Goal: Task Accomplishment & Management: Manage account settings

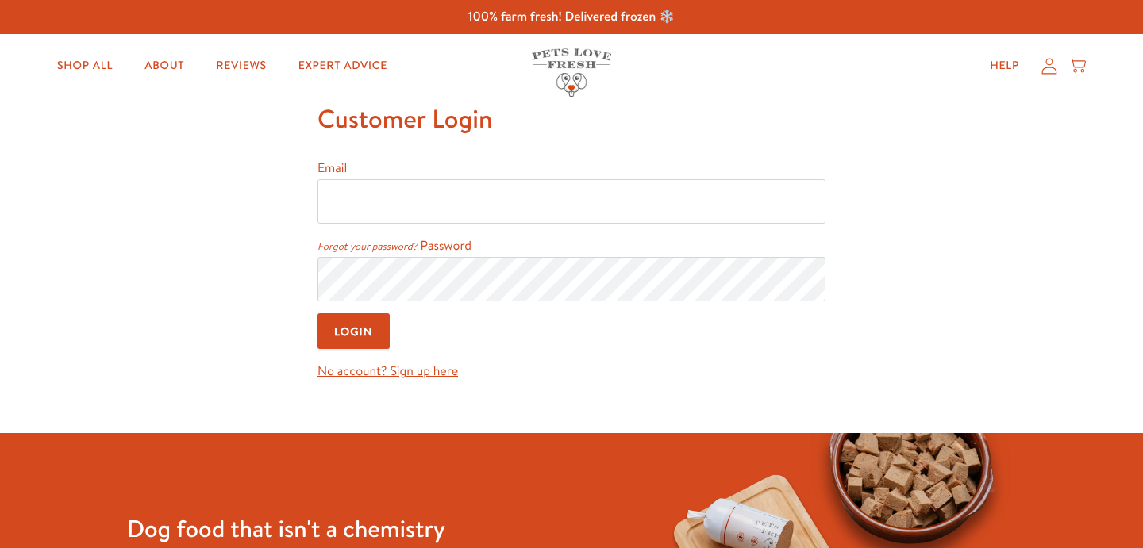
click at [1053, 53] on div "Help My account Cart" at bounding box center [1033, 66] width 118 height 32
click at [1049, 64] on icon at bounding box center [1049, 66] width 16 height 17
click at [452, 246] on label "Password" at bounding box center [447, 245] width 52 height 17
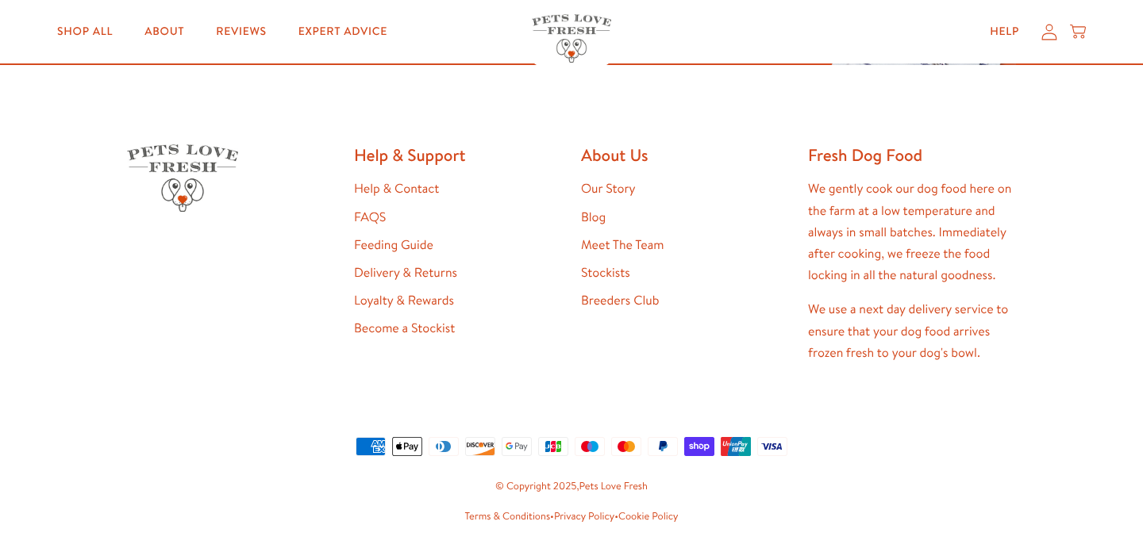
scroll to position [646, 0]
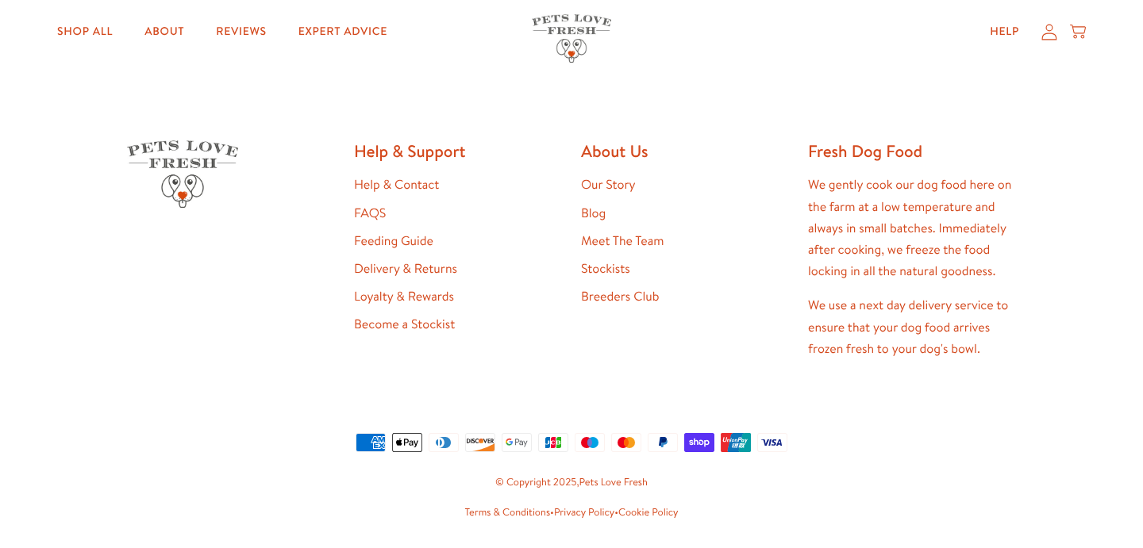
click at [1046, 37] on icon at bounding box center [1049, 31] width 16 height 17
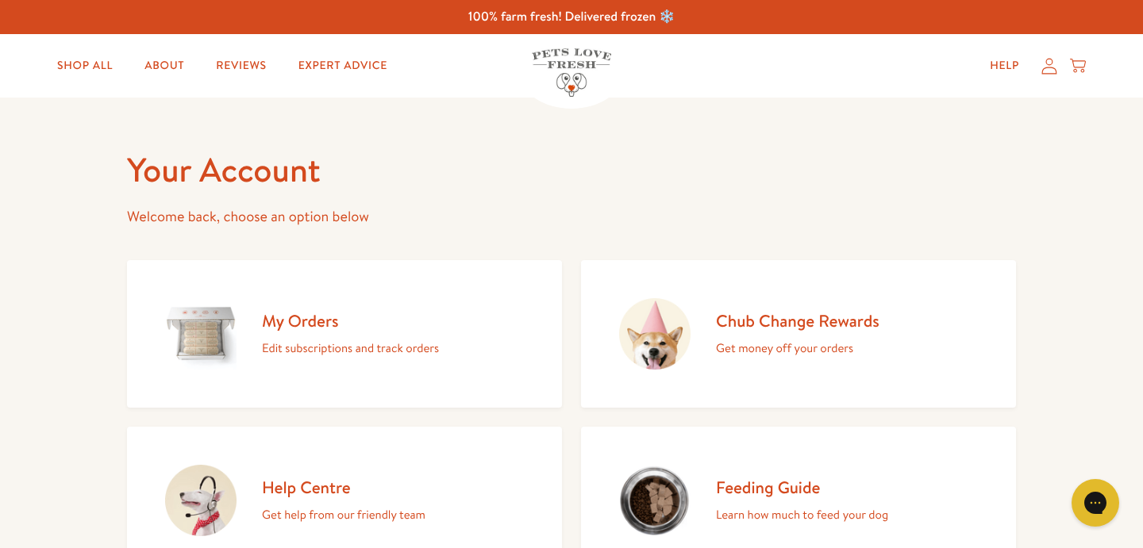
click at [1045, 71] on icon at bounding box center [1049, 66] width 16 height 17
click at [578, 67] on img at bounding box center [571, 72] width 79 height 48
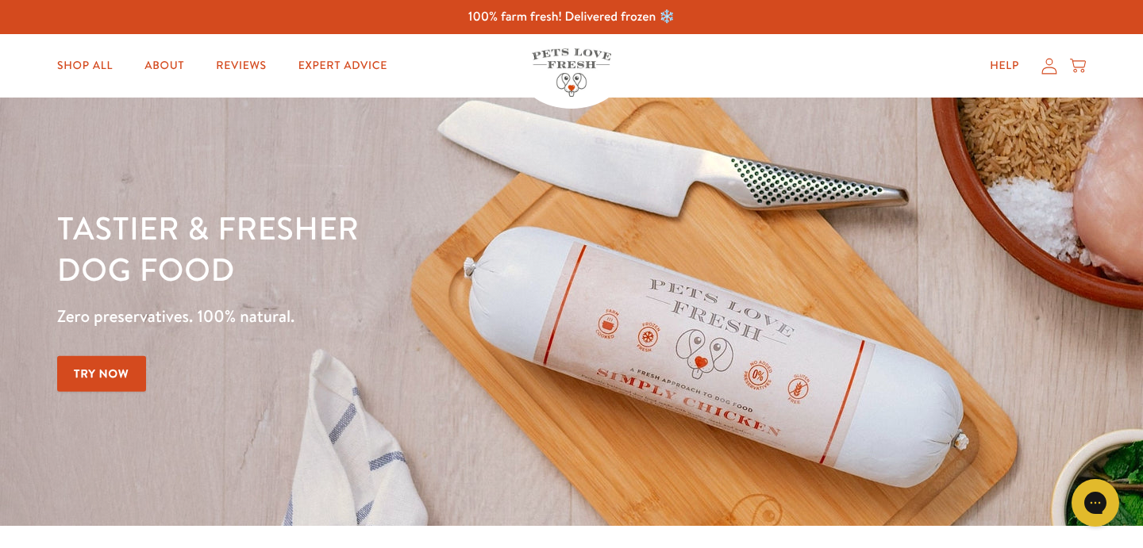
click at [1051, 65] on icon at bounding box center [1049, 66] width 16 height 17
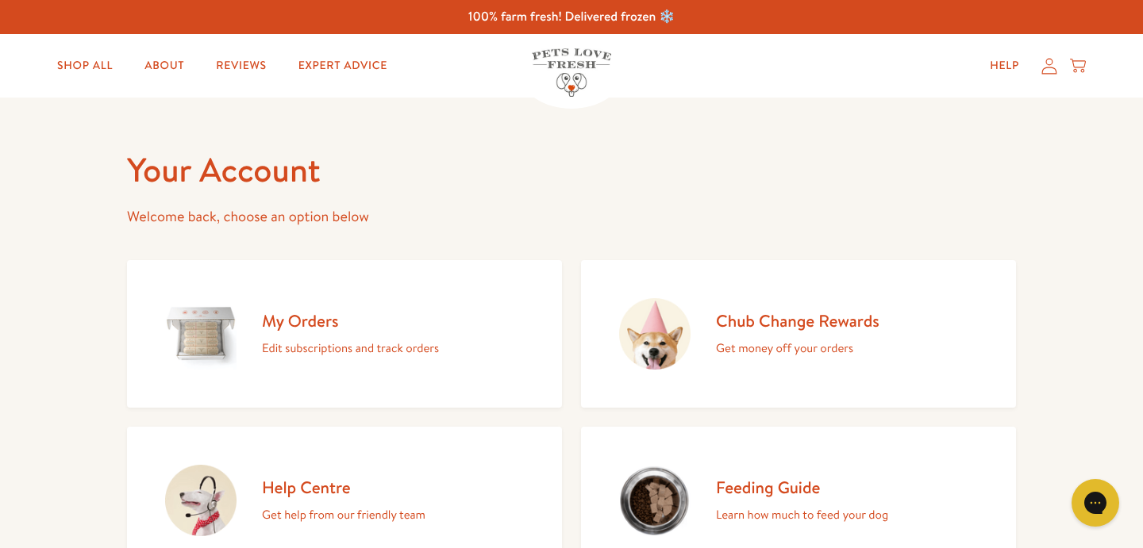
click at [290, 220] on p "Welcome back, choose an option below" at bounding box center [571, 217] width 889 height 25
click at [1042, 69] on icon at bounding box center [1049, 66] width 16 height 17
click at [316, 338] on p "Edit subscriptions and track orders" at bounding box center [350, 348] width 177 height 21
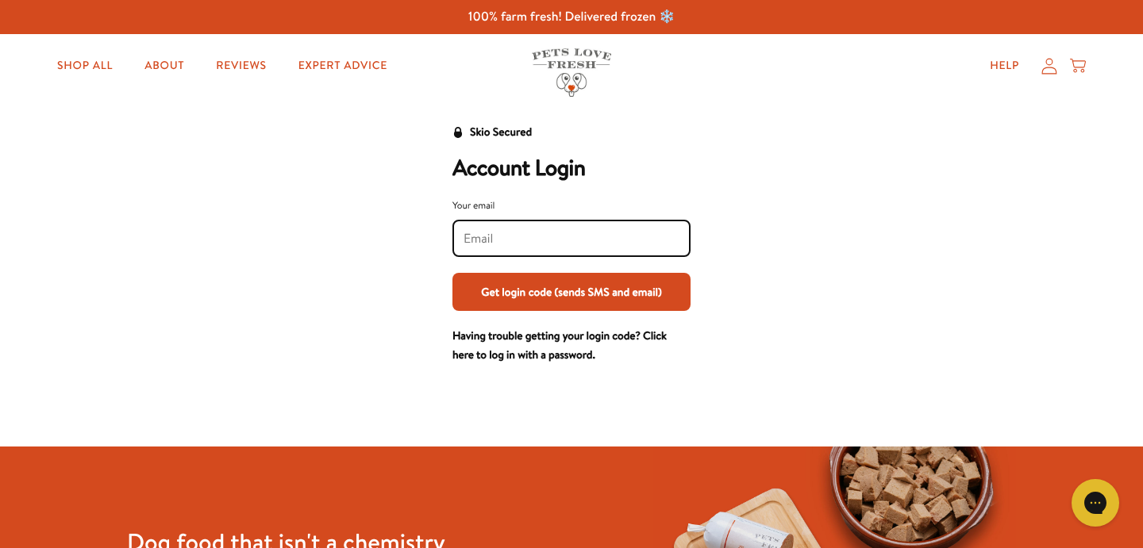
click at [582, 231] on input "Your email" at bounding box center [571, 238] width 216 height 17
type input "[EMAIL_ADDRESS][DOMAIN_NAME]"
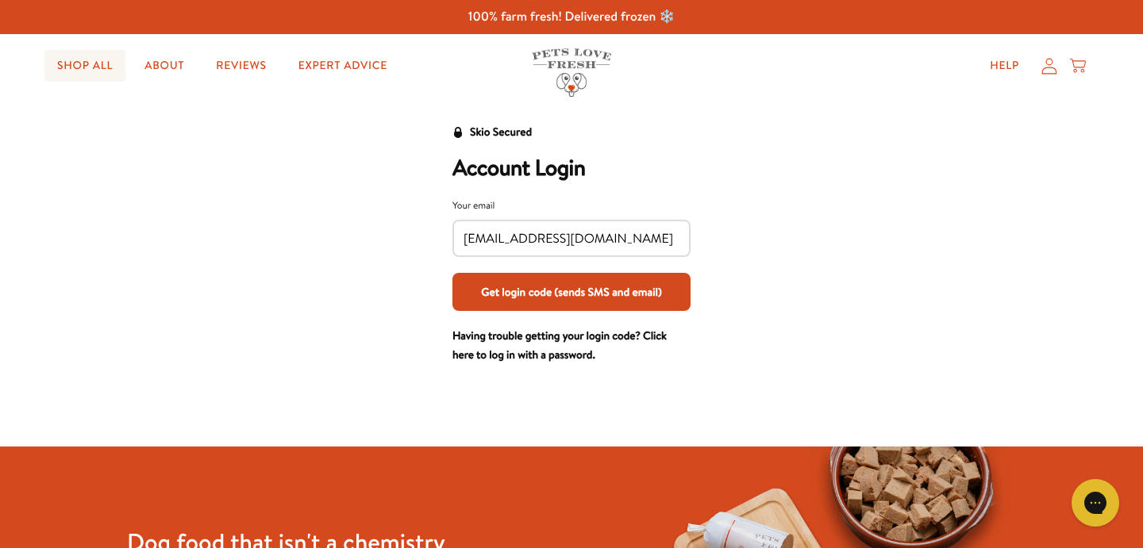
click at [86, 74] on link "Shop All" at bounding box center [84, 66] width 81 height 32
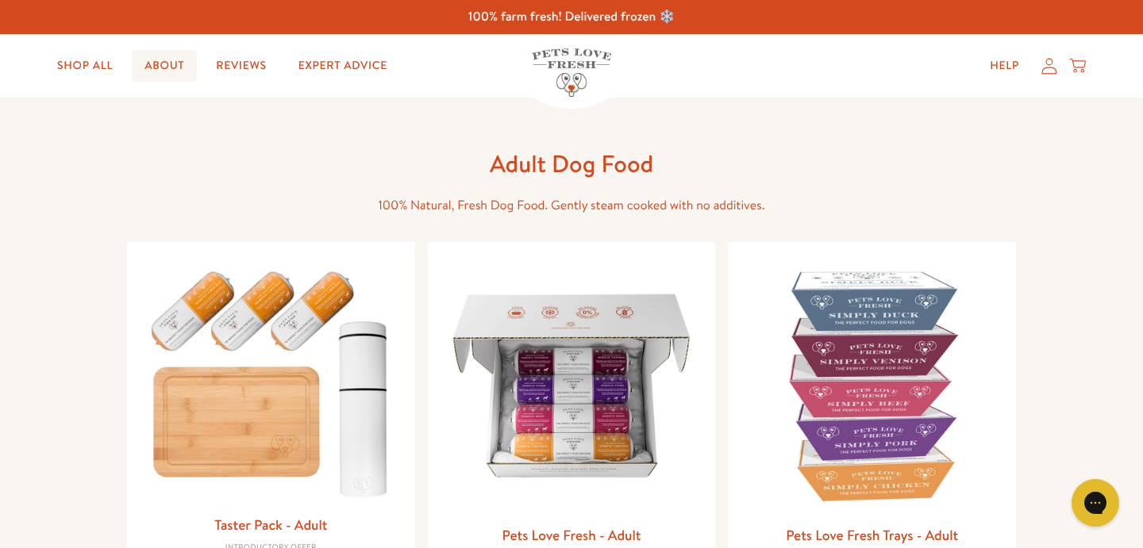
click at [166, 66] on link "About" at bounding box center [164, 66] width 65 height 32
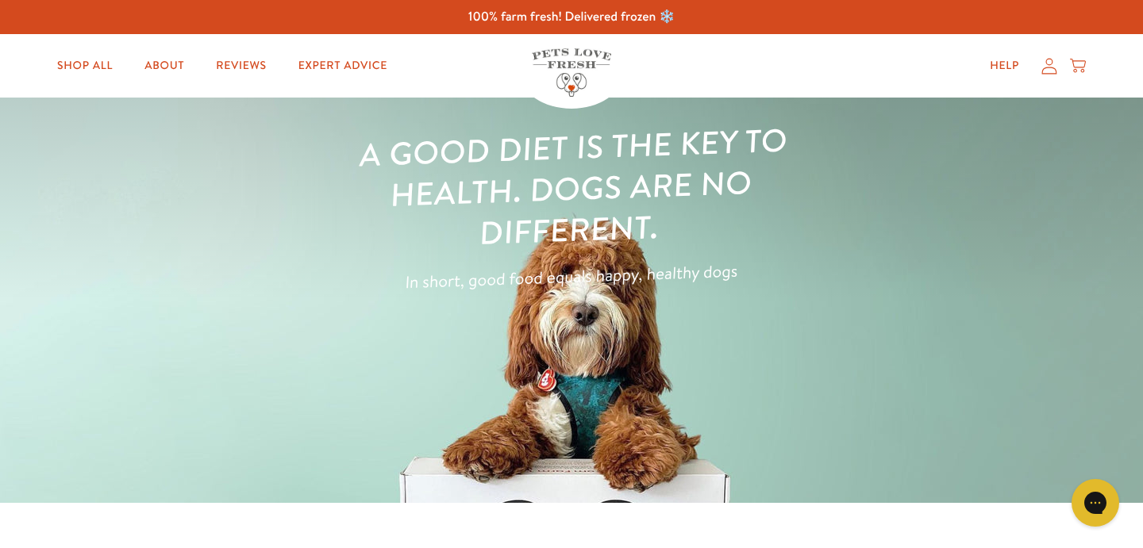
click at [1047, 60] on icon at bounding box center [1049, 66] width 16 height 17
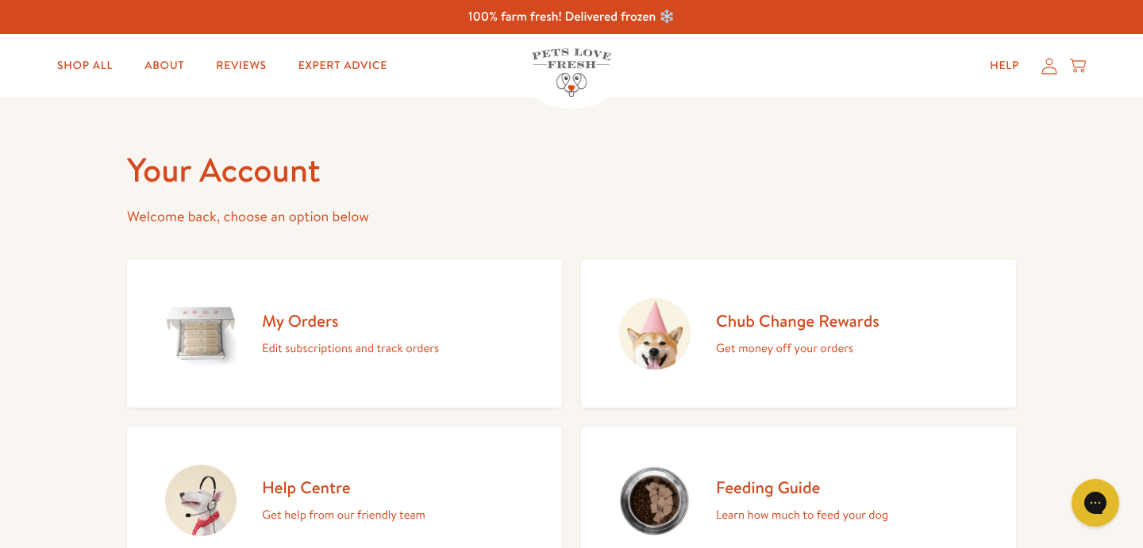
click at [320, 328] on h2 "My Orders" at bounding box center [350, 320] width 177 height 21
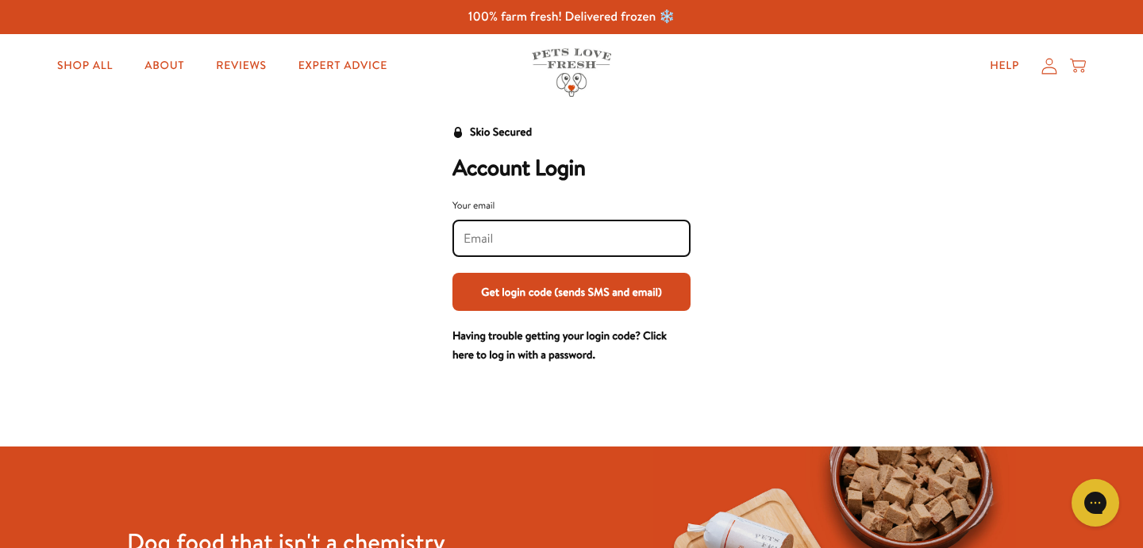
click at [584, 56] on img at bounding box center [571, 72] width 79 height 48
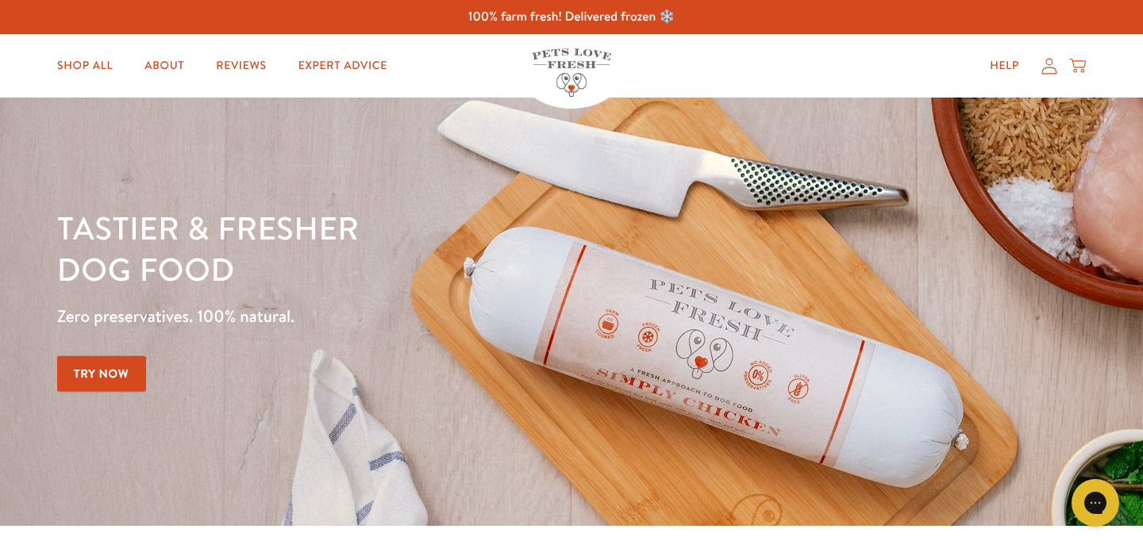
click at [1078, 72] on icon at bounding box center [1078, 65] width 16 height 17
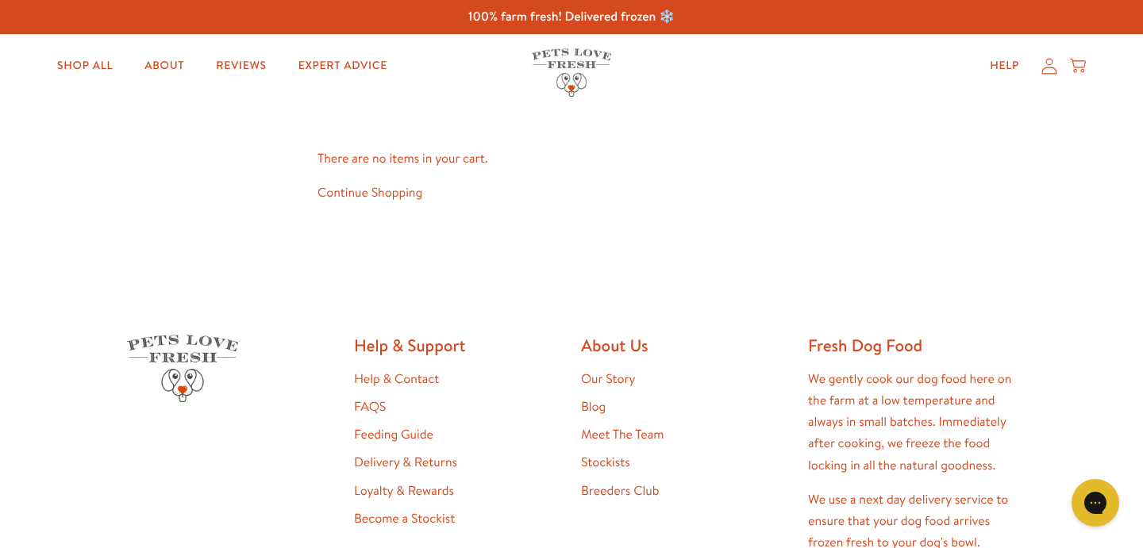
scroll to position [23, 0]
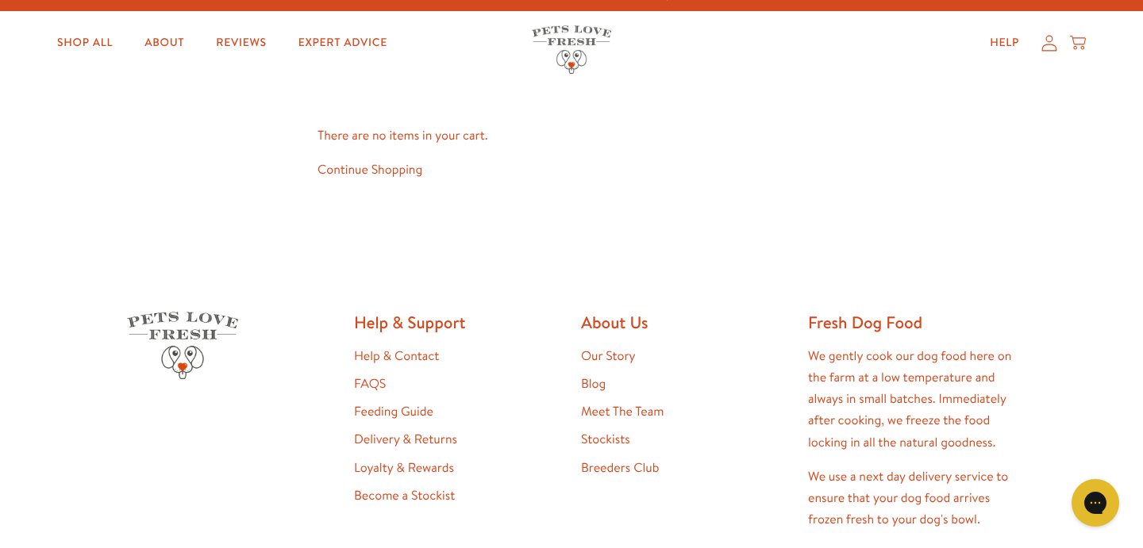
click at [1041, 43] on icon at bounding box center [1049, 43] width 16 height 17
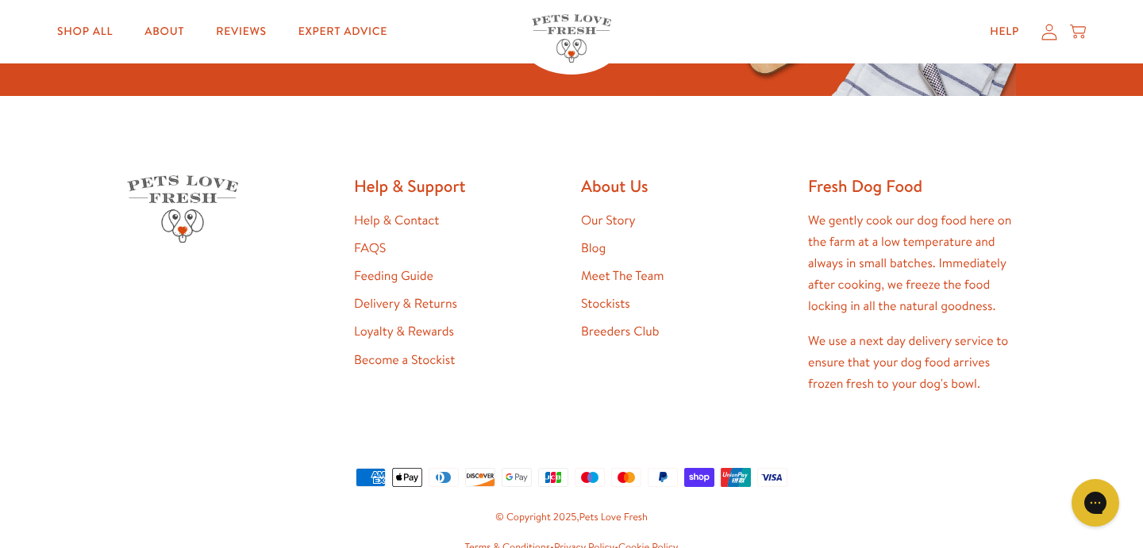
scroll to position [766, 0]
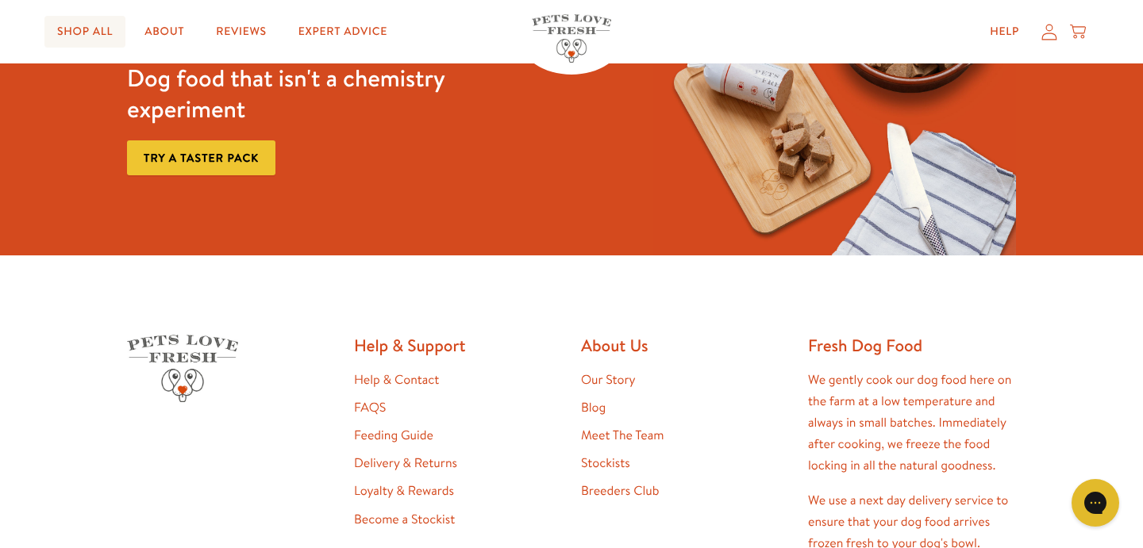
click at [82, 24] on link "Shop All" at bounding box center [84, 32] width 81 height 32
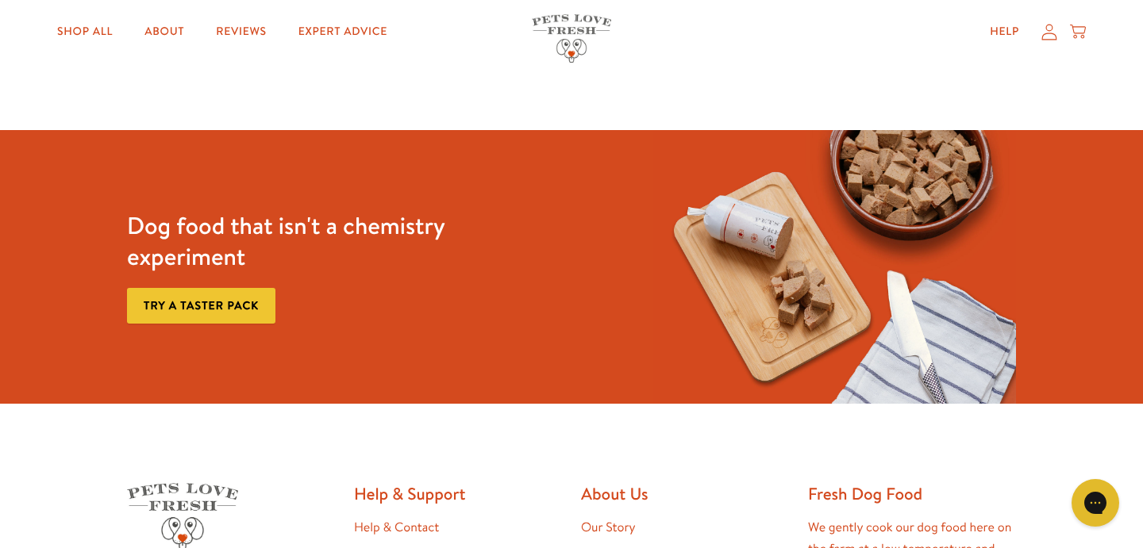
scroll to position [238, 0]
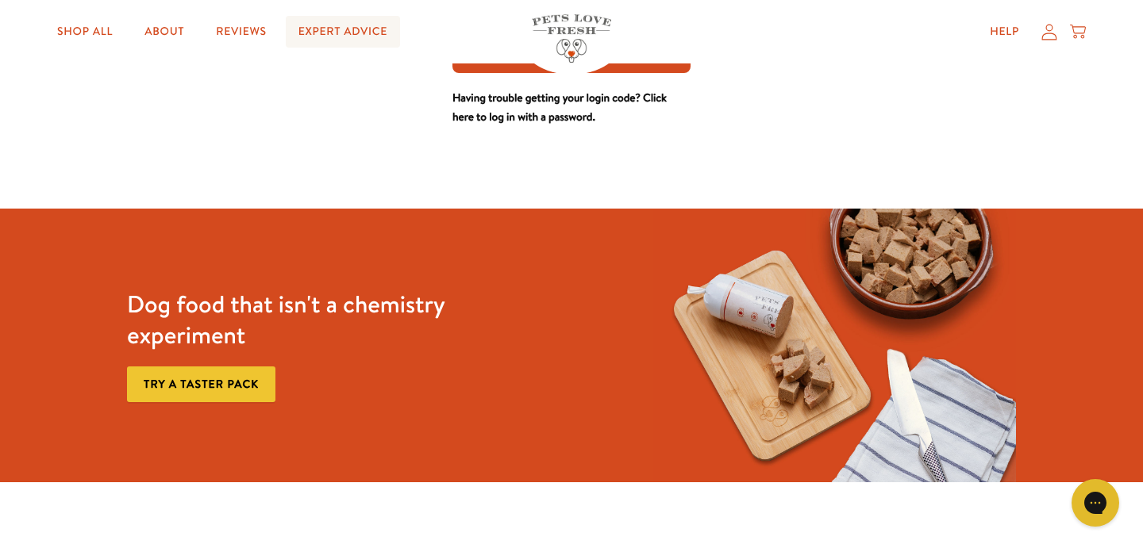
click at [336, 31] on link "Expert Advice" at bounding box center [343, 32] width 114 height 32
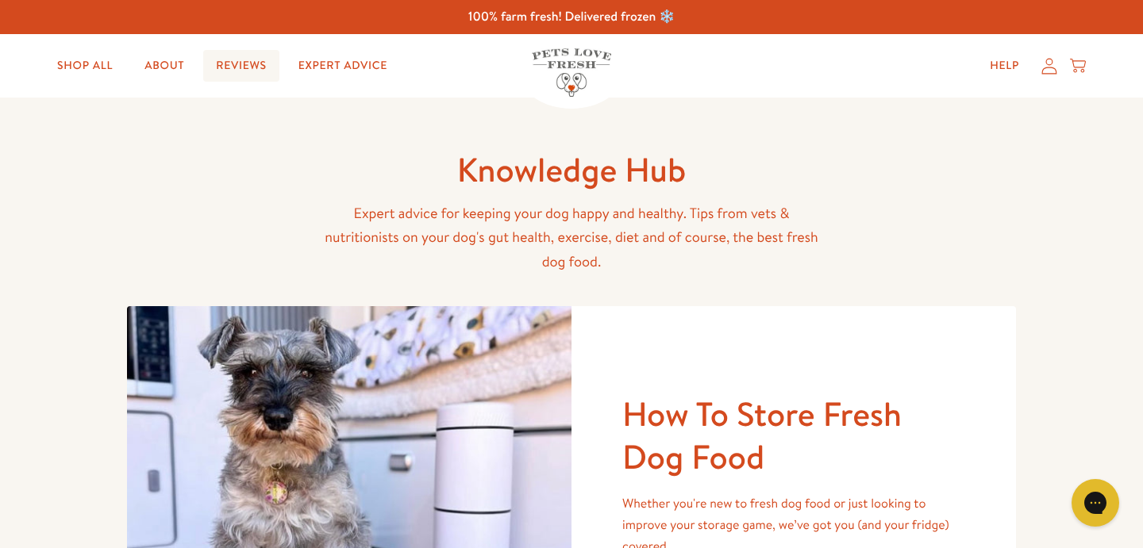
click at [237, 54] on link "Reviews" at bounding box center [240, 66] width 75 height 32
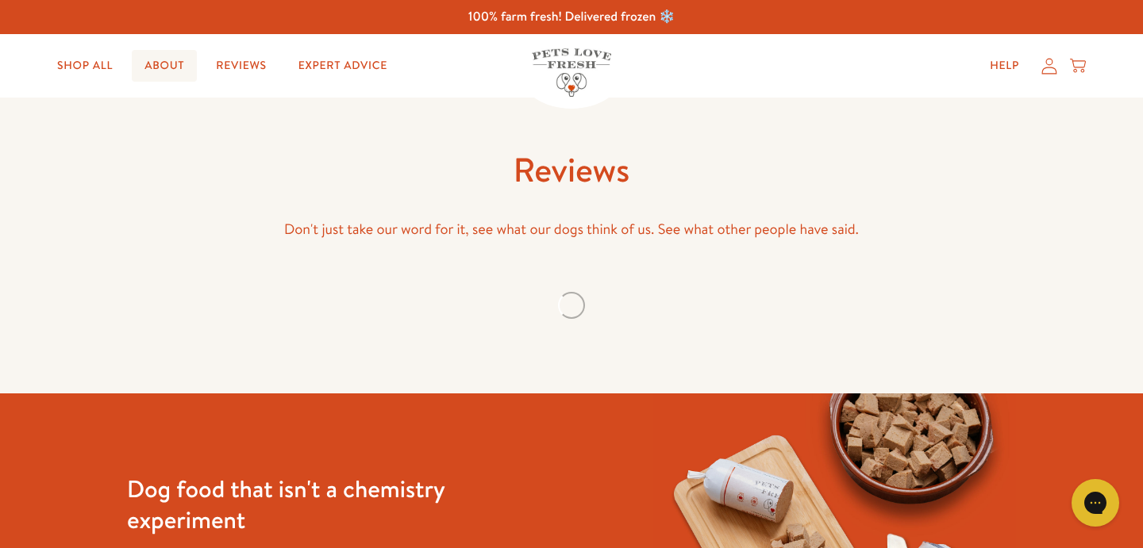
click at [194, 63] on link "About" at bounding box center [164, 66] width 65 height 32
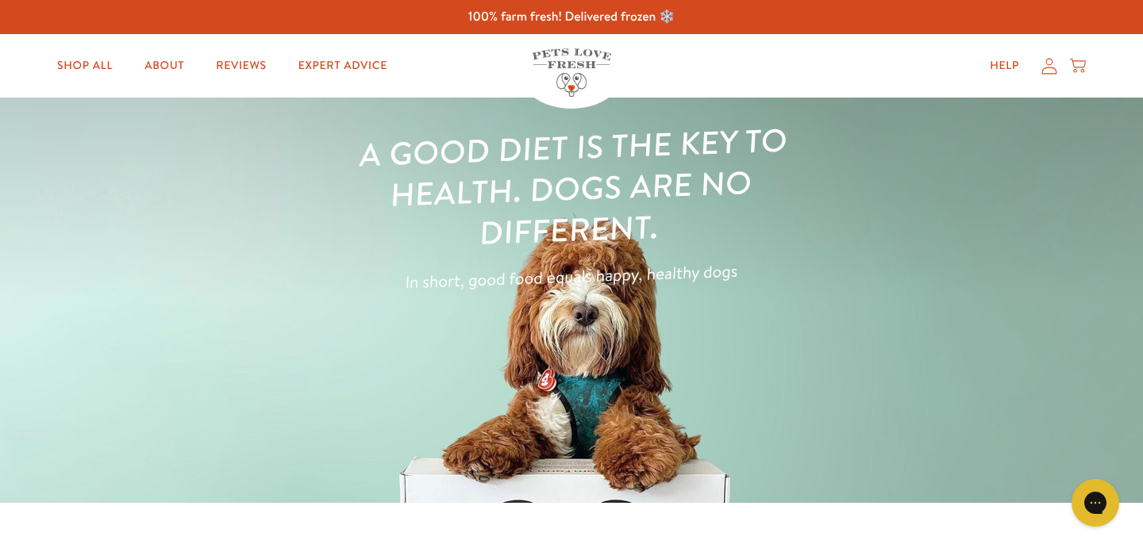
scroll to position [413, 0]
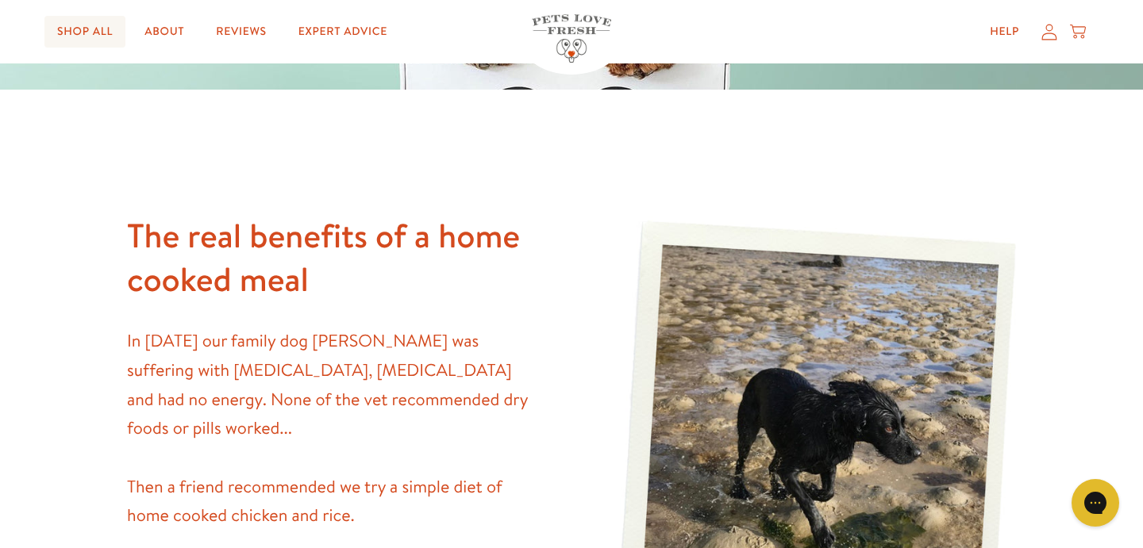
click at [86, 30] on link "Shop All" at bounding box center [84, 32] width 81 height 32
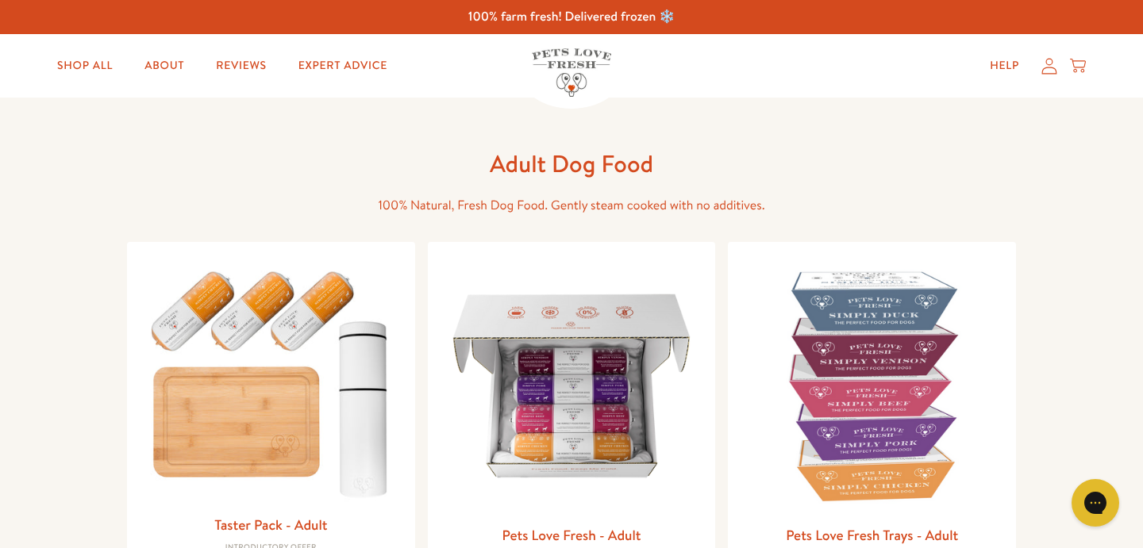
click at [1083, 59] on icon at bounding box center [1078, 65] width 16 height 17
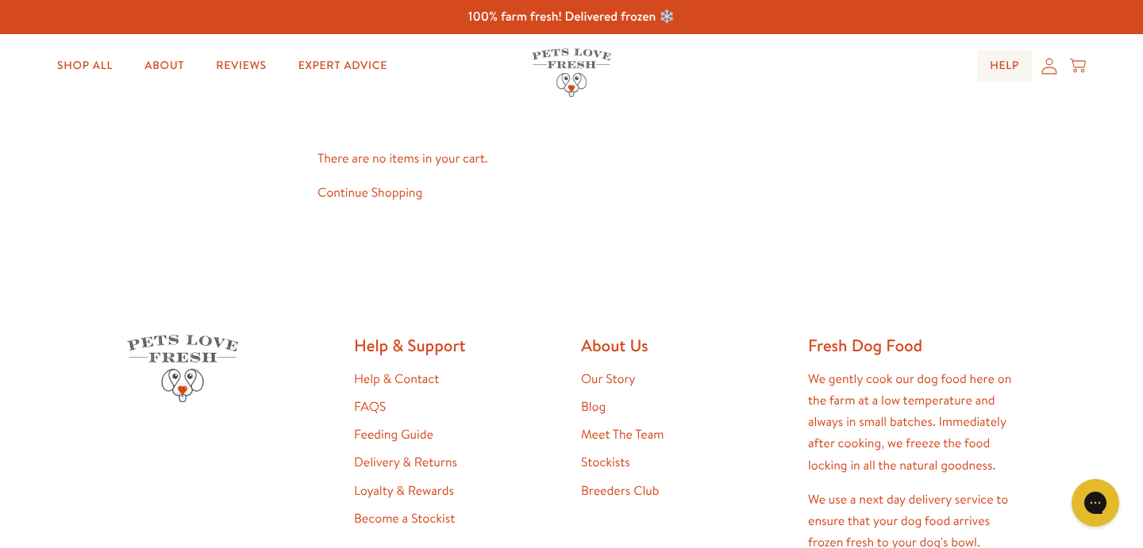
click at [1011, 61] on link "Help" at bounding box center [1004, 66] width 55 height 32
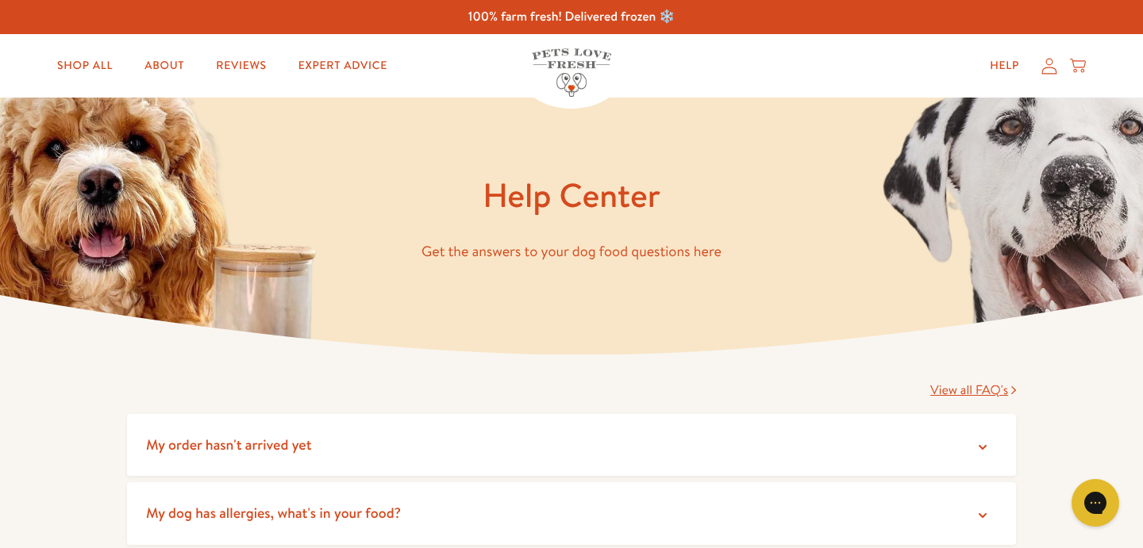
click at [1045, 68] on icon at bounding box center [1049, 66] width 16 height 17
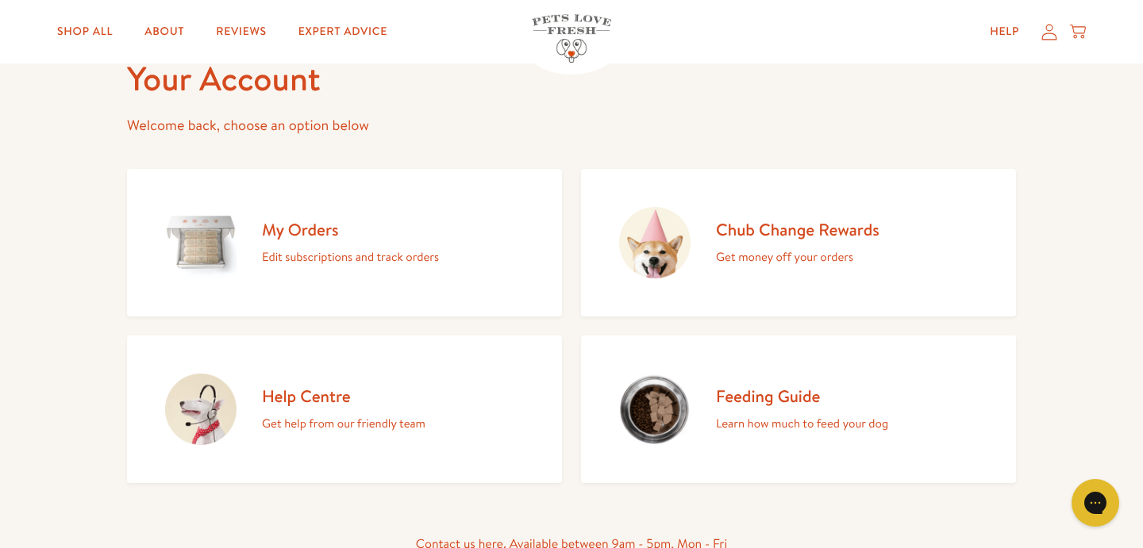
scroll to position [100, 0]
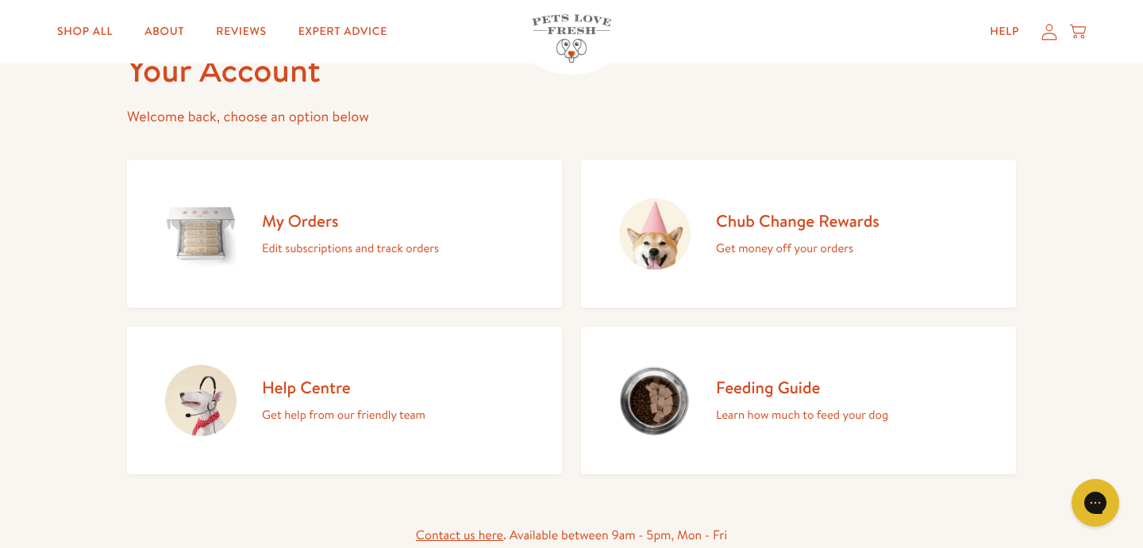
click at [832, 223] on h2 "Chub Change Rewards" at bounding box center [797, 220] width 163 height 21
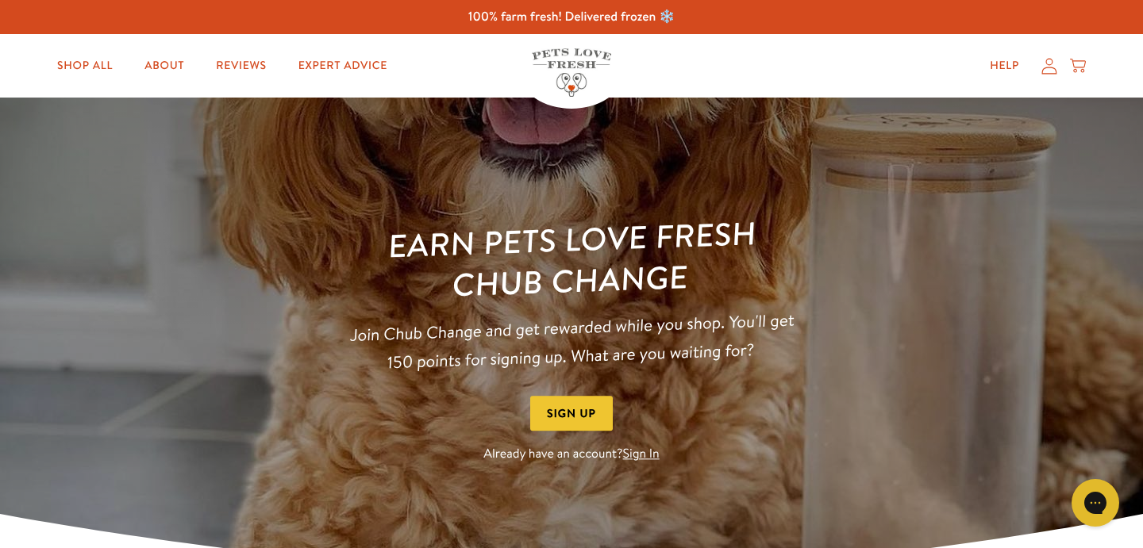
click at [602, 417] on button "Sign Up" at bounding box center [571, 414] width 83 height 36
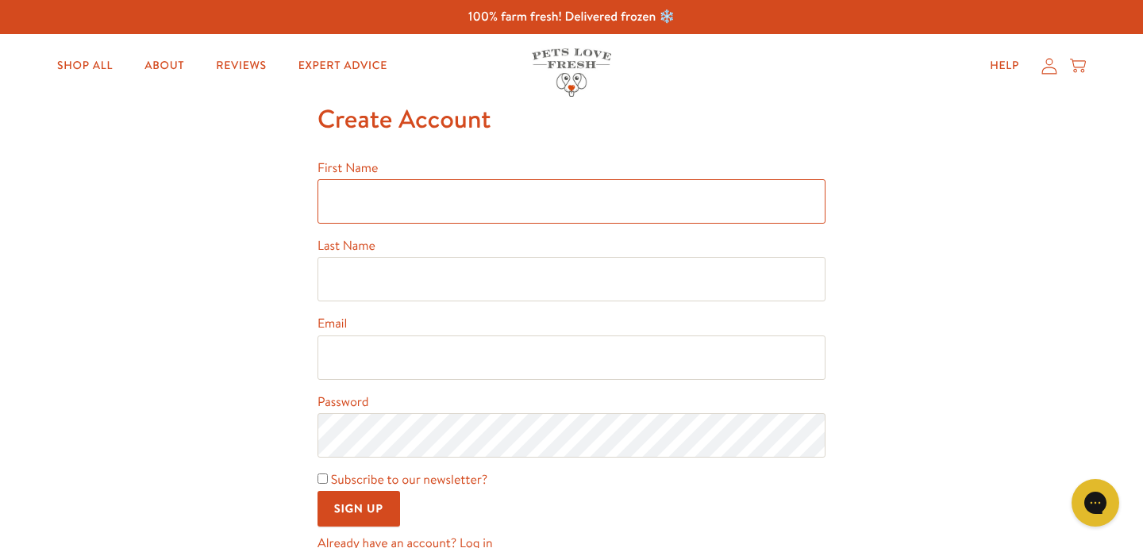
click at [454, 202] on input "First Name" at bounding box center [571, 201] width 508 height 44
type input "Mauricio"
type input "Moreno"
click at [393, 353] on input "Email" at bounding box center [571, 358] width 508 height 44
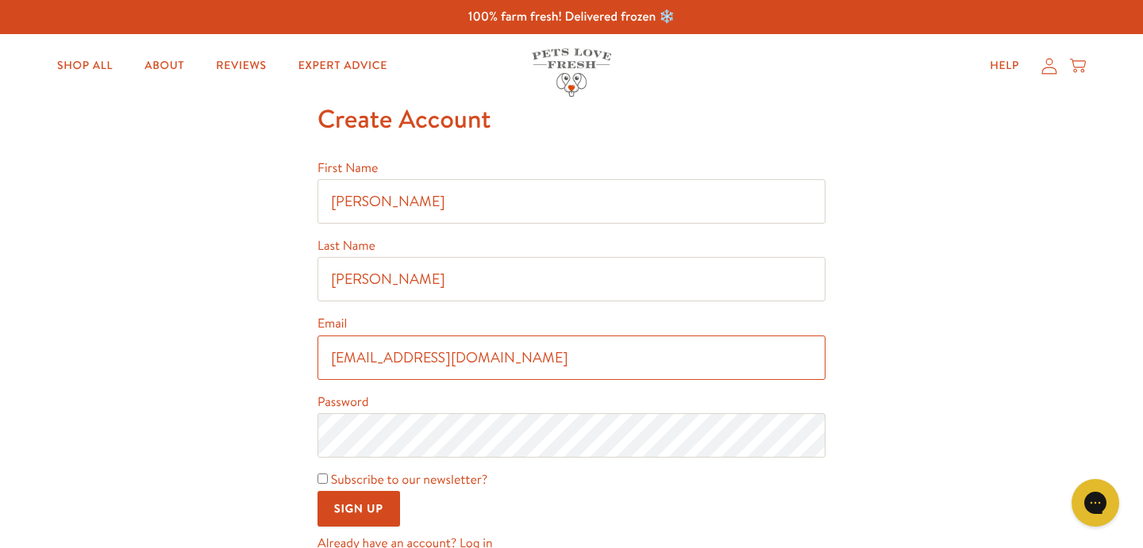
type input "mau35011@gmail.com"
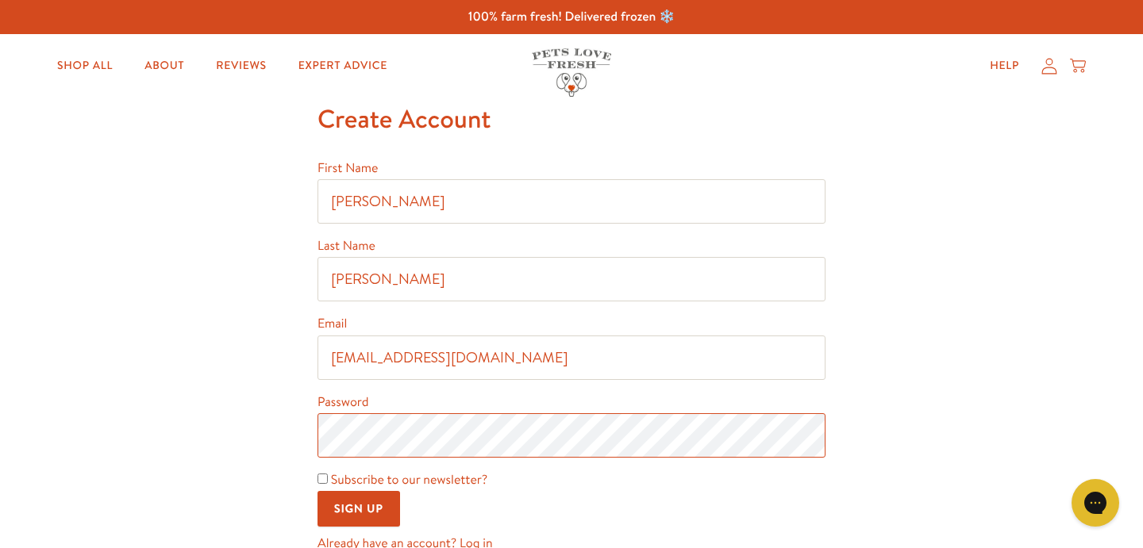
scroll to position [1, 0]
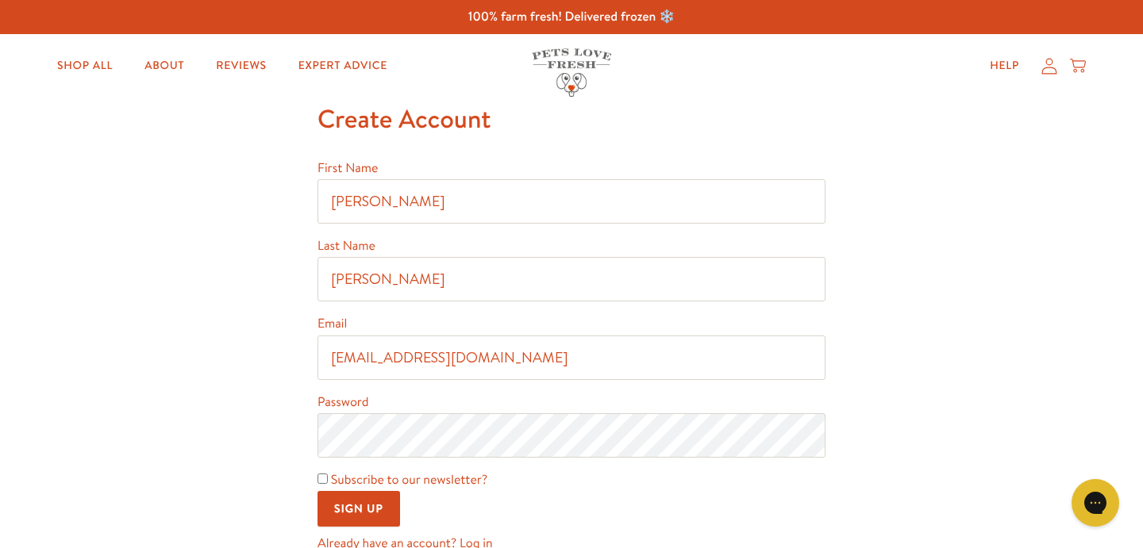
click at [324, 483] on input "Subscribe to our newsletter?" at bounding box center [322, 479] width 10 height 10
checkbox input "true"
click at [340, 503] on input "Sign Up" at bounding box center [358, 509] width 83 height 36
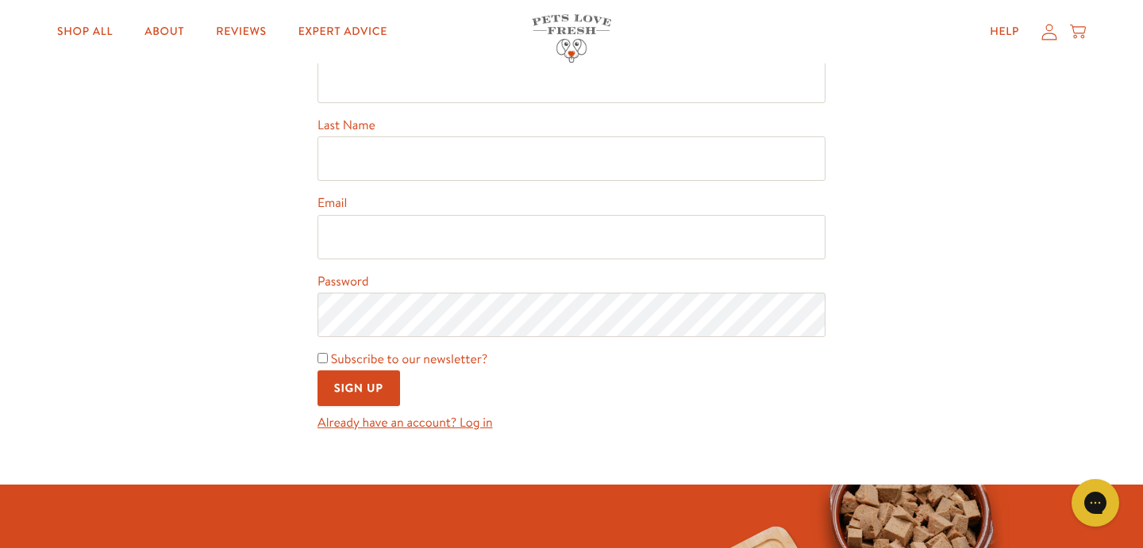
scroll to position [123, 0]
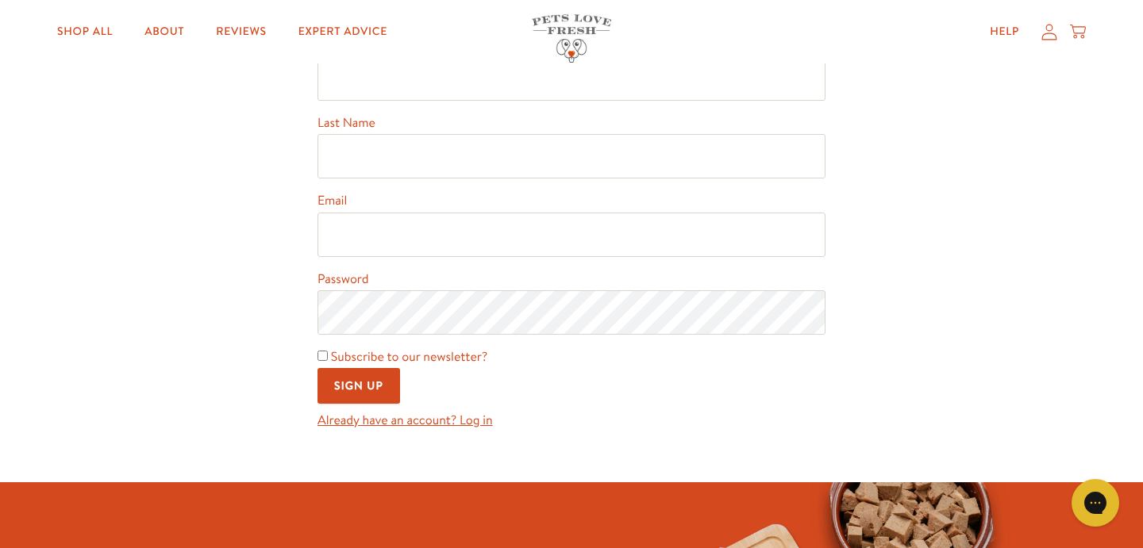
click at [379, 394] on input "Sign Up" at bounding box center [358, 386] width 83 height 36
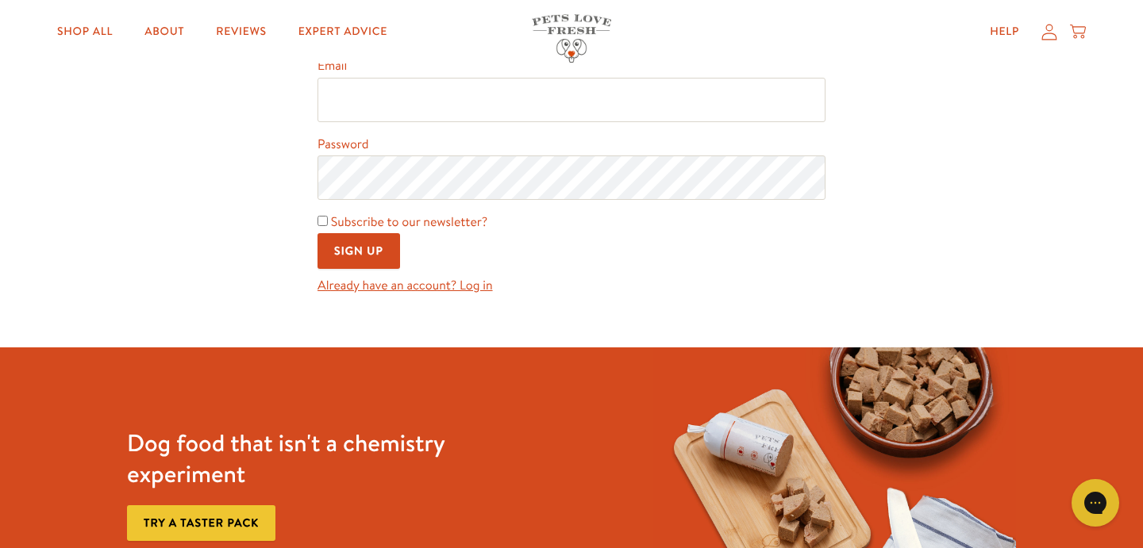
scroll to position [332, 0]
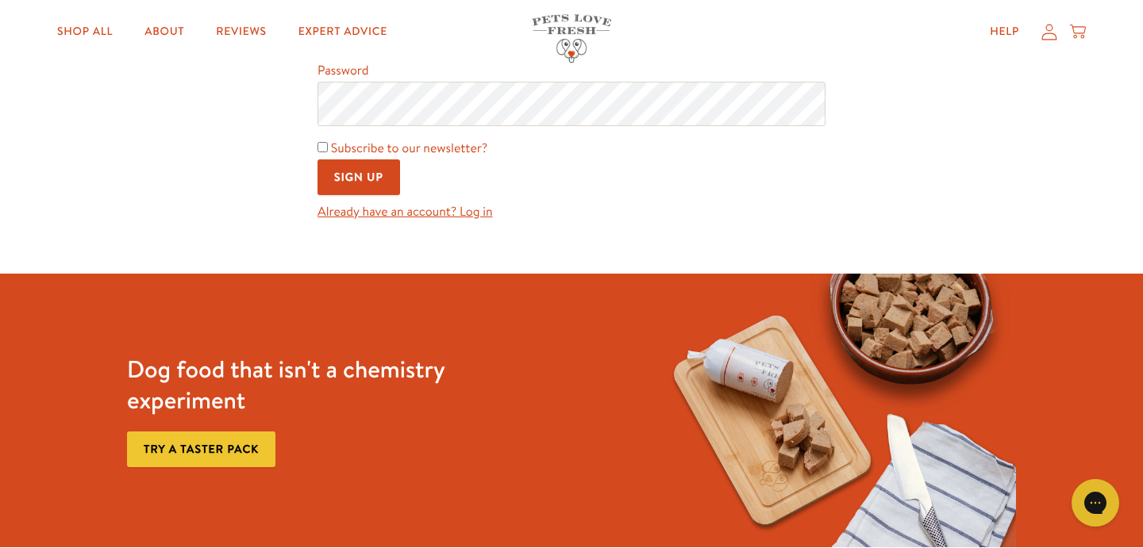
click at [444, 217] on link "Already have an account? Log in" at bounding box center [404, 211] width 175 height 17
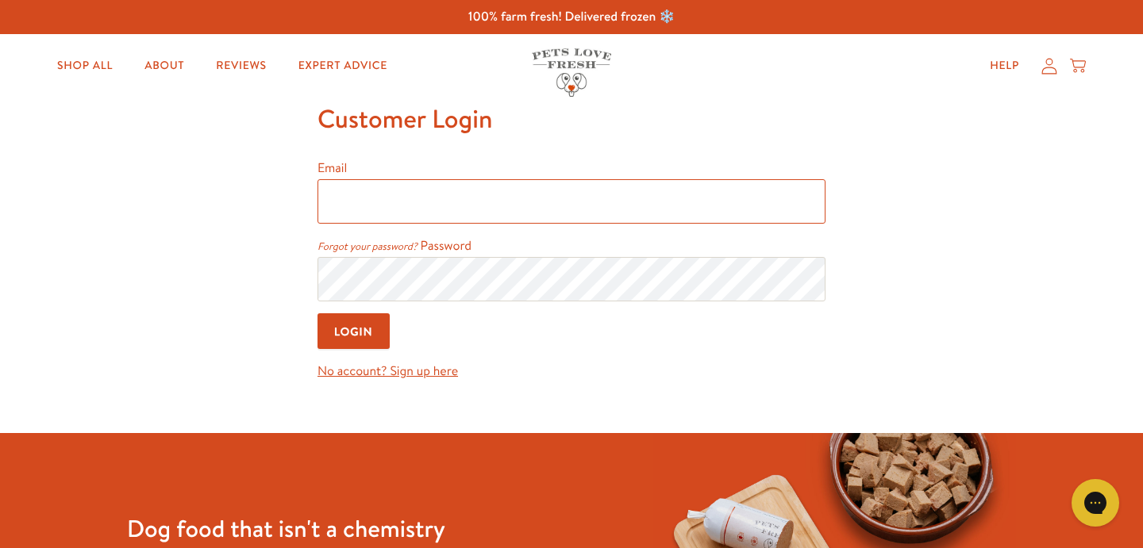
click at [404, 205] on input "Email" at bounding box center [571, 201] width 508 height 44
type input "mau35011@gmail.com"
click at [368, 336] on input "Login" at bounding box center [353, 331] width 72 height 36
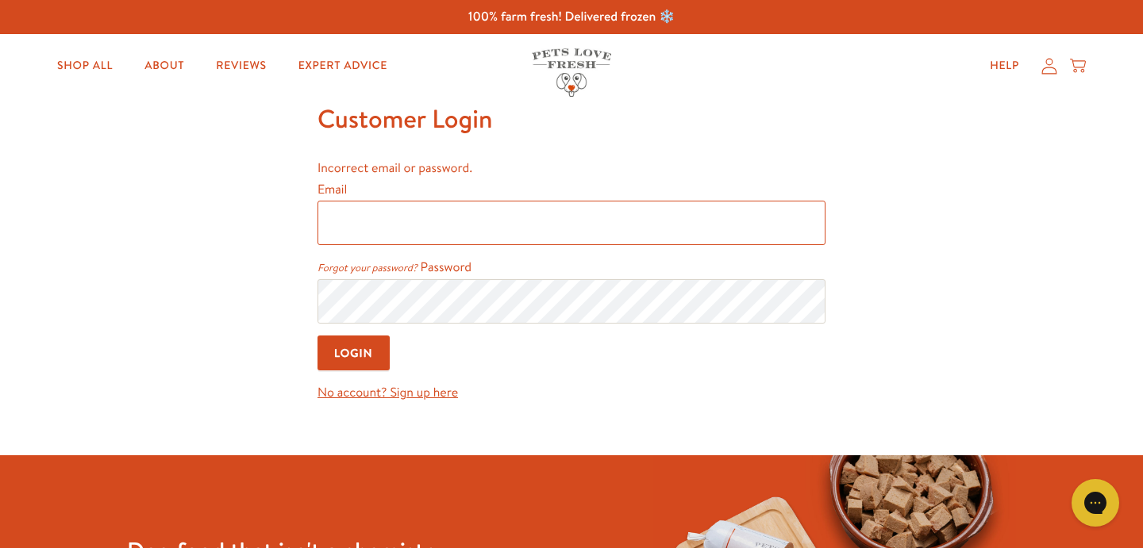
click at [390, 237] on input "Email" at bounding box center [571, 223] width 508 height 44
type input "[EMAIL_ADDRESS][DOMAIN_NAME]"
click at [347, 354] on input "Login" at bounding box center [353, 354] width 72 height 36
click at [367, 231] on input "Email" at bounding box center [571, 223] width 508 height 44
type input "mau35011@gmail.com"
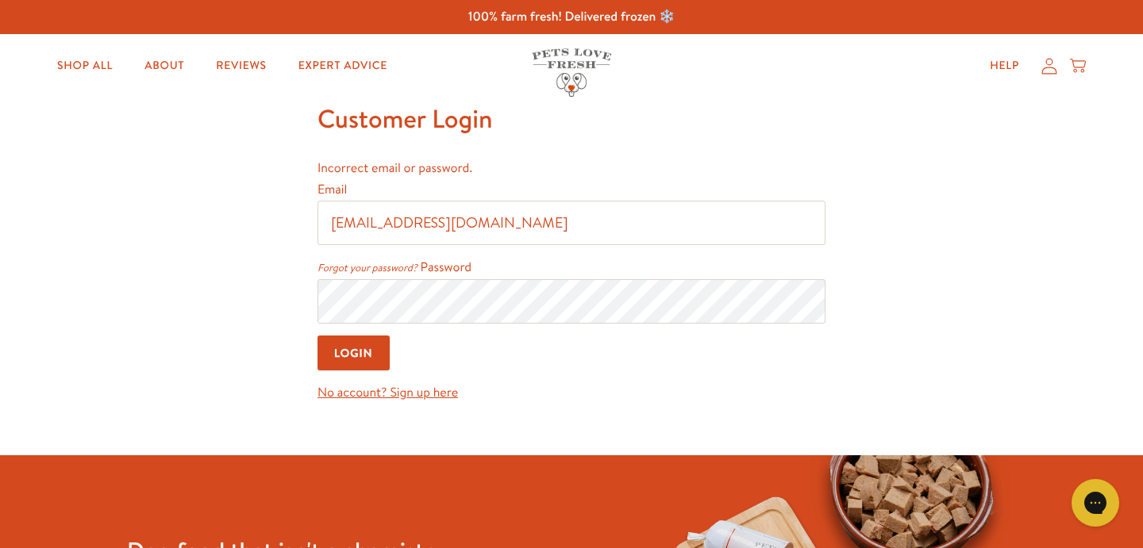
click at [341, 359] on input "Login" at bounding box center [353, 354] width 72 height 36
click at [351, 401] on link "No account? Sign up here" at bounding box center [387, 392] width 140 height 17
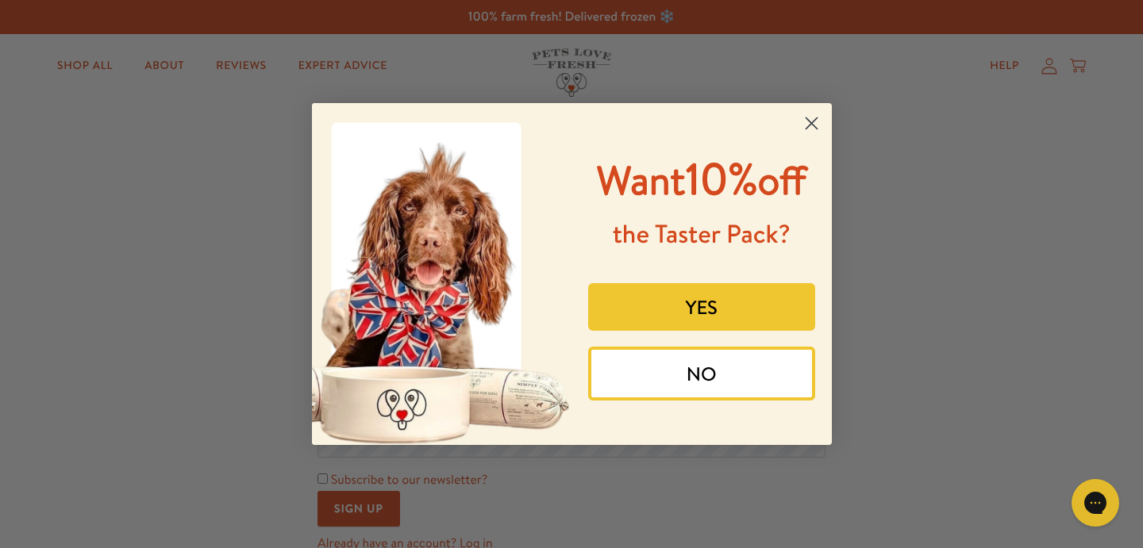
click at [805, 123] on circle "Close dialog" at bounding box center [810, 123] width 26 height 26
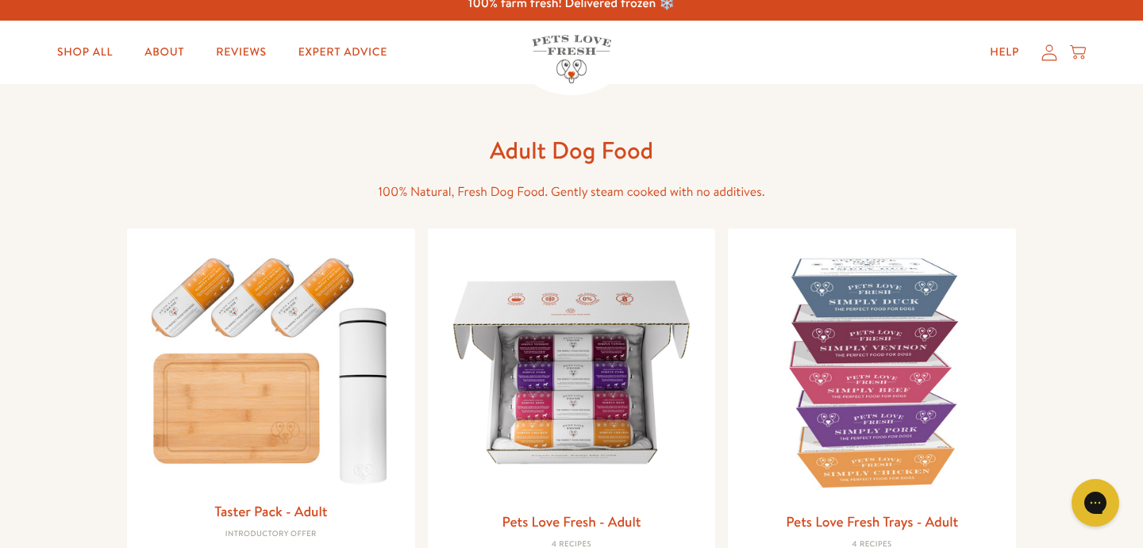
scroll to position [12, 0]
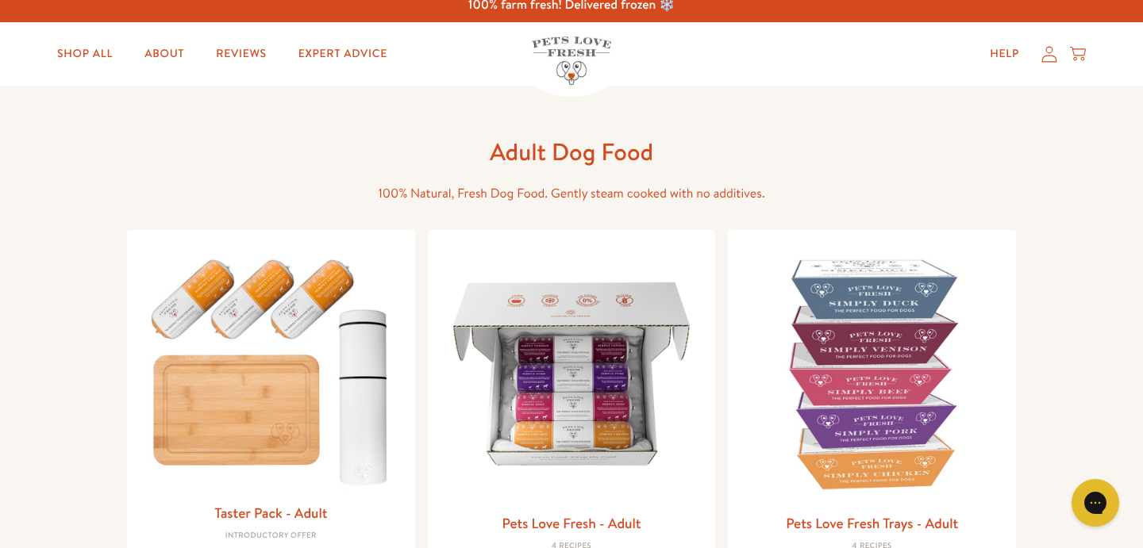
click at [1047, 52] on icon at bounding box center [1049, 54] width 15 height 16
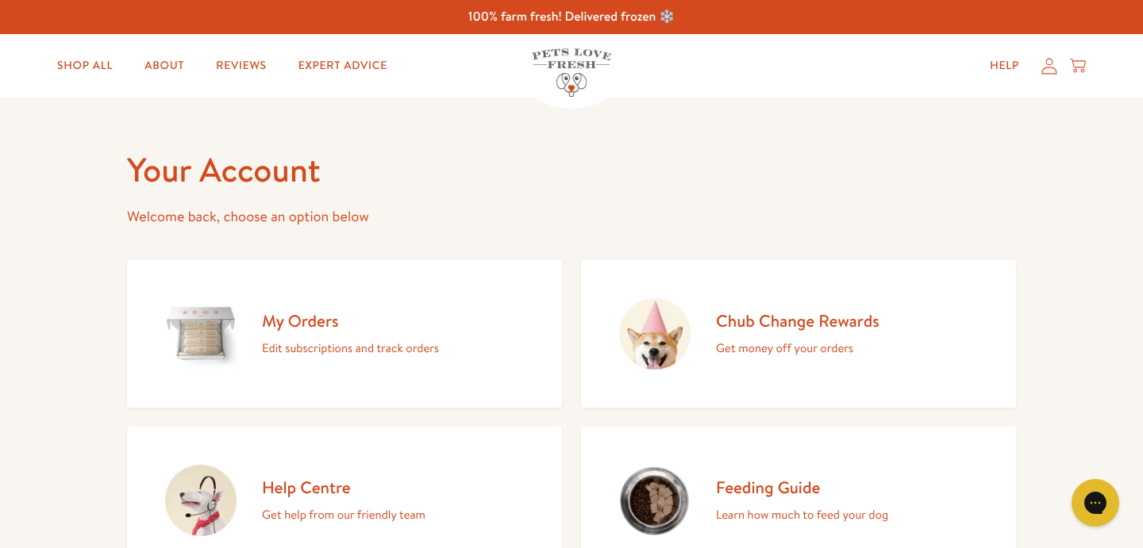
click at [316, 311] on h2 "My Orders" at bounding box center [350, 320] width 177 height 21
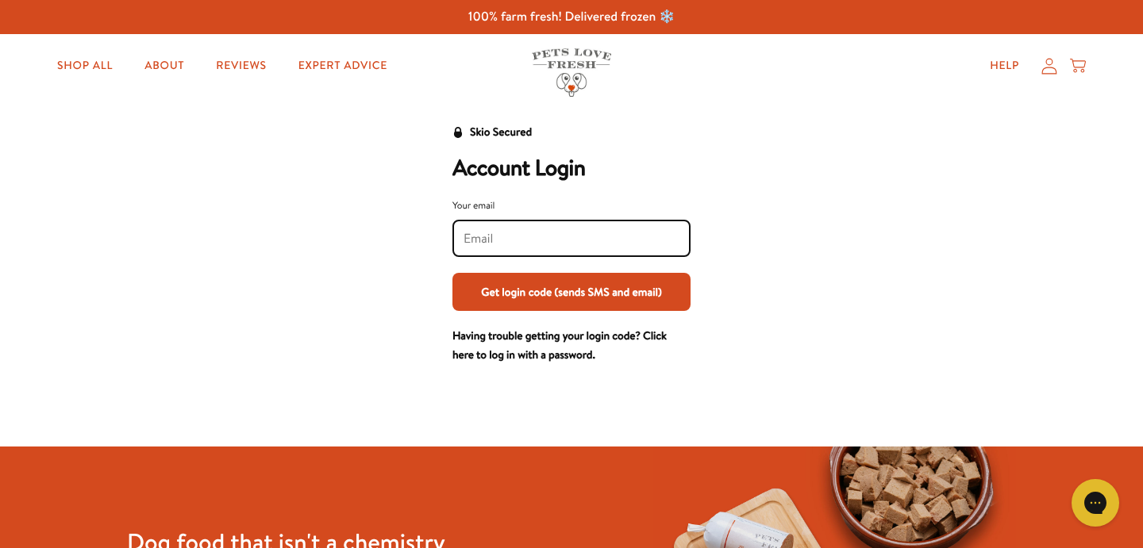
click at [492, 243] on input "Your email" at bounding box center [571, 238] width 216 height 17
type input "mau35011@gmail.com"
click at [533, 294] on button "Get login code (sends SMS and email)" at bounding box center [571, 292] width 238 height 38
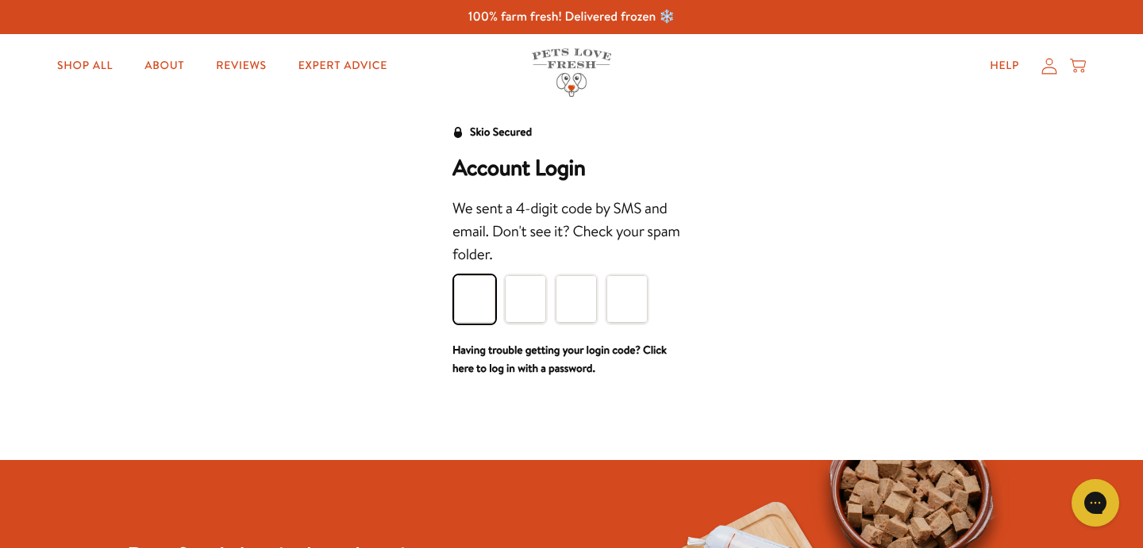
click at [487, 294] on input "Please enter your pin code" at bounding box center [474, 299] width 41 height 48
click at [471, 303] on input "Please enter your pin code" at bounding box center [474, 299] width 41 height 48
type input "3"
type input "6"
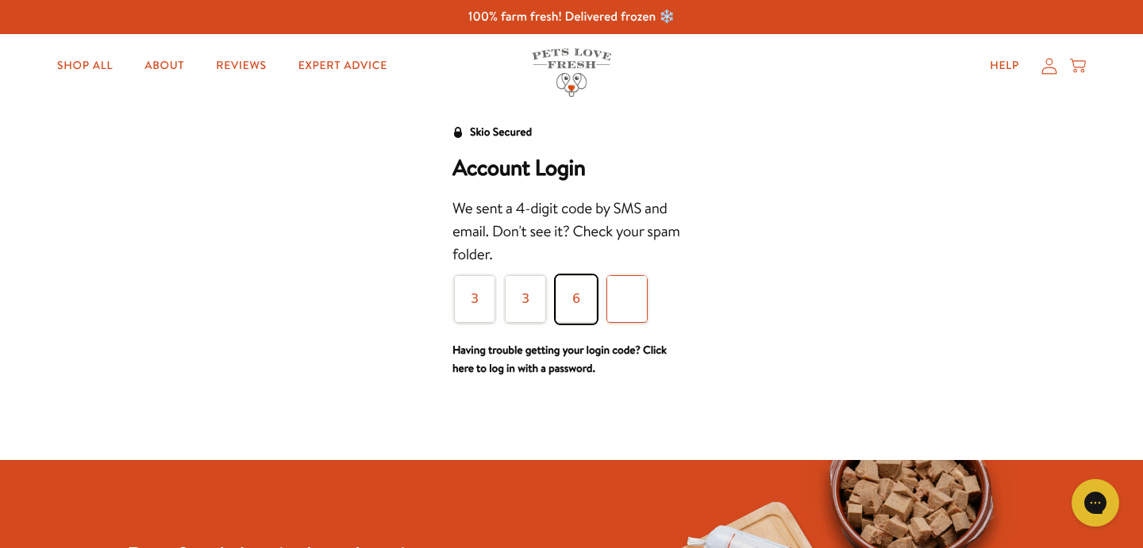
type input "5"
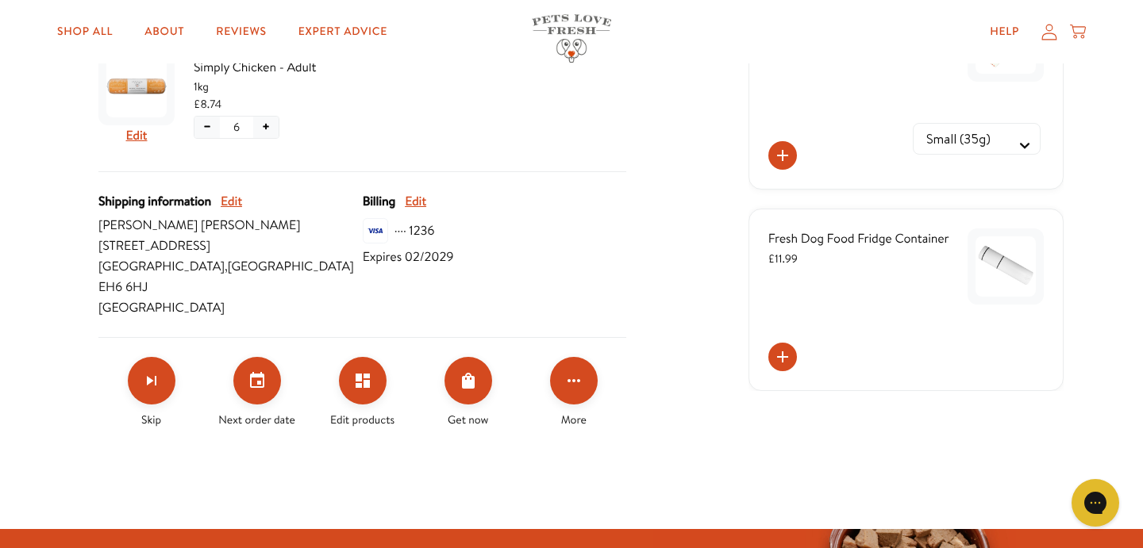
scroll to position [408, 0]
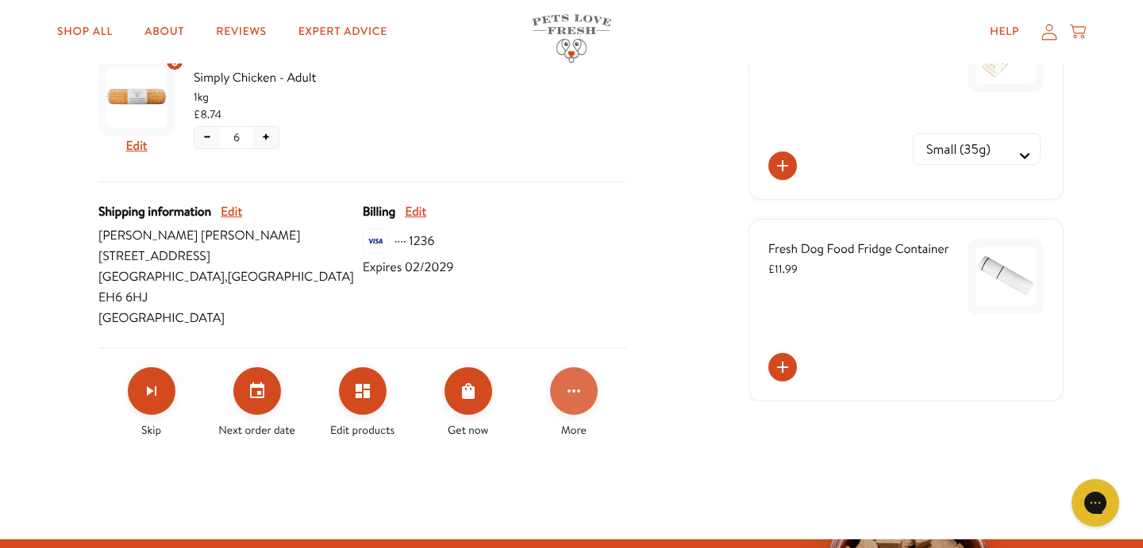
click at [577, 382] on icon "Click for more options" at bounding box center [573, 391] width 19 height 19
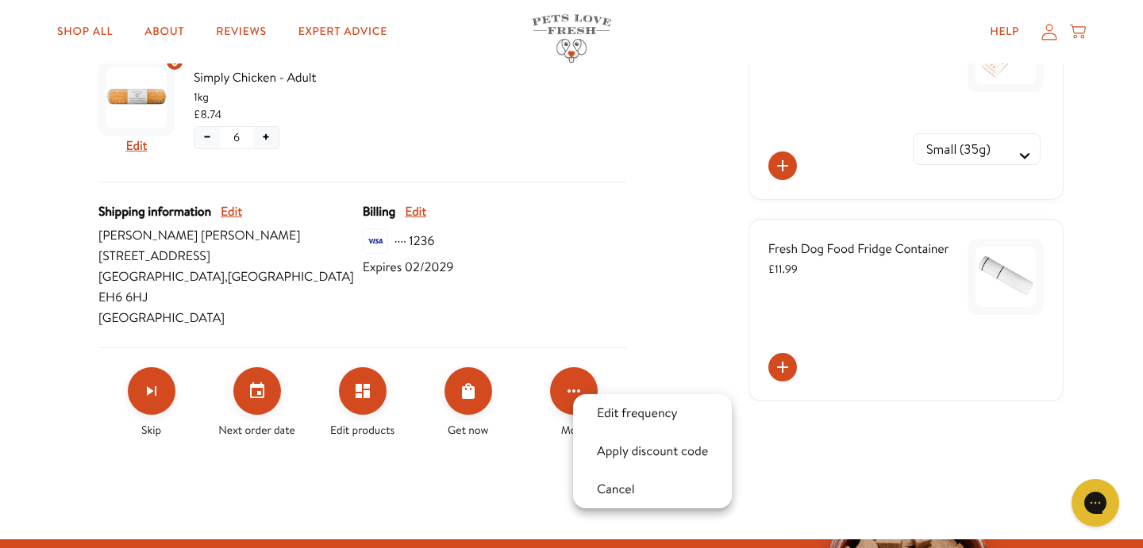
click at [640, 310] on div at bounding box center [571, 274] width 1143 height 548
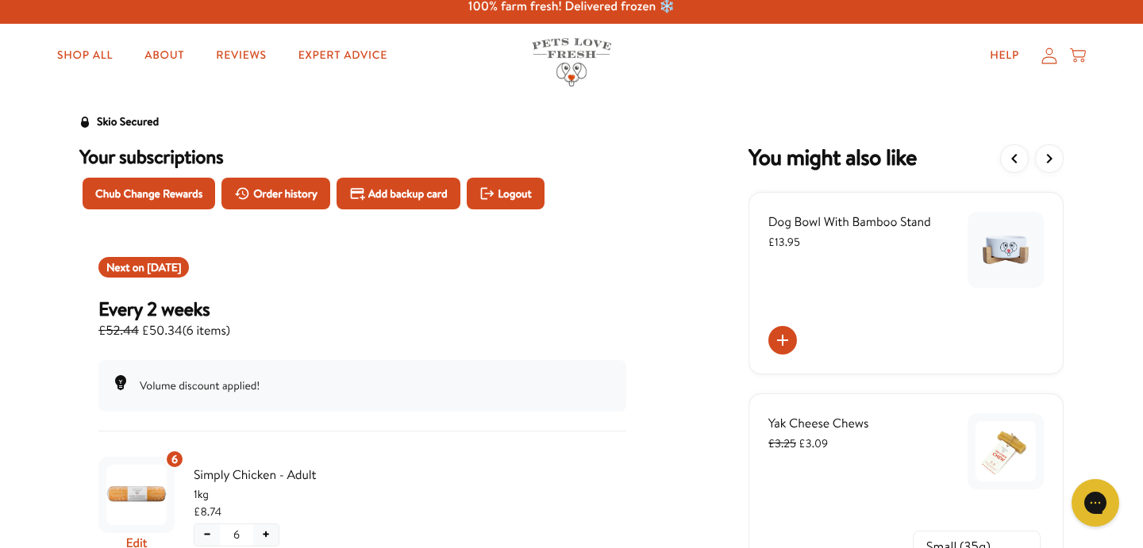
scroll to position [0, 0]
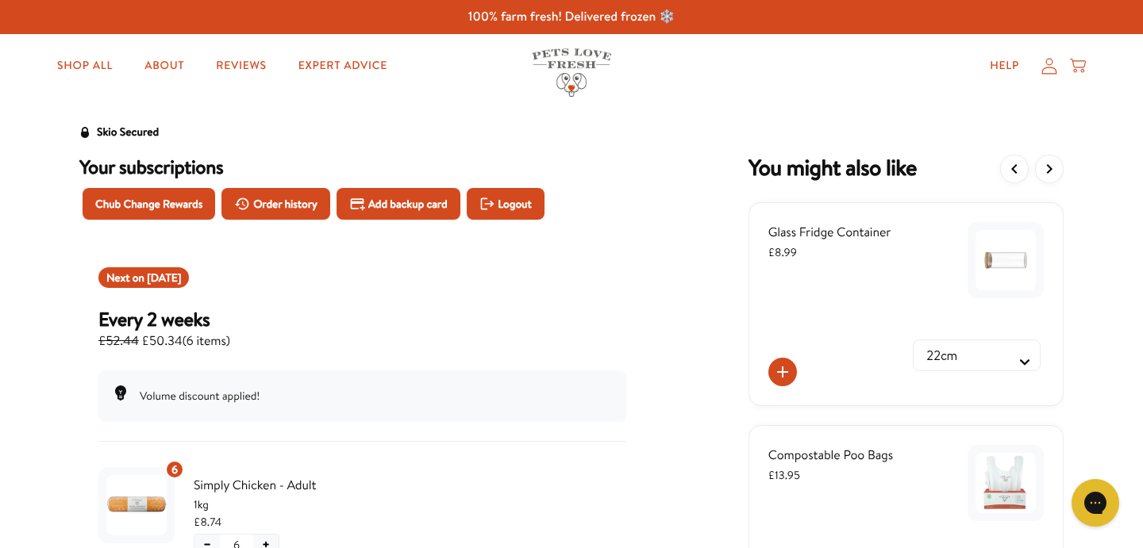
click at [1042, 67] on icon at bounding box center [1049, 66] width 16 height 17
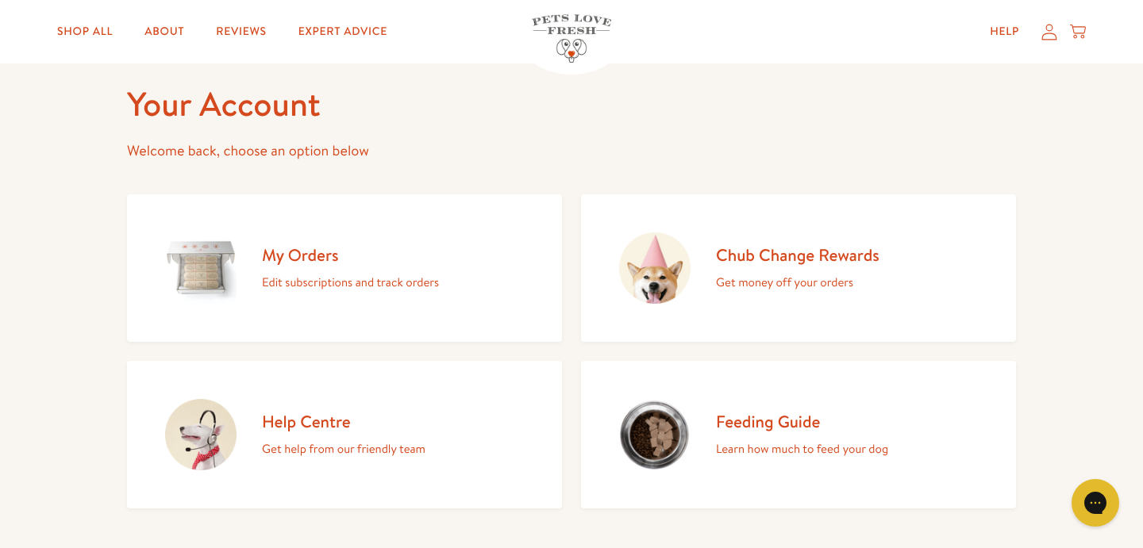
scroll to position [64, 0]
click at [793, 257] on h2 "Chub Change Rewards" at bounding box center [797, 256] width 163 height 21
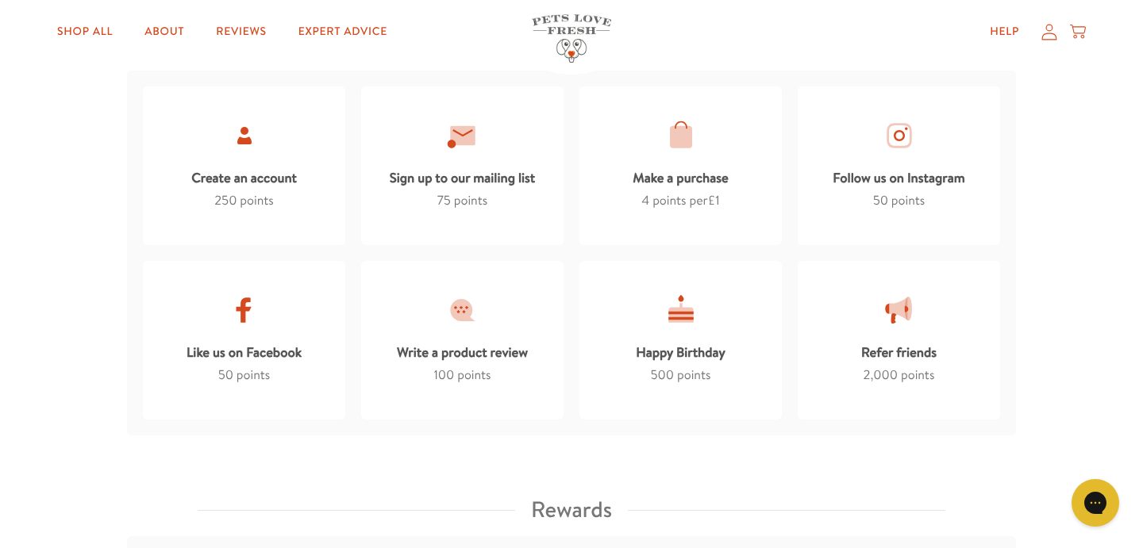
scroll to position [957, 0]
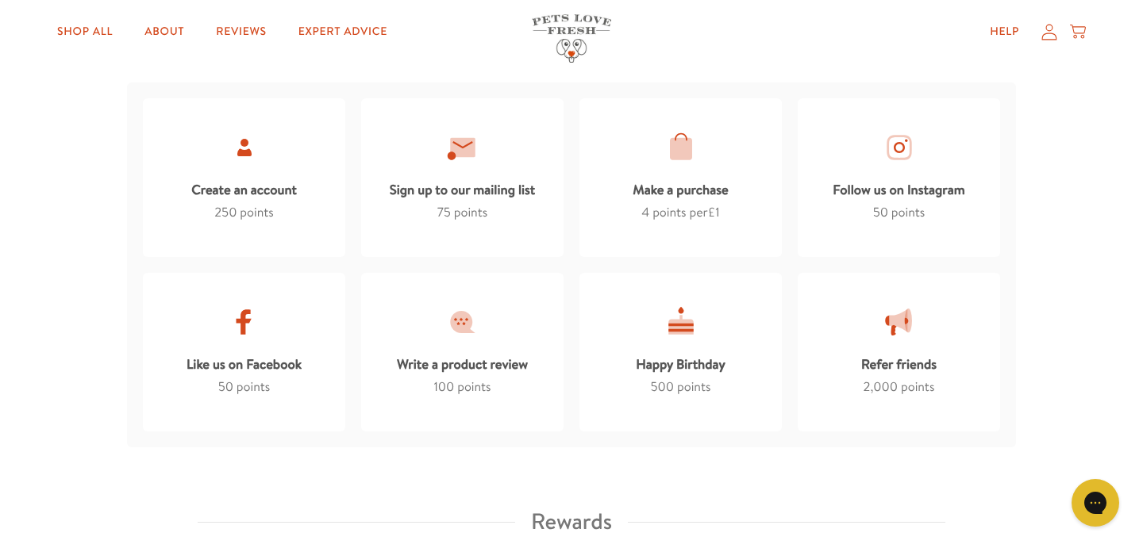
click at [886, 163] on div at bounding box center [898, 147] width 33 height 33
click at [883, 202] on div "50 points" at bounding box center [899, 212] width 52 height 21
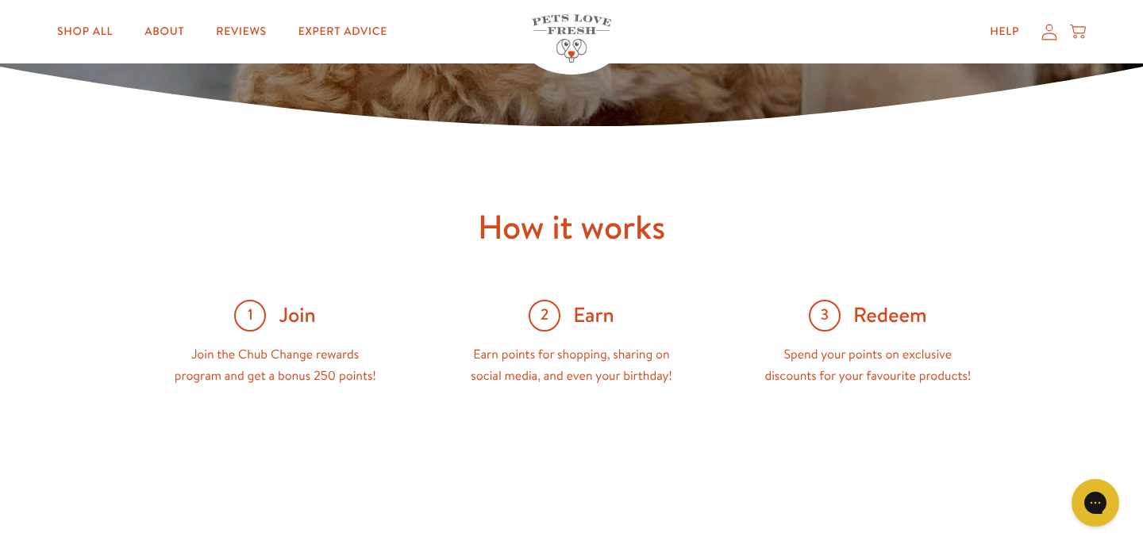
scroll to position [0, 0]
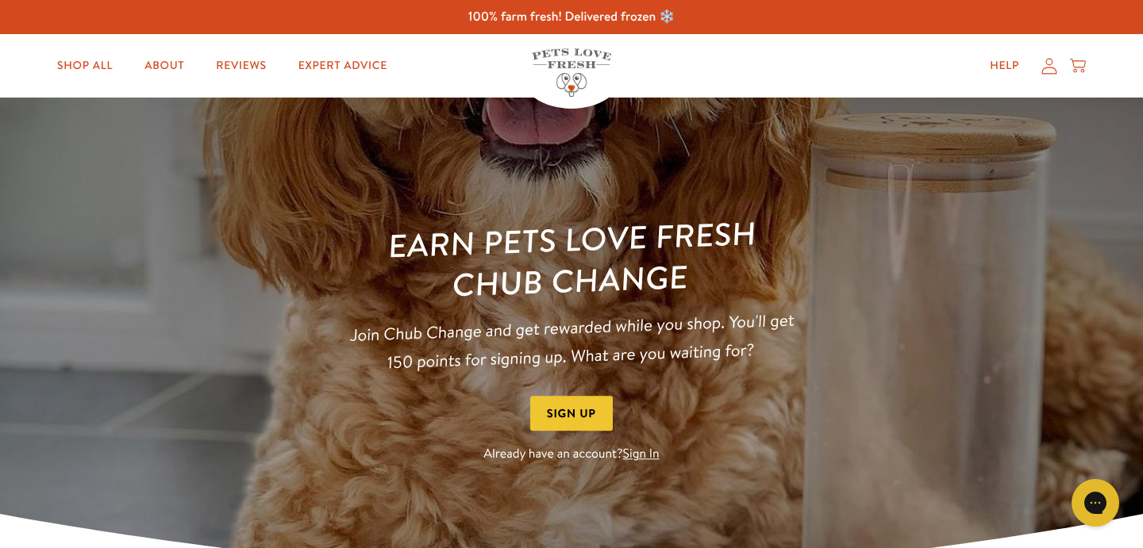
click at [1054, 68] on icon at bounding box center [1049, 66] width 15 height 16
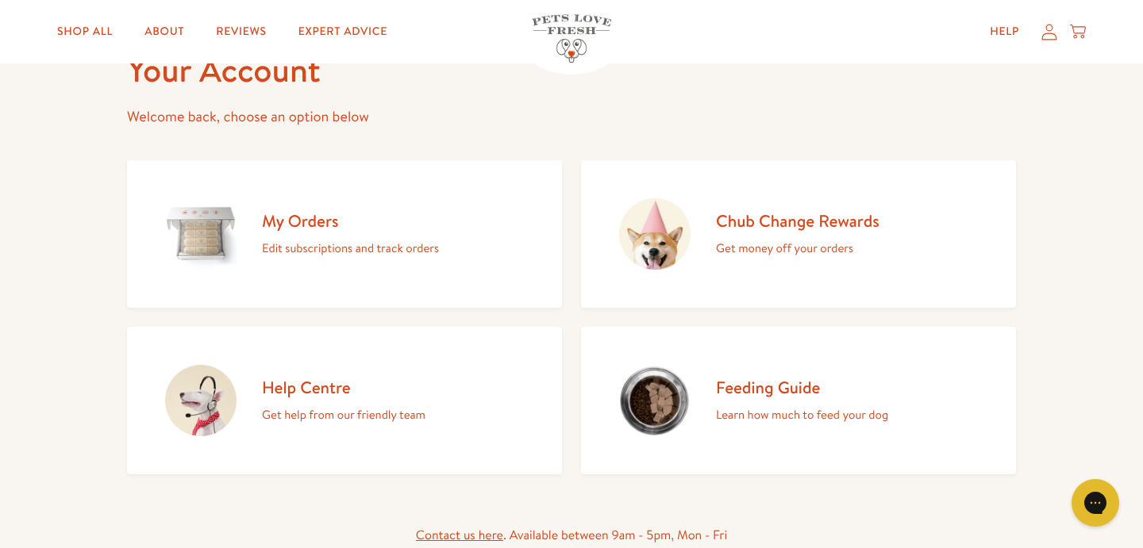
scroll to position [101, 0]
click at [307, 227] on h2 "My Orders" at bounding box center [350, 219] width 177 height 21
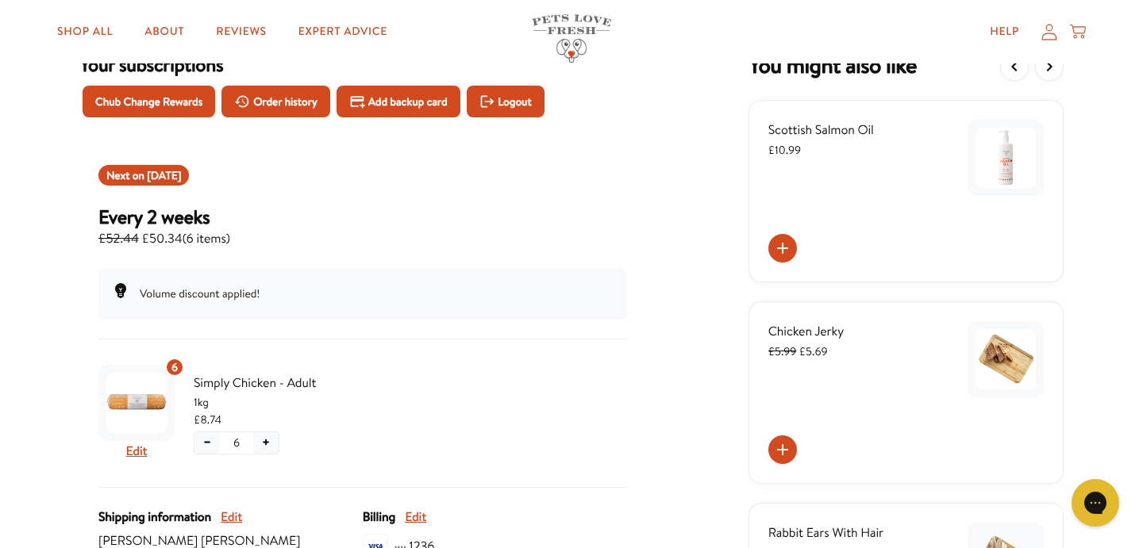
scroll to position [93, 0]
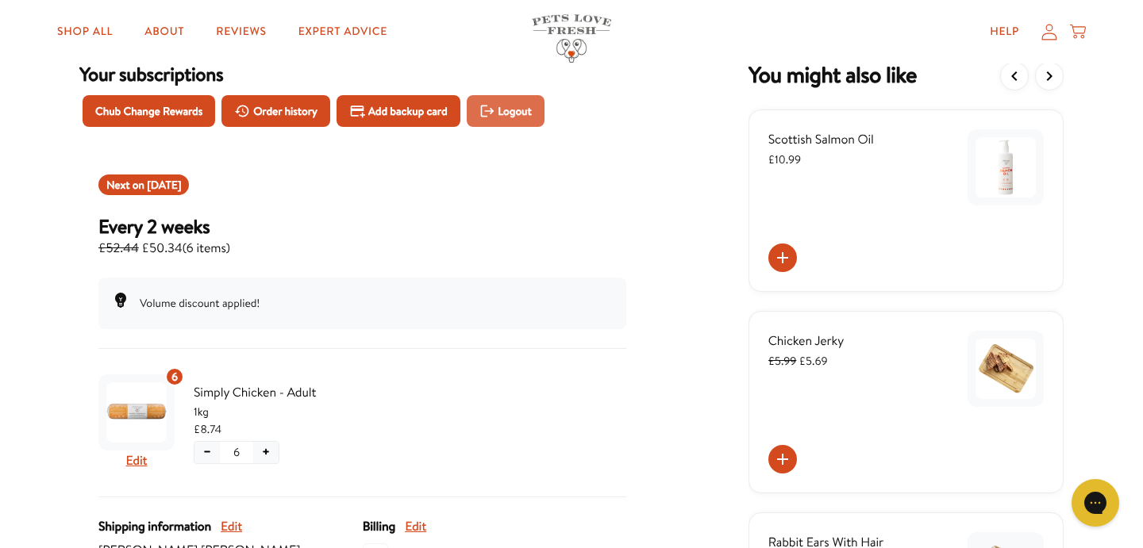
click at [505, 108] on span "Logout" at bounding box center [513, 110] width 33 height 17
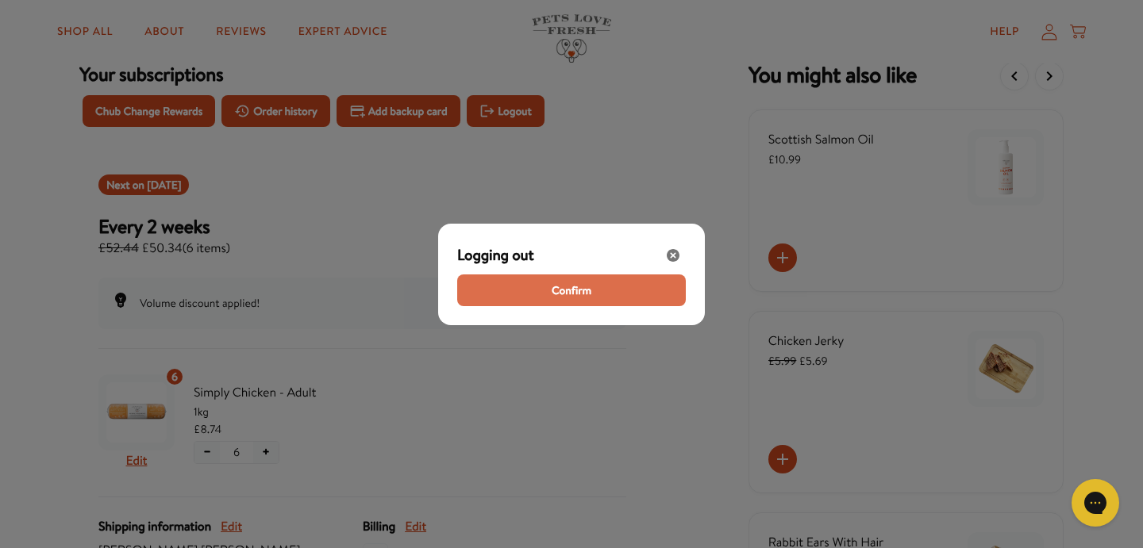
click at [540, 292] on button "Confirm" at bounding box center [571, 291] width 229 height 32
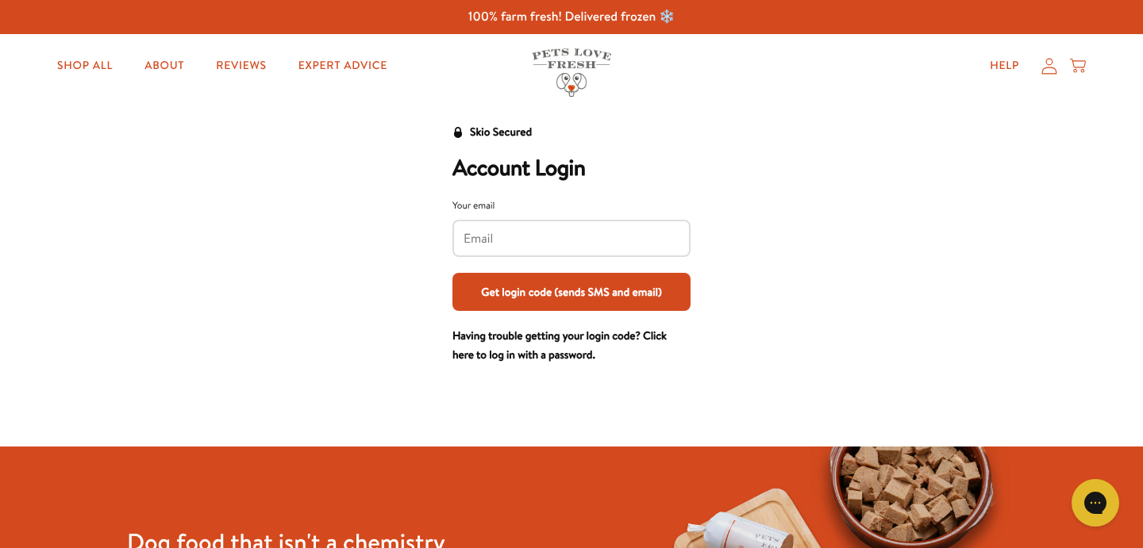
click at [655, 338] on link "Having trouble getting your login code? Click here to log in with a password." at bounding box center [559, 345] width 214 height 35
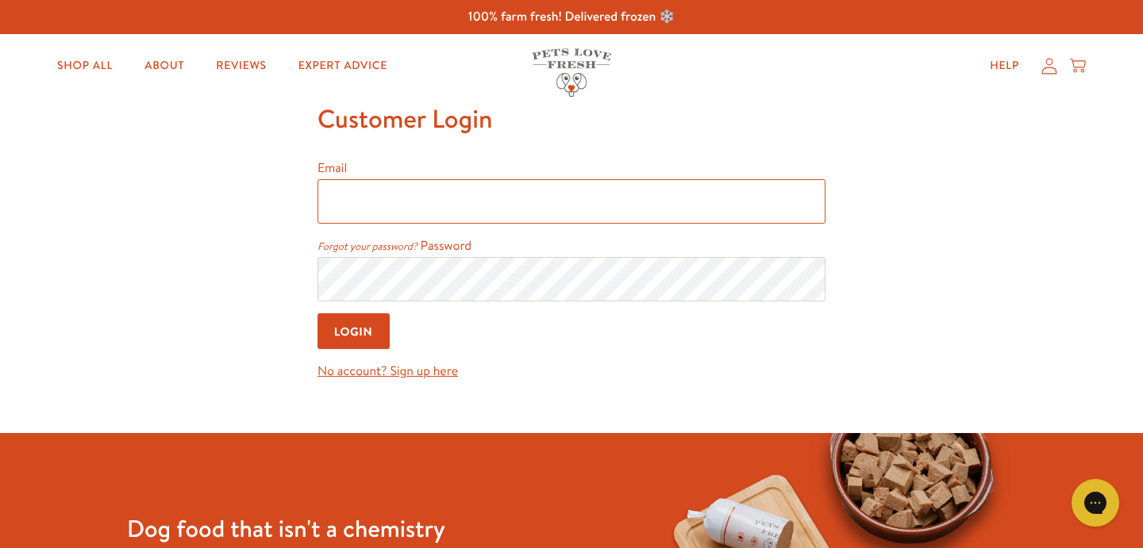
click at [432, 202] on input "Email" at bounding box center [571, 201] width 508 height 44
type input "[EMAIL_ADDRESS][DOMAIN_NAME]"
click at [1106, 512] on div "Gorgias live chat" at bounding box center [1094, 503] width 35 height 35
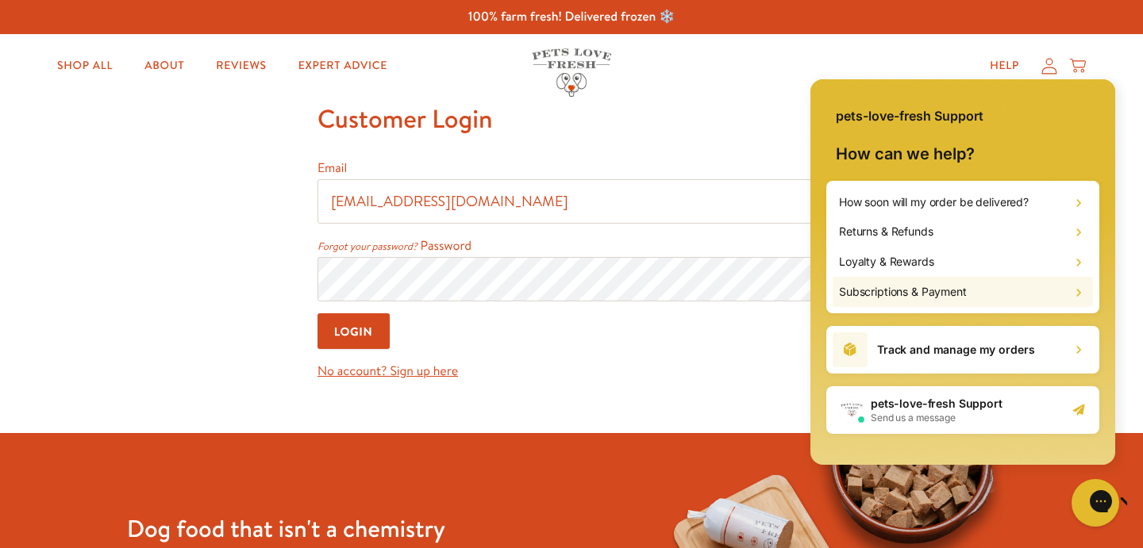
click at [969, 290] on div "Subscriptions & Payment" at bounding box center [962, 292] width 260 height 30
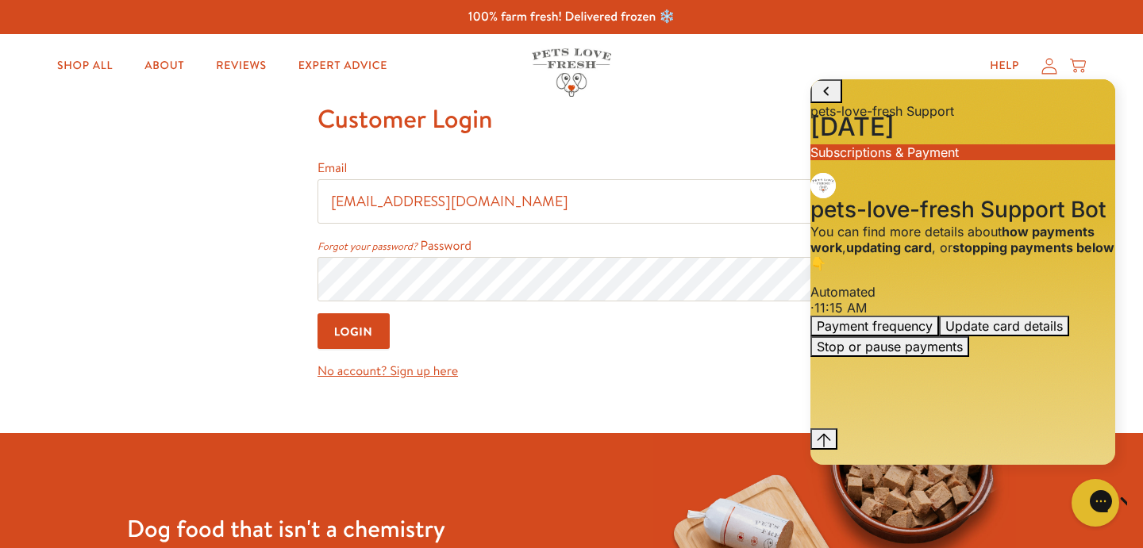
scroll to position [51, 0]
click at [832, 97] on icon "go to home page" at bounding box center [825, 91] width 19 height 19
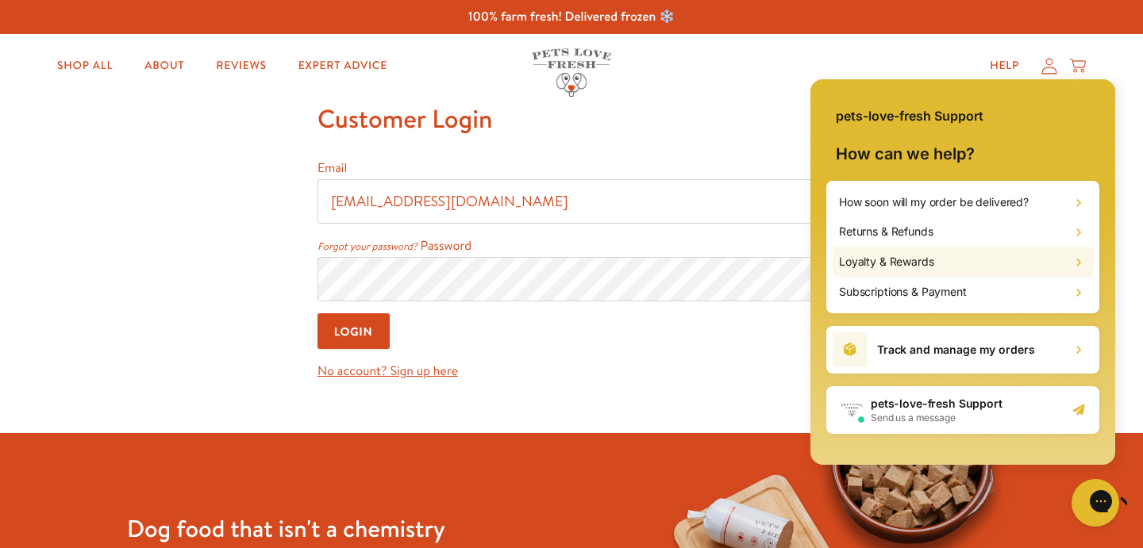
click at [905, 263] on h2 "Loyalty & Rewards" at bounding box center [886, 262] width 95 height 16
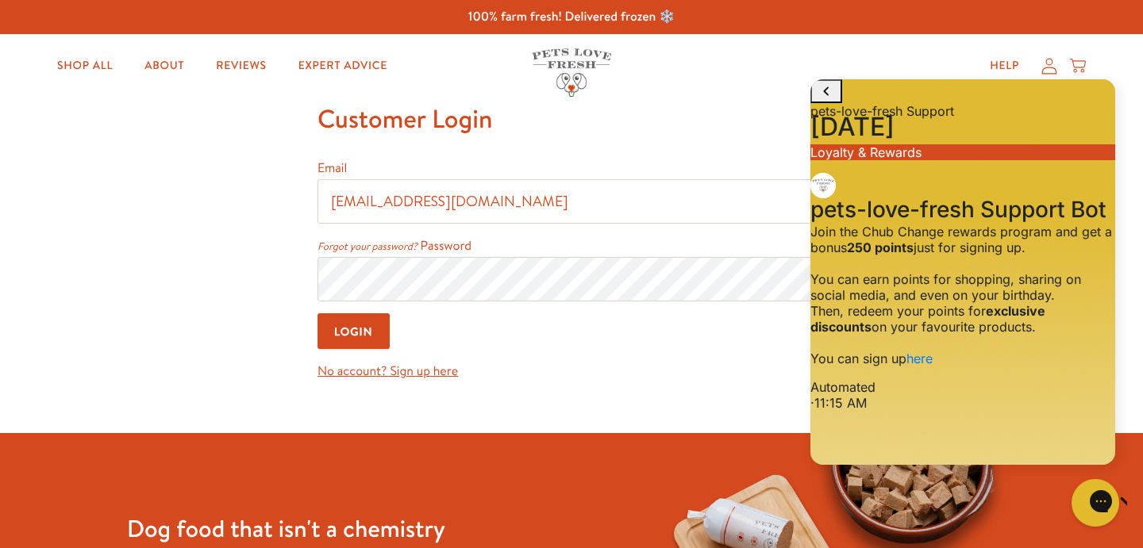
scroll to position [34, 0]
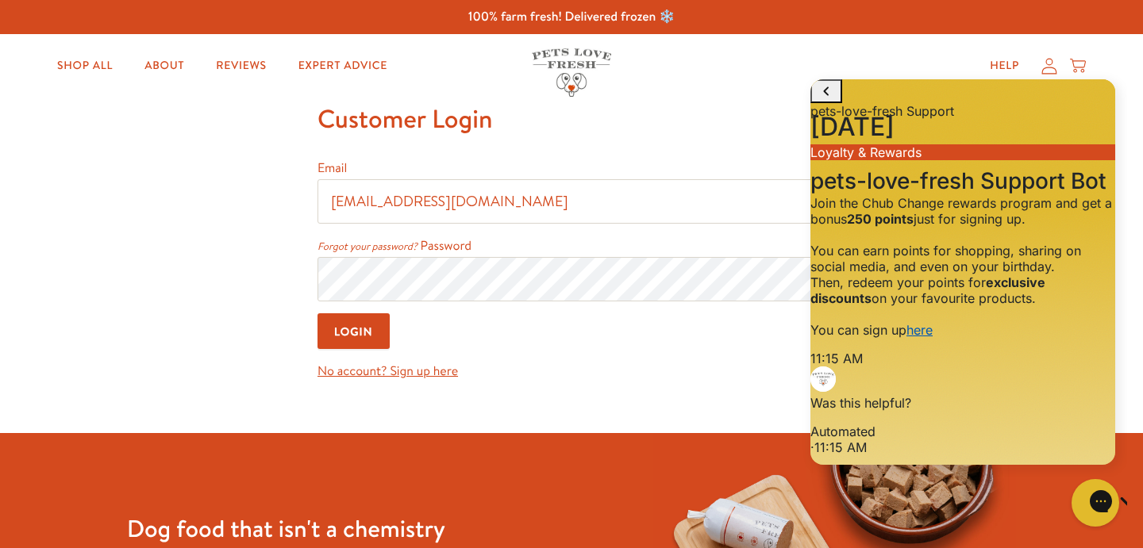
click at [932, 338] on link "here" at bounding box center [919, 330] width 26 height 16
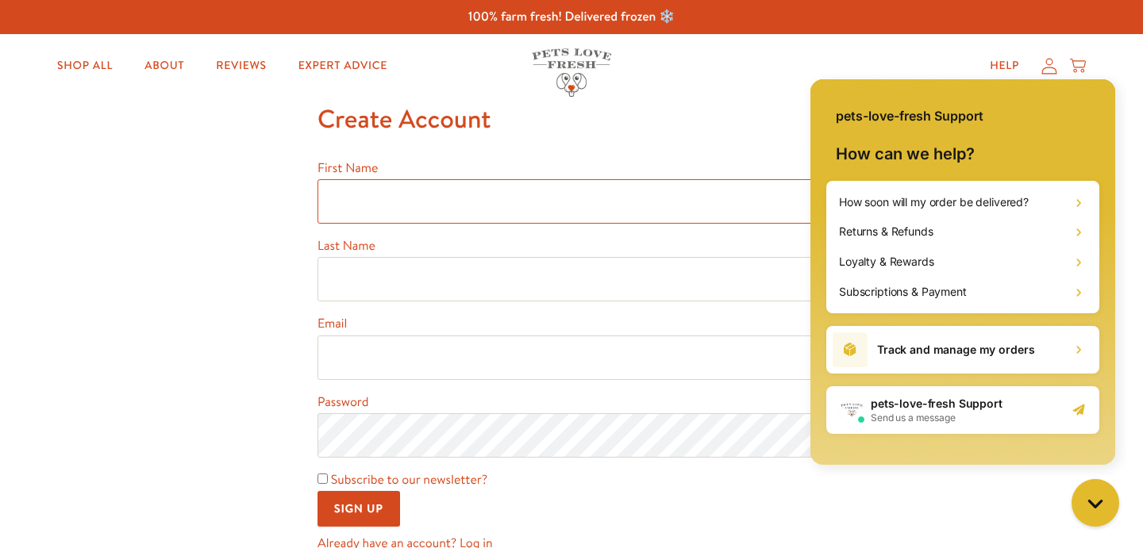
click at [530, 194] on input "First Name" at bounding box center [571, 201] width 508 height 44
type input "[PERSON_NAME]"
click at [426, 352] on input "Email" at bounding box center [571, 358] width 508 height 44
type input "mau35011@gmail.com"
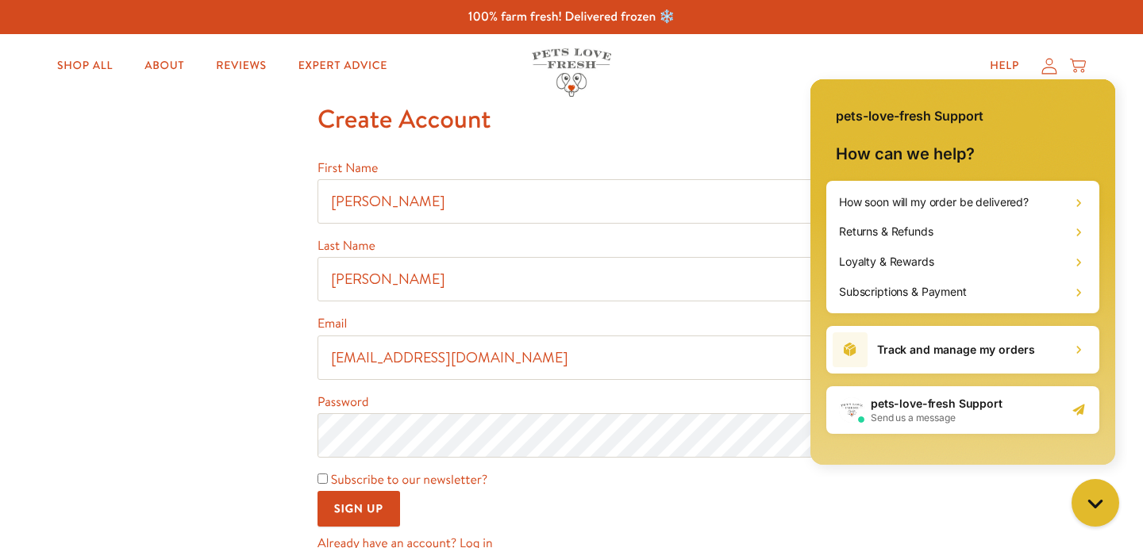
click at [355, 497] on input "Sign Up" at bounding box center [358, 509] width 83 height 36
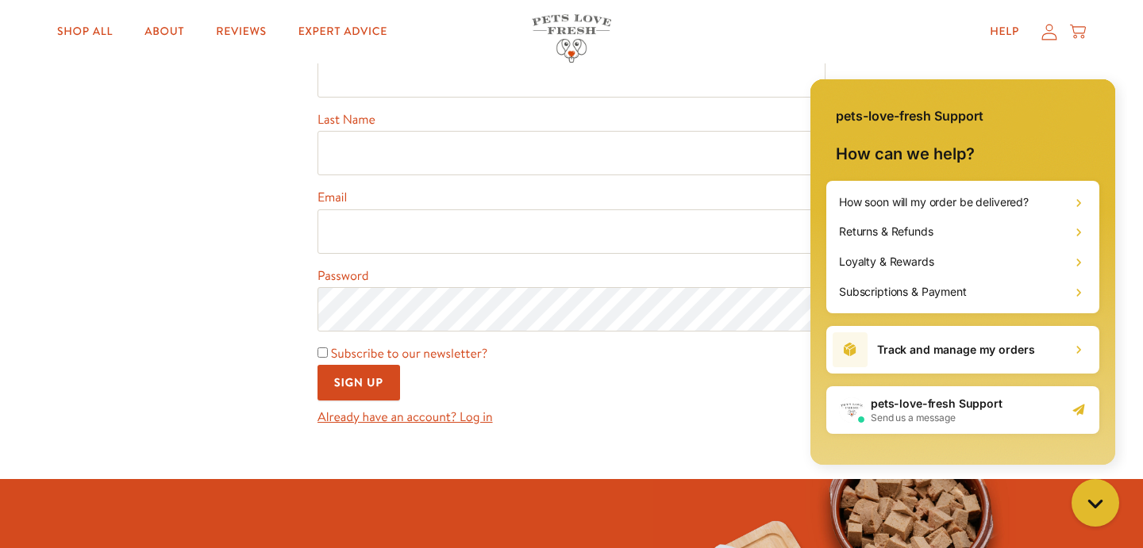
scroll to position [129, 0]
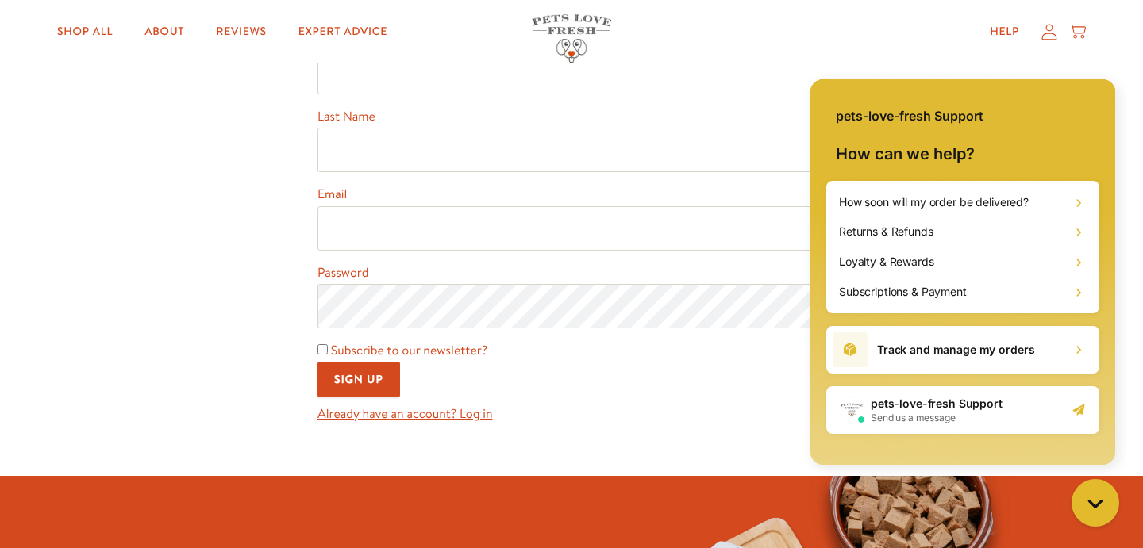
click at [963, 403] on h2 "pets-love-fresh Support" at bounding box center [936, 404] width 132 height 16
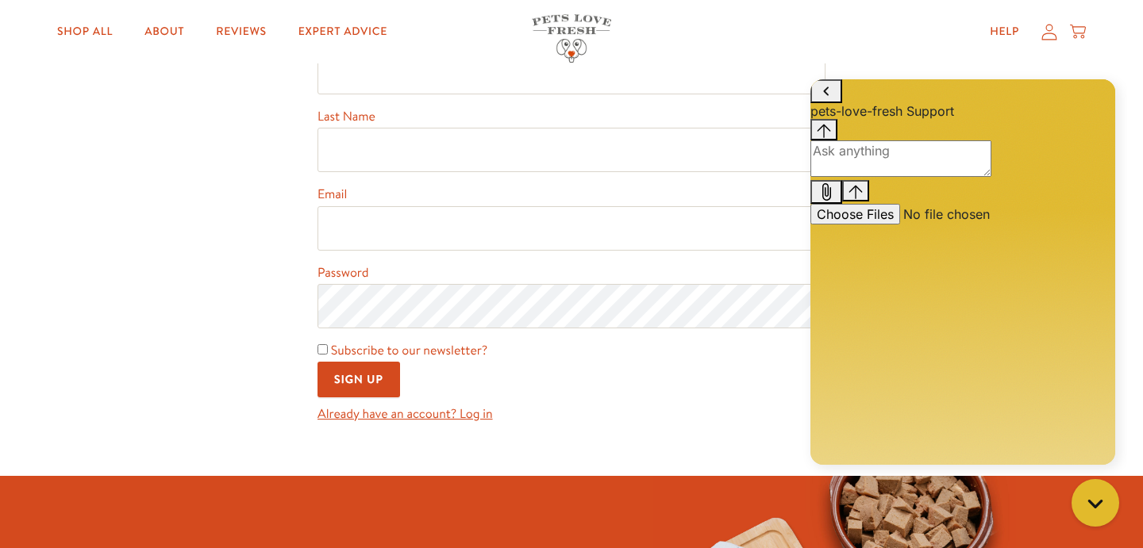
click at [937, 177] on textarea "live chat message input" at bounding box center [900, 158] width 181 height 36
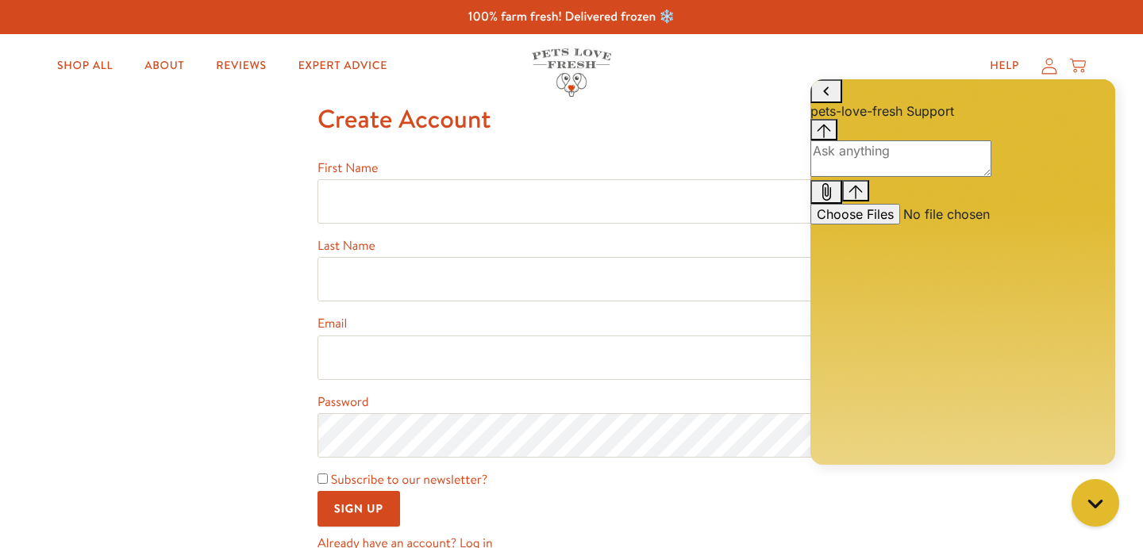
scroll to position [4, 0]
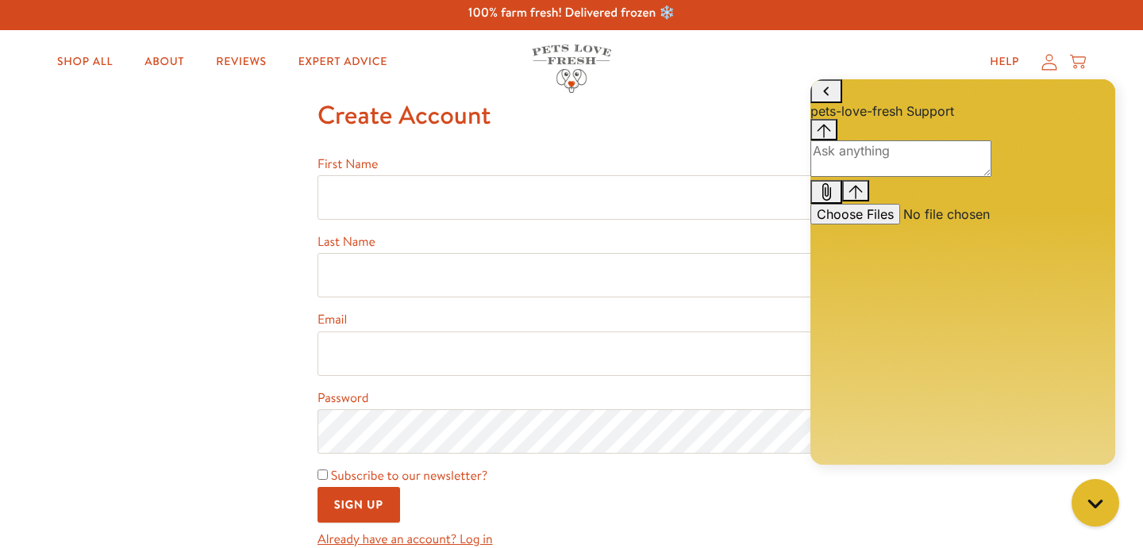
click at [892, 177] on textarea "live chat message input" at bounding box center [900, 158] width 181 height 36
type textarea "reset pasword?"
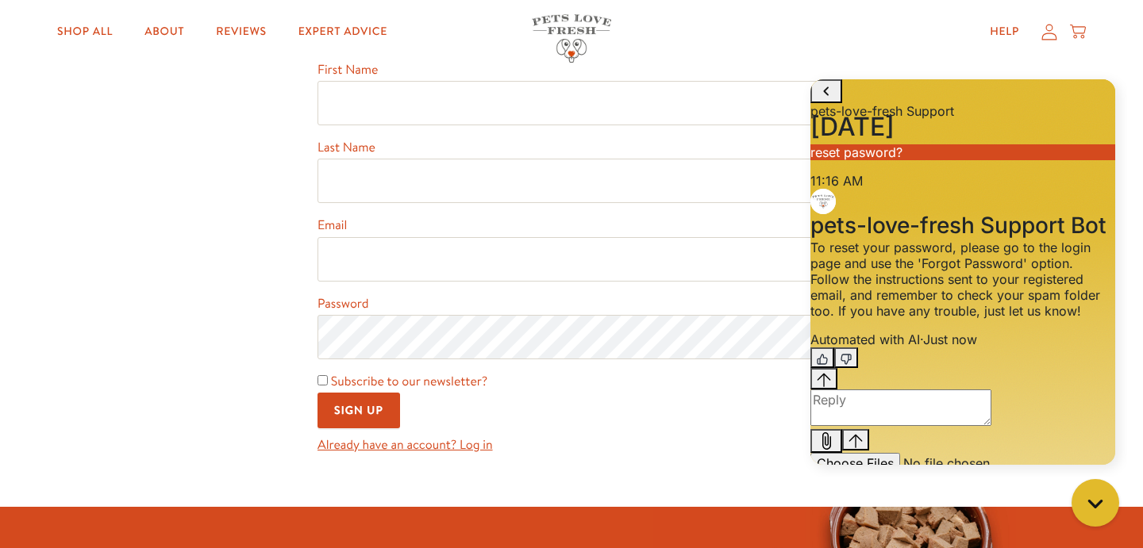
scroll to position [102, 0]
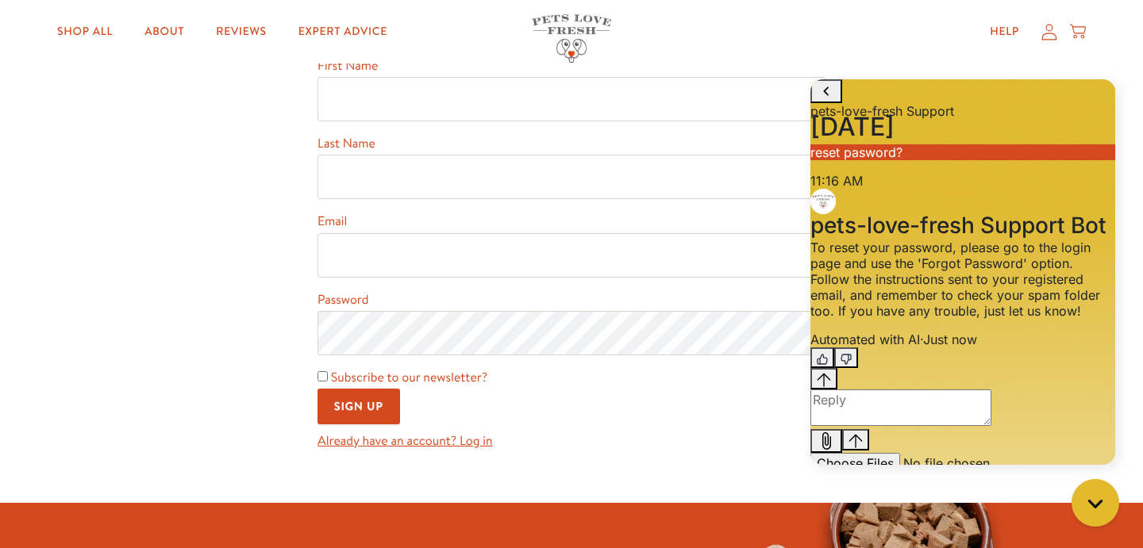
click at [461, 447] on link "Already have an account? Log in" at bounding box center [404, 440] width 175 height 17
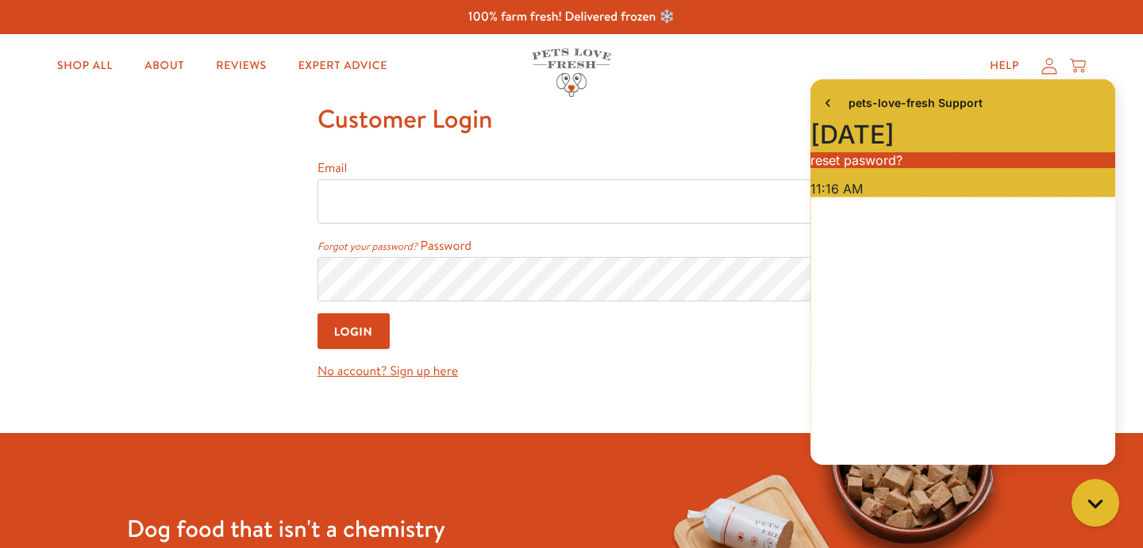
scroll to position [60, 0]
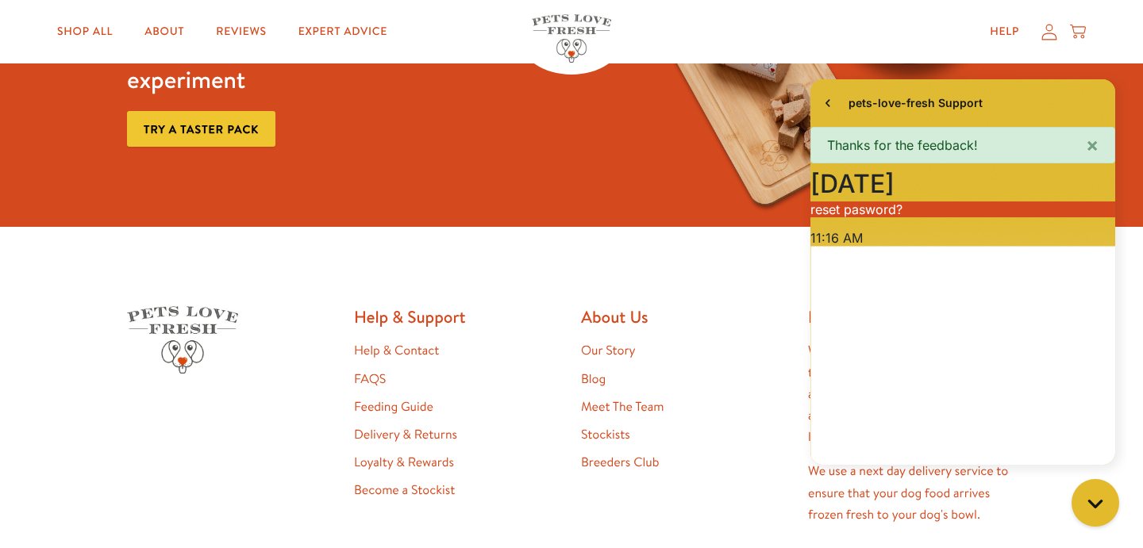
scroll to position [698, 0]
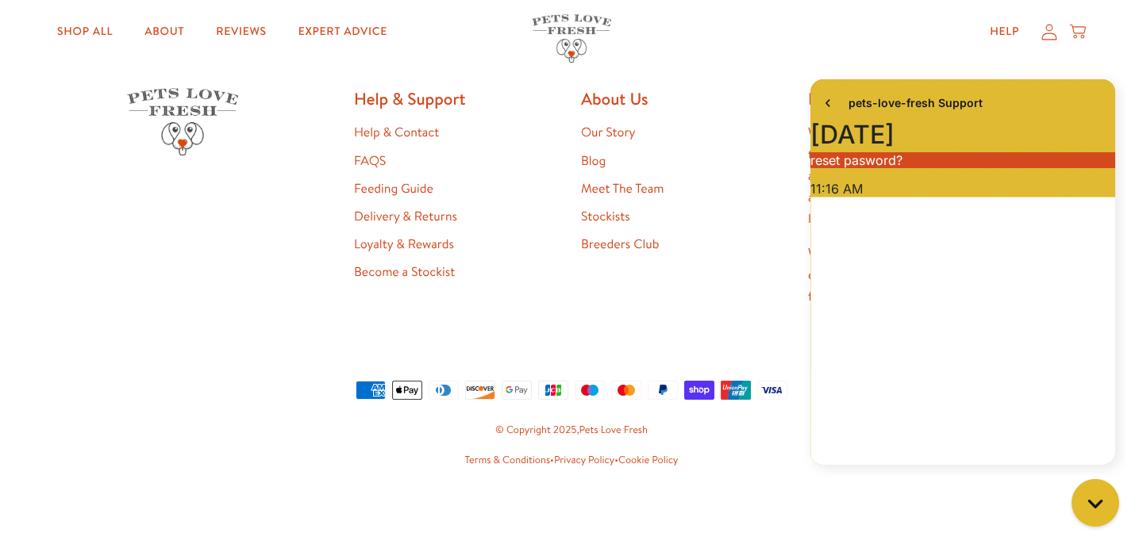
click at [375, 159] on link "FAQS" at bounding box center [370, 160] width 32 height 17
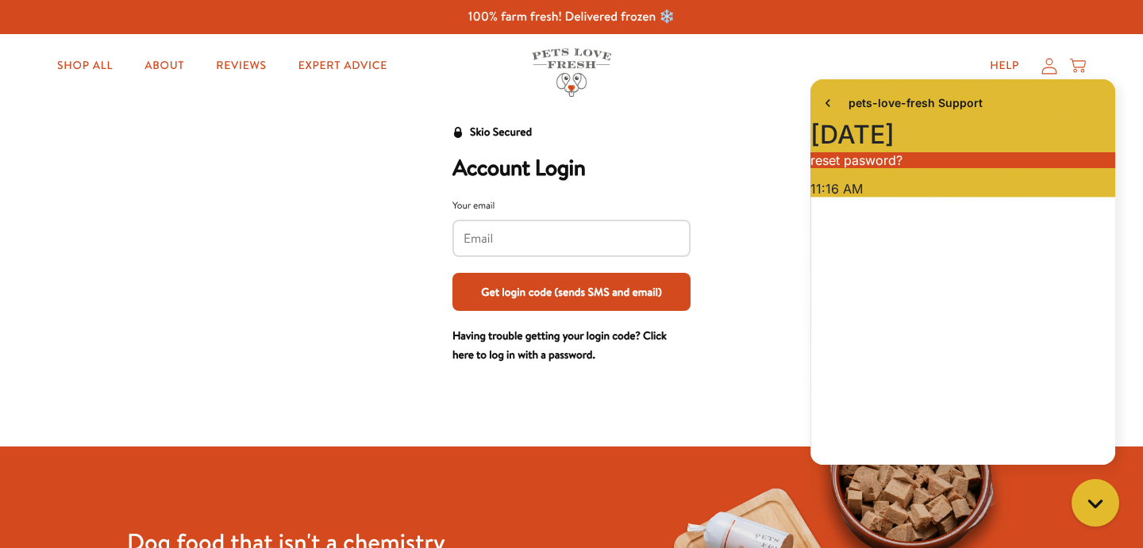
scroll to position [60, 0]
click at [542, 335] on link "Having trouble getting your login code? Click here to log in with a password." at bounding box center [559, 345] width 214 height 35
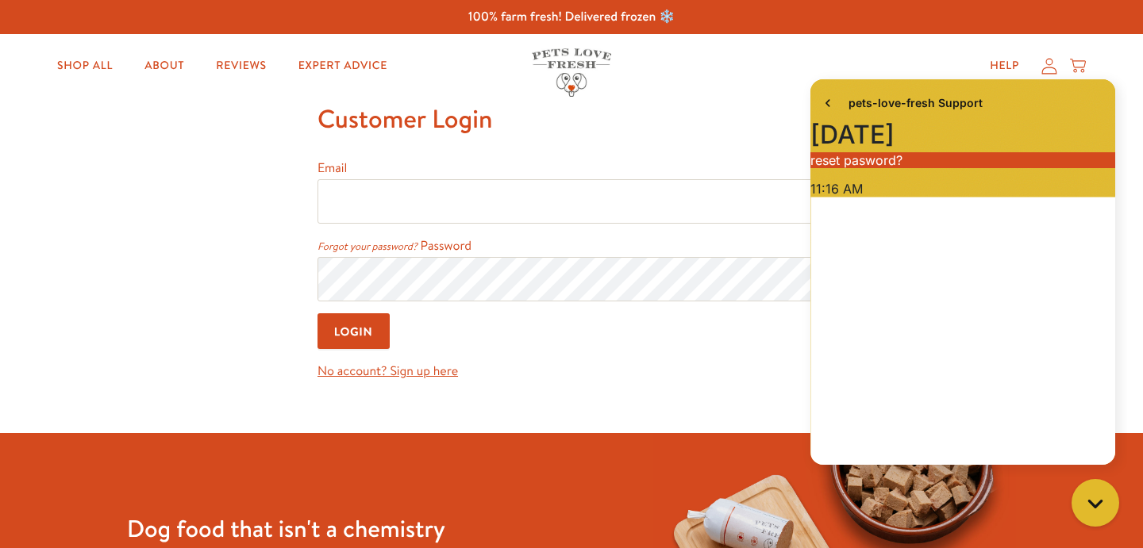
scroll to position [60, 0]
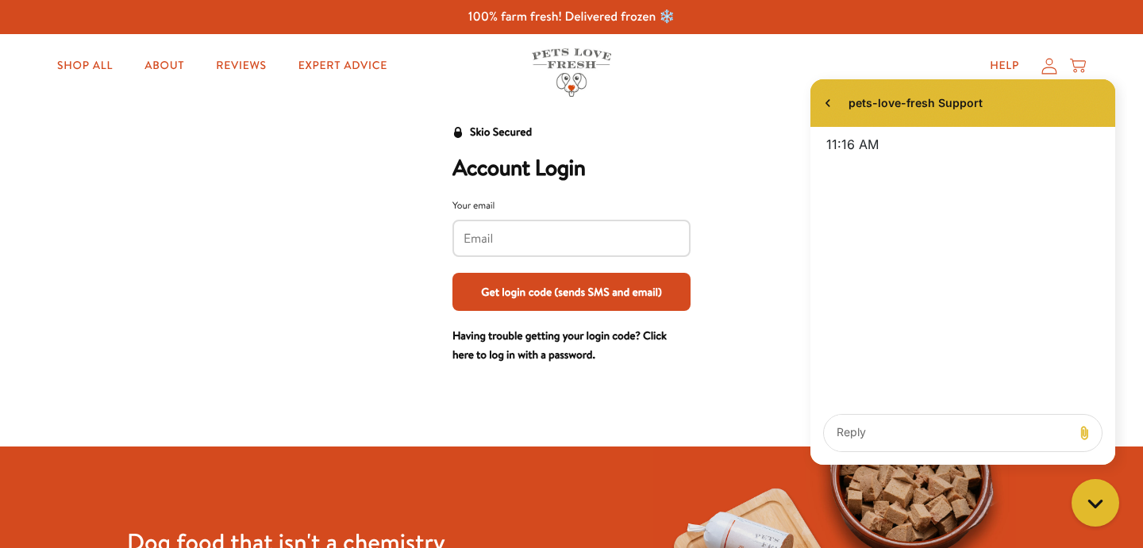
click at [788, 154] on div "Skio Secured Account Login Your email Get login code (sends SMS and email) Havi…" at bounding box center [571, 244] width 984 height 242
click at [823, 110] on icon "go to home page" at bounding box center [828, 103] width 16 height 19
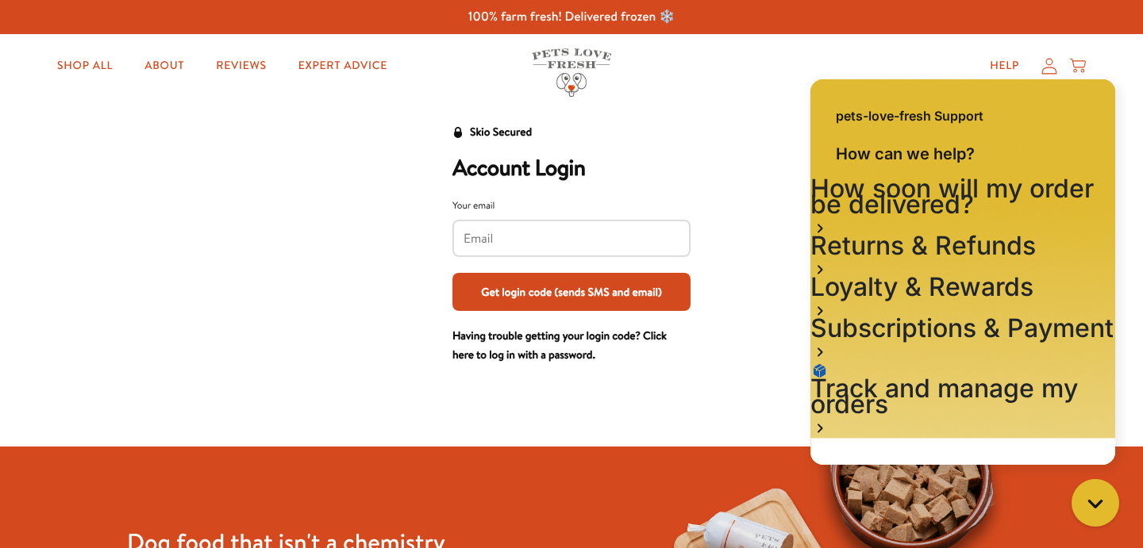
click at [823, 110] on div "pets-love-fresh Support" at bounding box center [962, 107] width 305 height 57
click at [1098, 487] on div "Gorgias live chat" at bounding box center [1094, 503] width 35 height 35
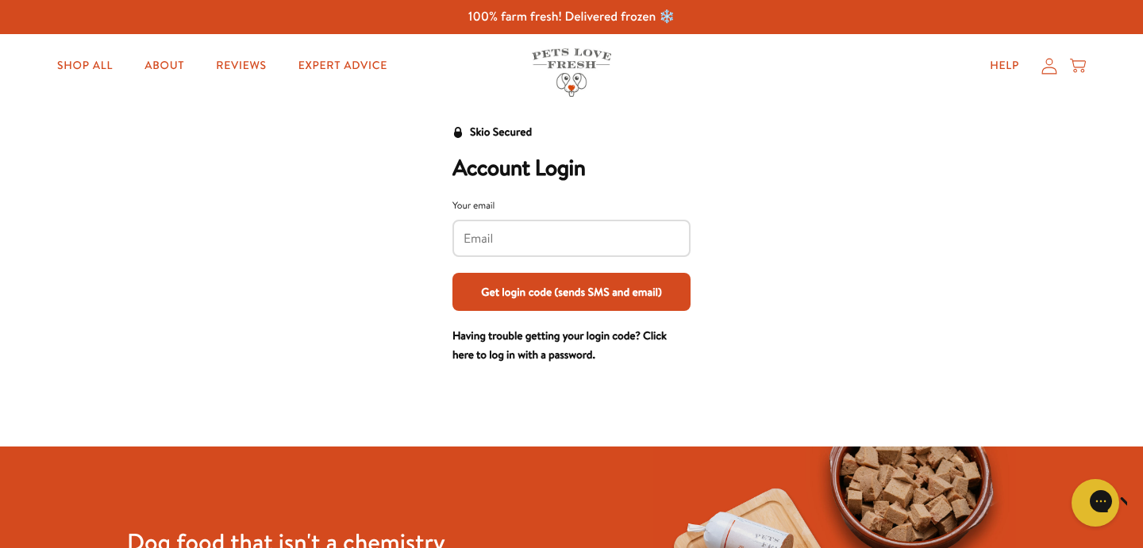
click at [655, 332] on link "Having trouble getting your login code? Click here to log in with a password." at bounding box center [559, 345] width 214 height 35
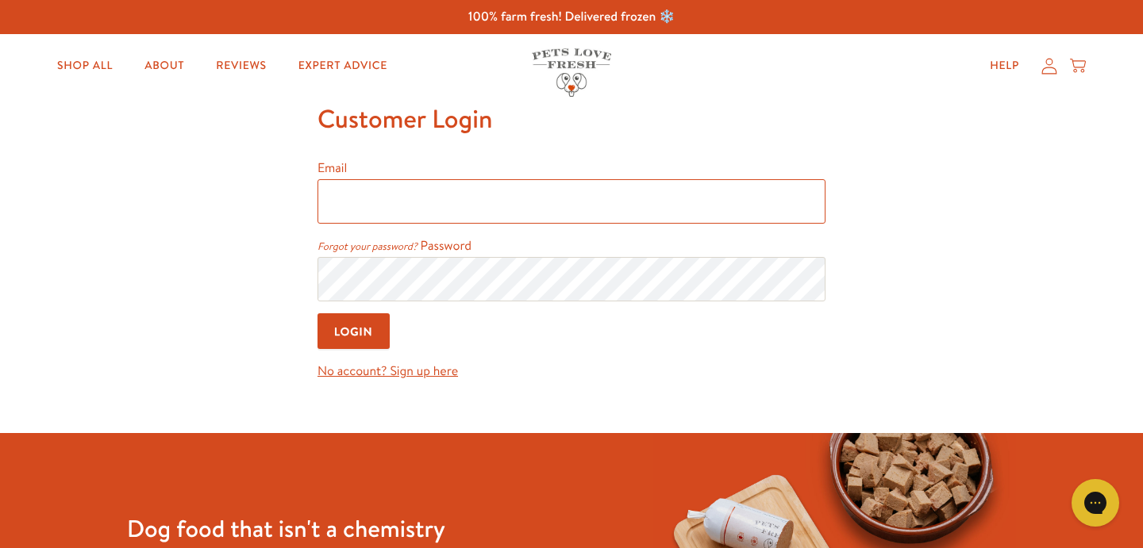
click at [543, 198] on input "Email" at bounding box center [571, 201] width 508 height 44
type input "[EMAIL_ADDRESS][DOMAIN_NAME]"
click at [363, 328] on input "Login" at bounding box center [353, 331] width 72 height 36
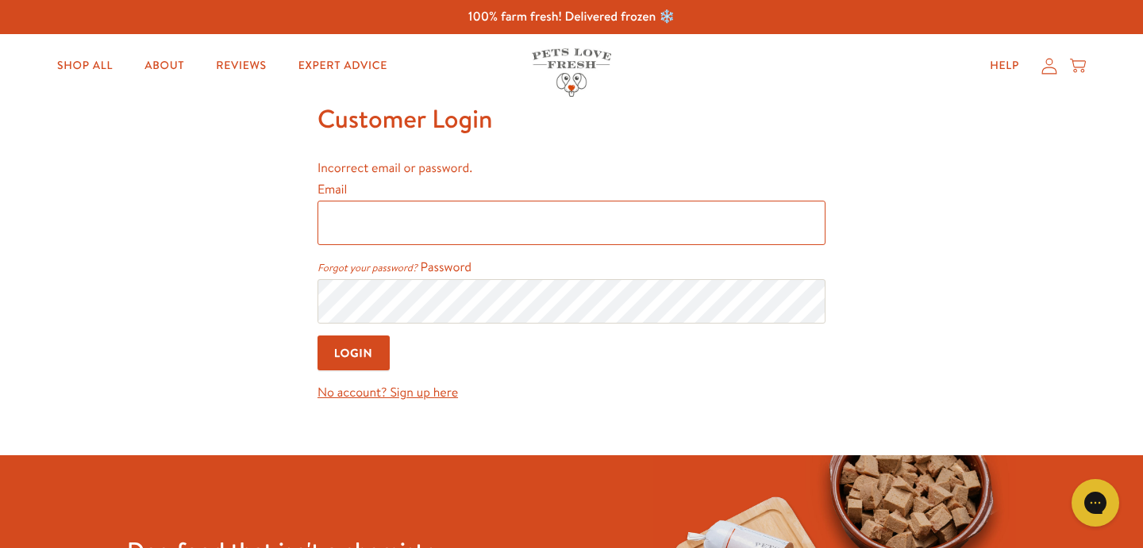
click at [383, 231] on input "Email" at bounding box center [571, 223] width 508 height 44
type input "[EMAIL_ADDRESS][DOMAIN_NAME]"
click at [419, 152] on div "Customer Login Incorrect email or password. Email [EMAIL_ADDRESS][DOMAIN_NAME] …" at bounding box center [571, 251] width 508 height 306
click at [340, 337] on input "Login" at bounding box center [353, 354] width 72 height 36
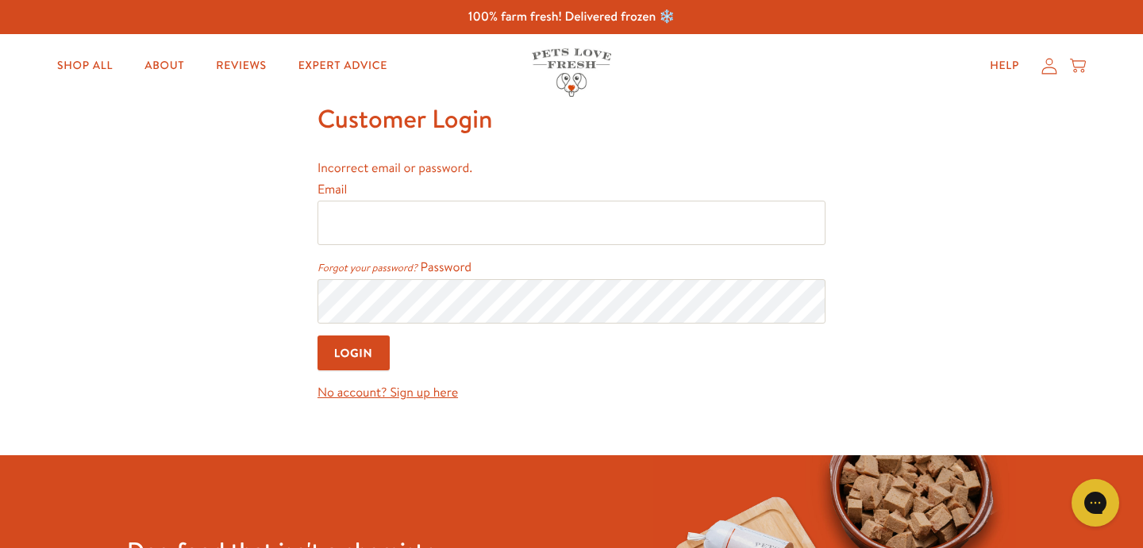
click at [389, 270] on link "Forgot your password?" at bounding box center [367, 268] width 100 height 14
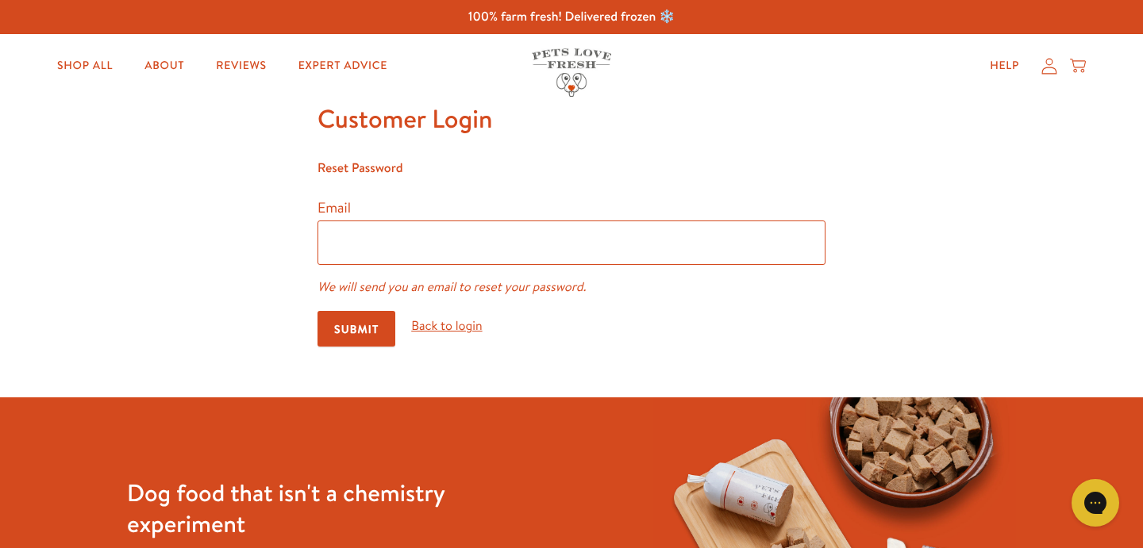
click at [372, 248] on input "email" at bounding box center [571, 243] width 508 height 44
type input "[EMAIL_ADDRESS][DOMAIN_NAME]"
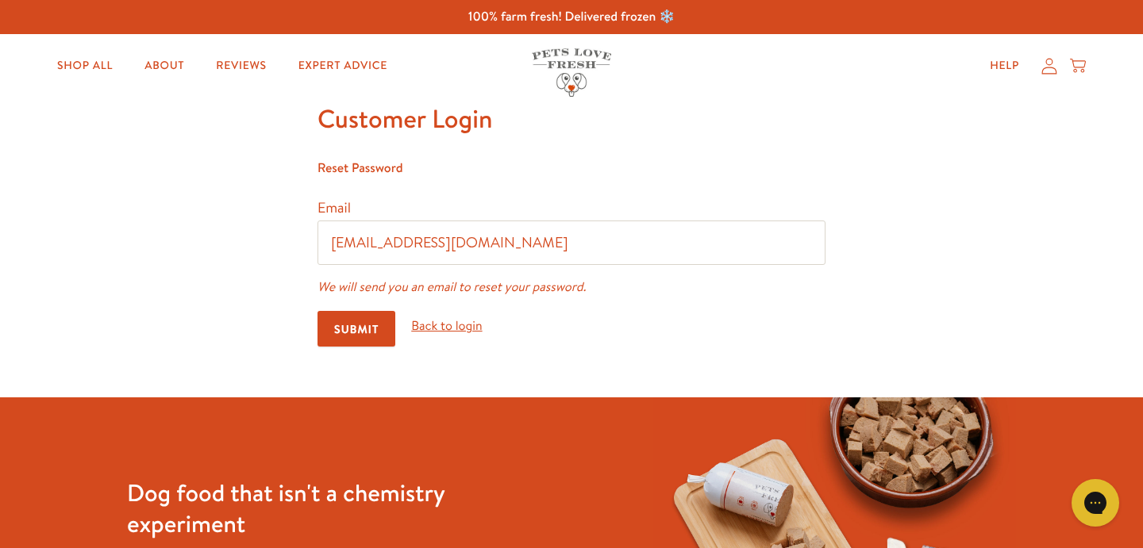
click at [360, 328] on input "Submit" at bounding box center [356, 329] width 78 height 36
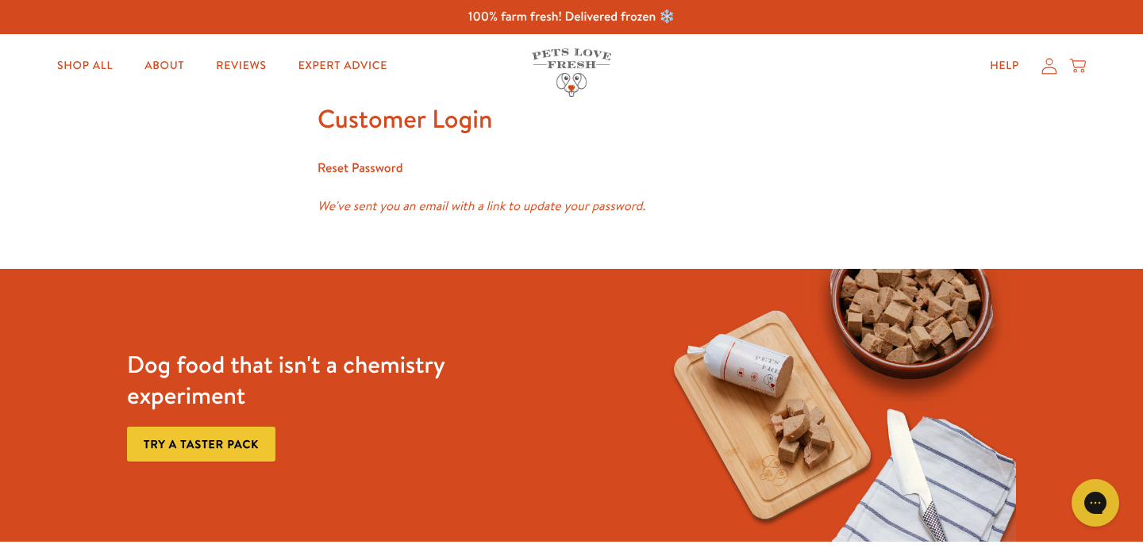
click at [1047, 68] on icon at bounding box center [1049, 66] width 16 height 17
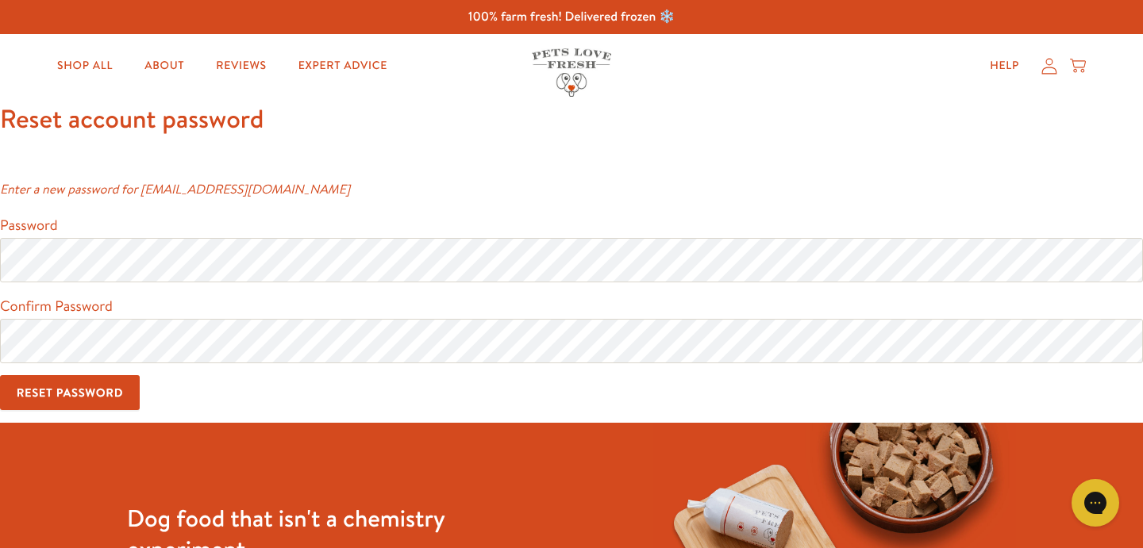
click at [87, 401] on input "Reset Password" at bounding box center [70, 393] width 140 height 36
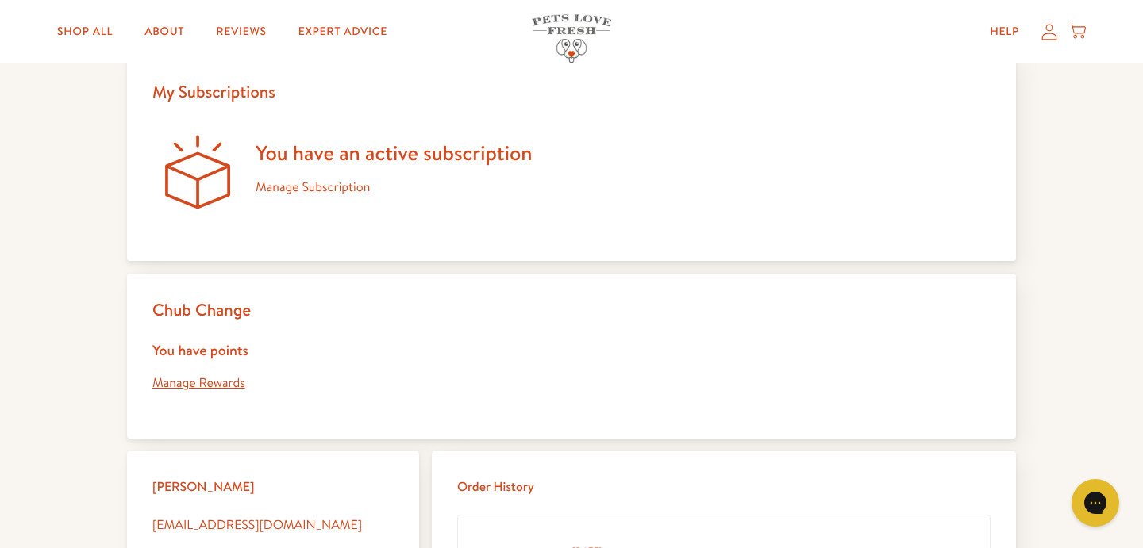
scroll to position [141, 0]
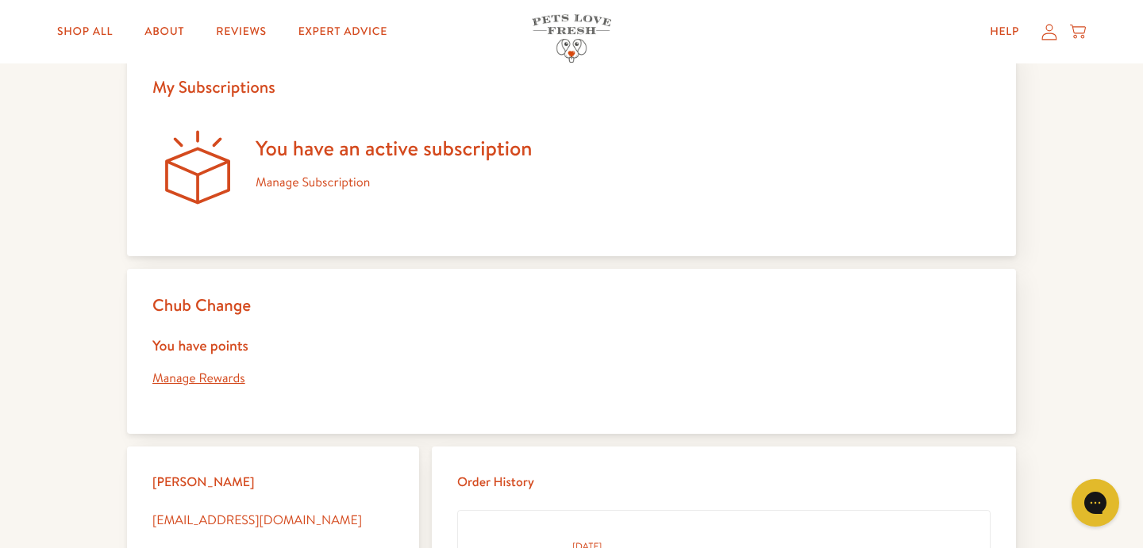
click at [209, 382] on link "Manage Rewards" at bounding box center [198, 378] width 93 height 17
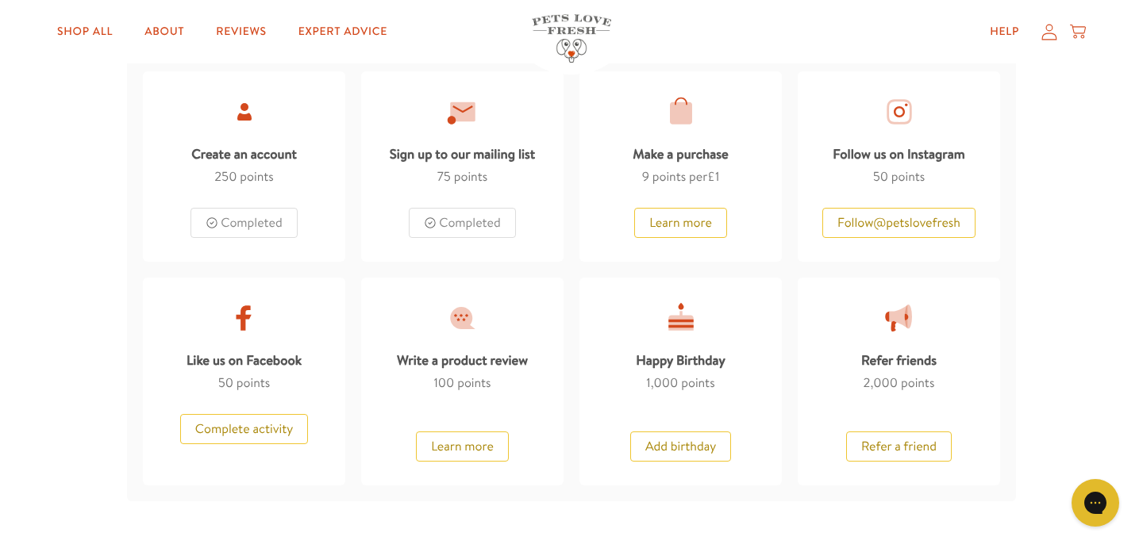
scroll to position [865, 0]
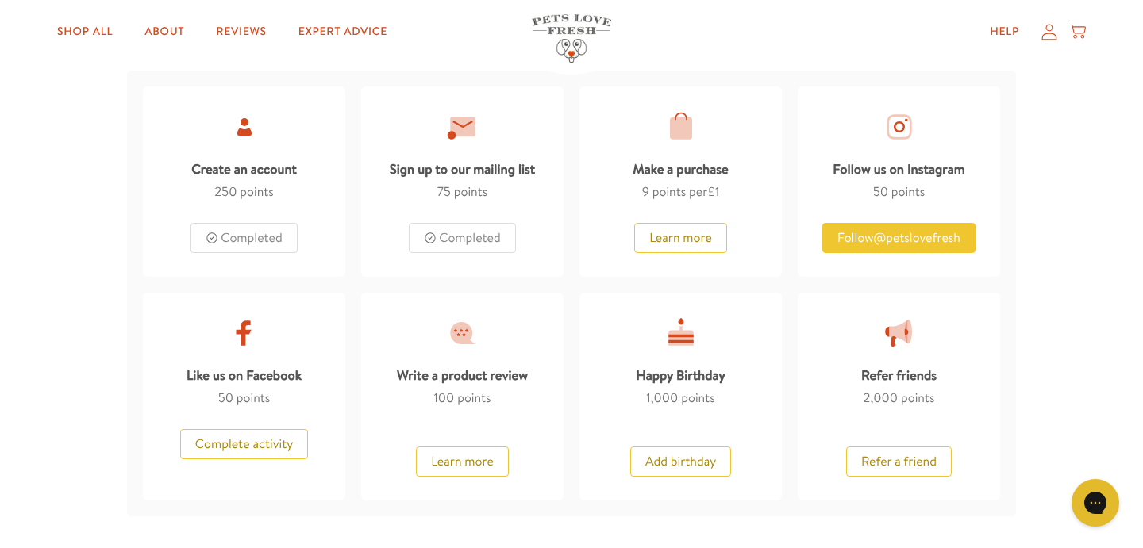
click at [906, 248] on button "Follow @ petslovefresh" at bounding box center [898, 238] width 153 height 30
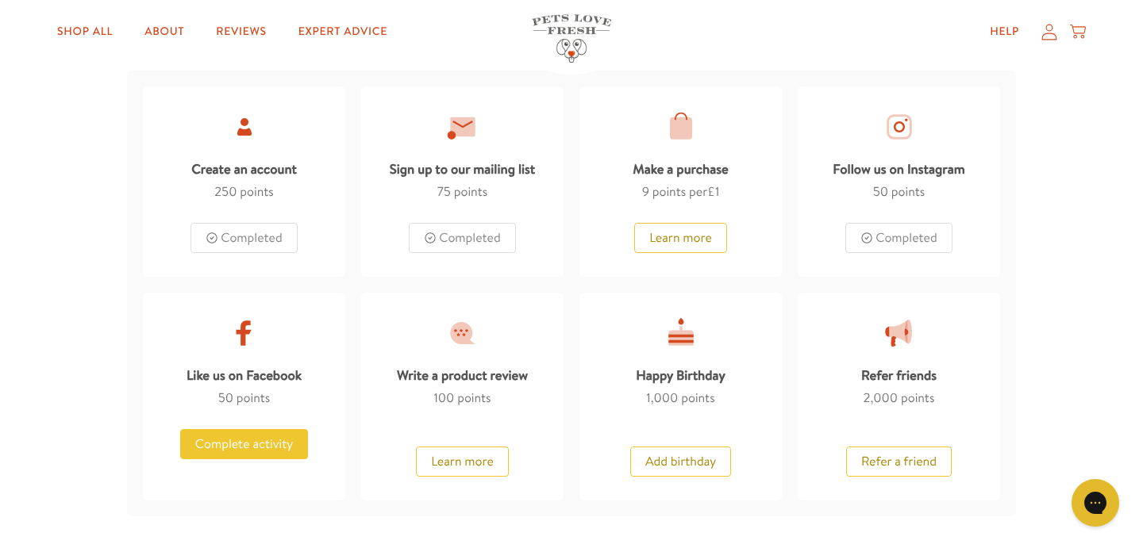
click at [237, 451] on button "Complete activity" at bounding box center [244, 444] width 128 height 30
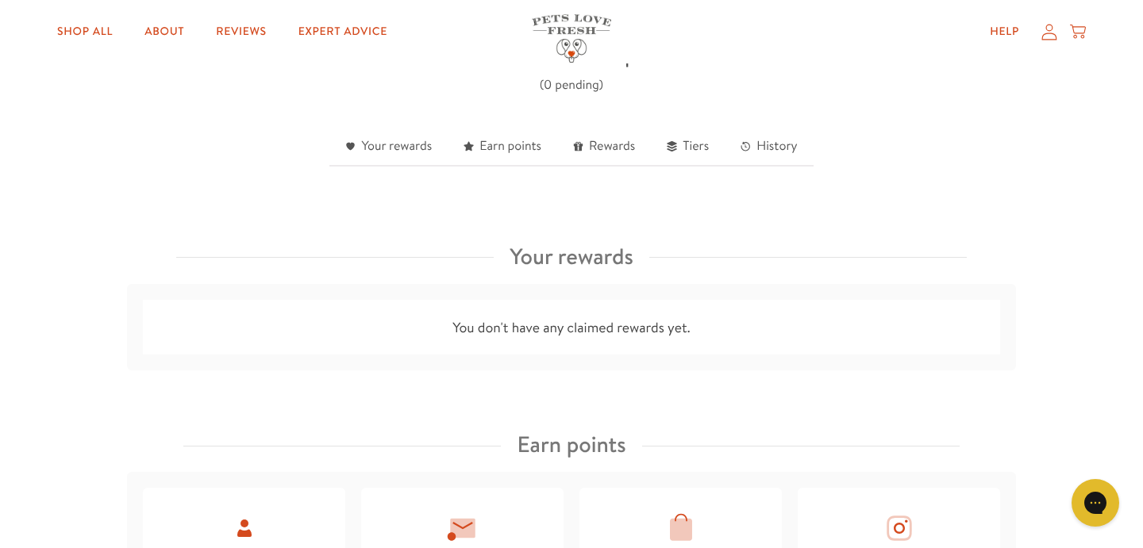
scroll to position [455, 0]
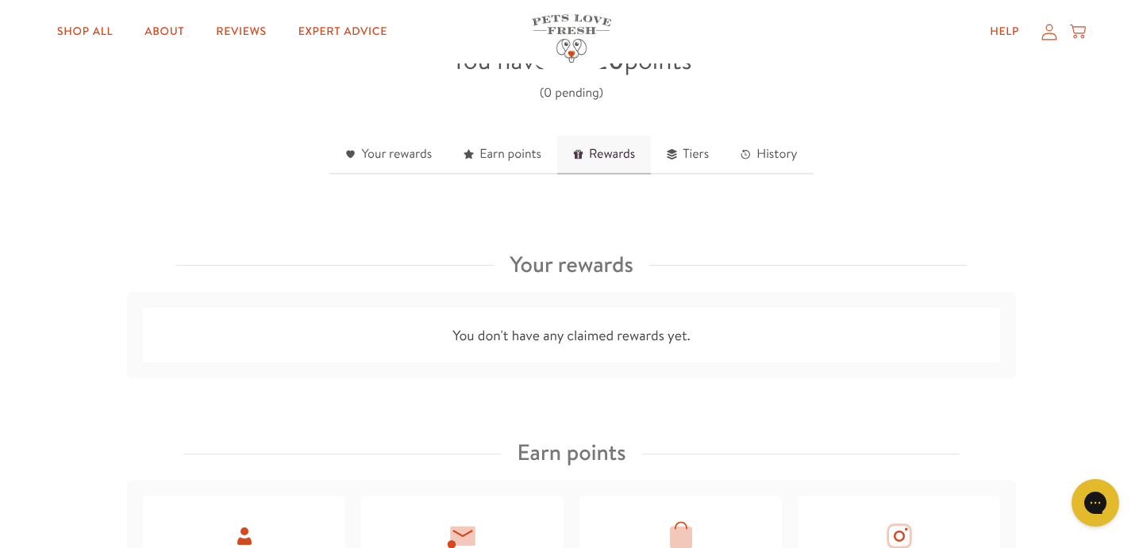
click at [612, 157] on link "Rewards" at bounding box center [604, 155] width 94 height 39
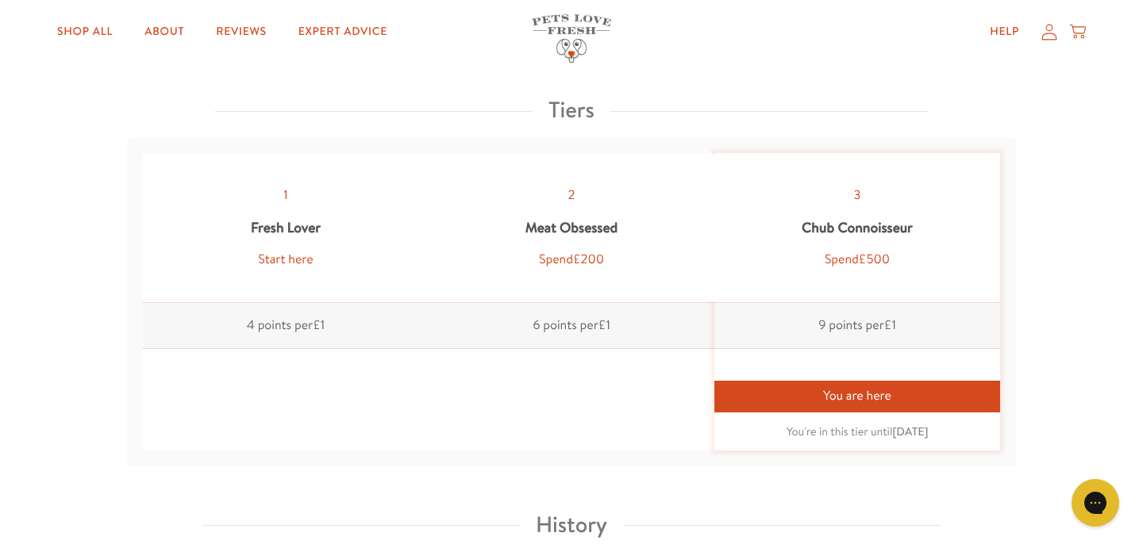
scroll to position [1776, 0]
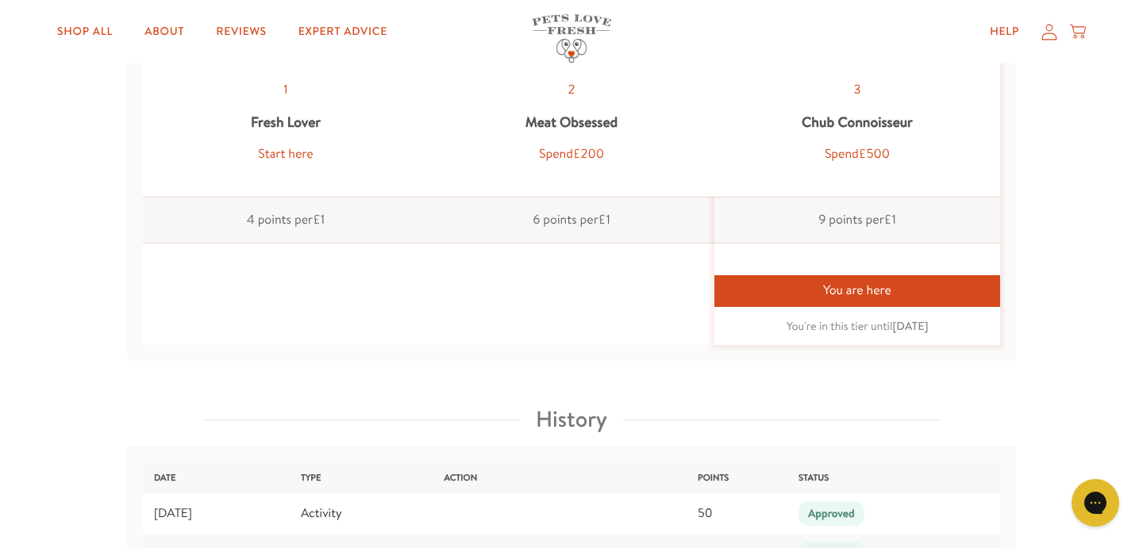
click at [818, 286] on div "You are here" at bounding box center [857, 290] width 286 height 31
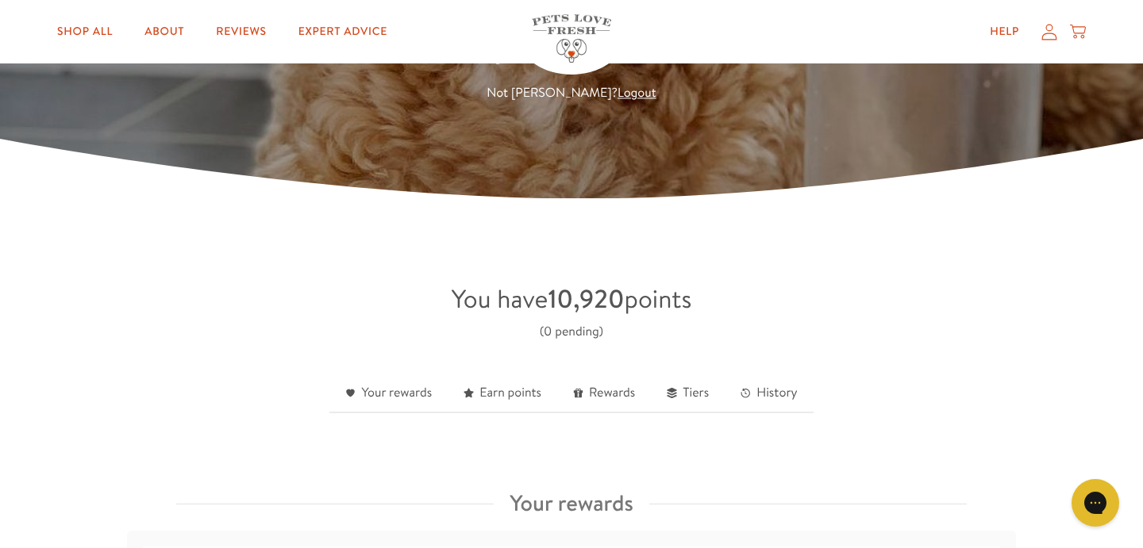
scroll to position [349, 0]
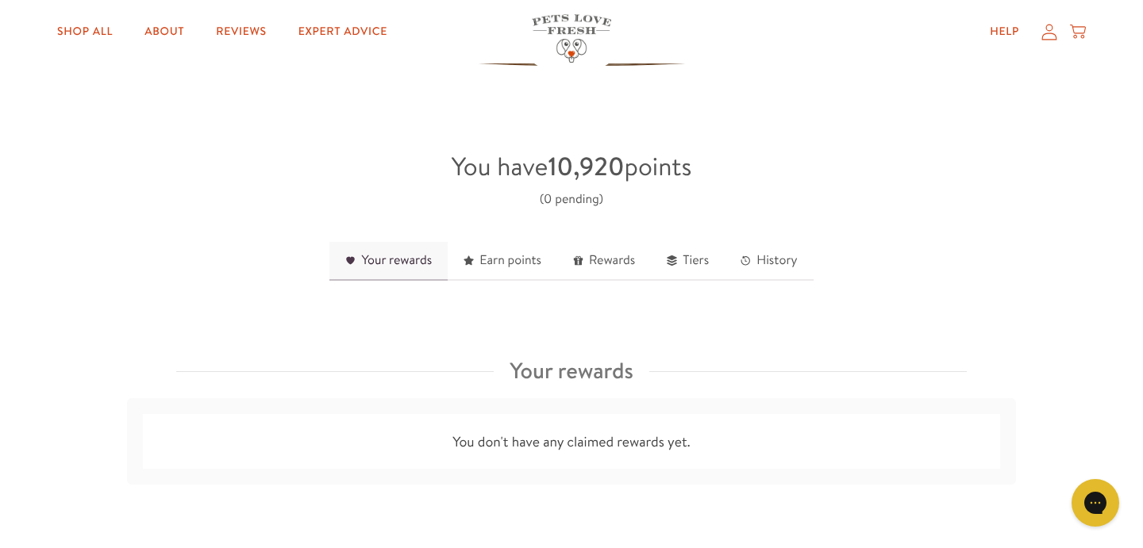
click at [414, 268] on link "Your rewards" at bounding box center [388, 261] width 118 height 39
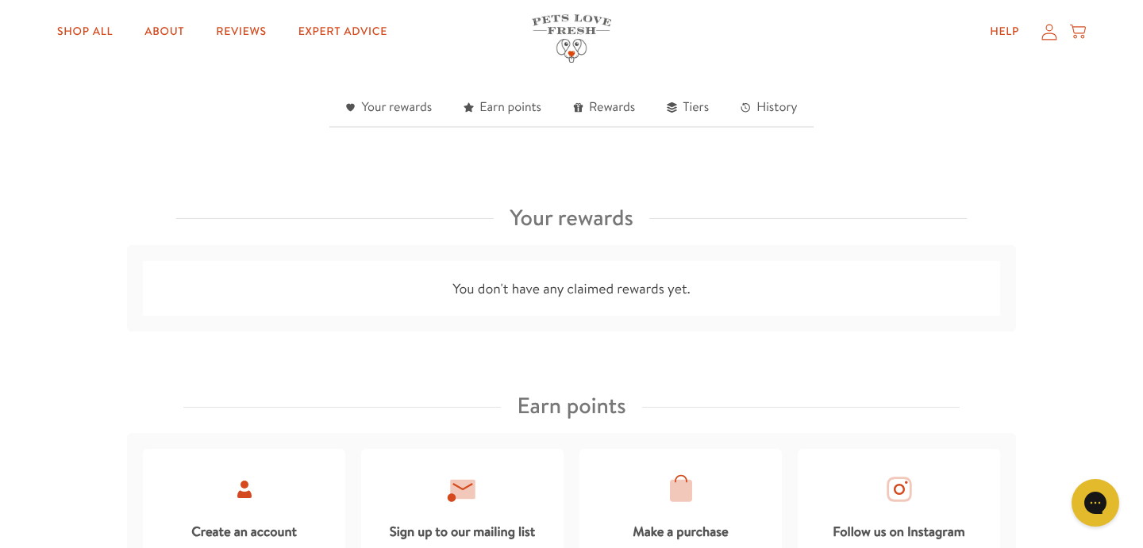
scroll to position [500, 0]
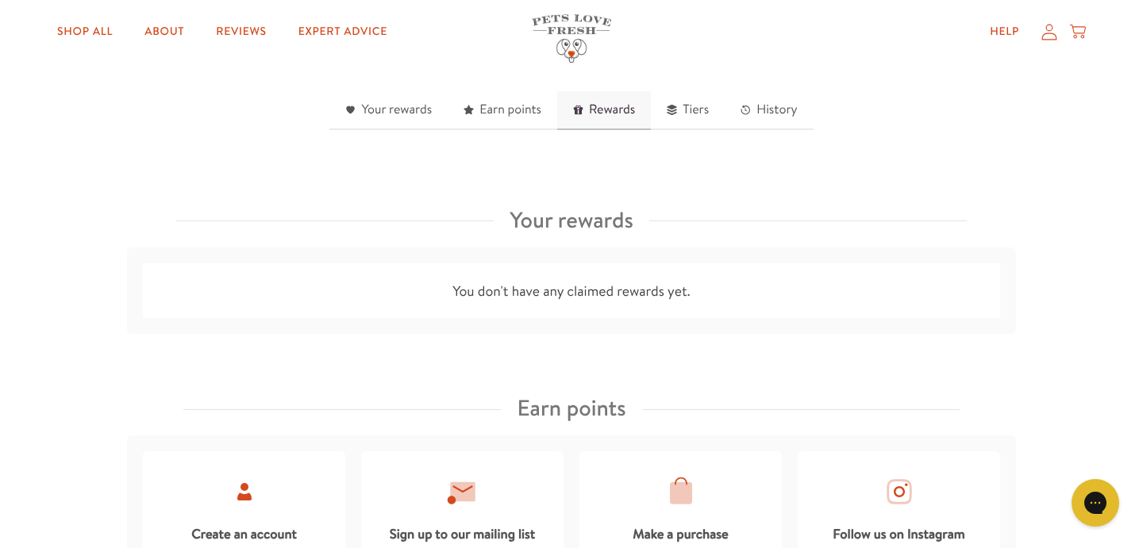
click at [612, 113] on link "Rewards" at bounding box center [604, 110] width 94 height 39
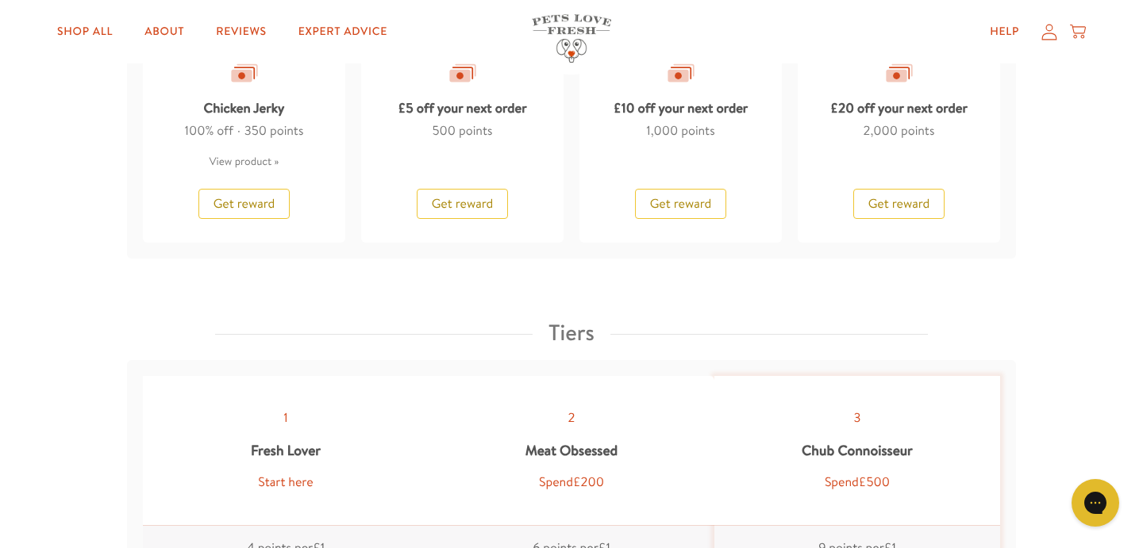
scroll to position [1560, 0]
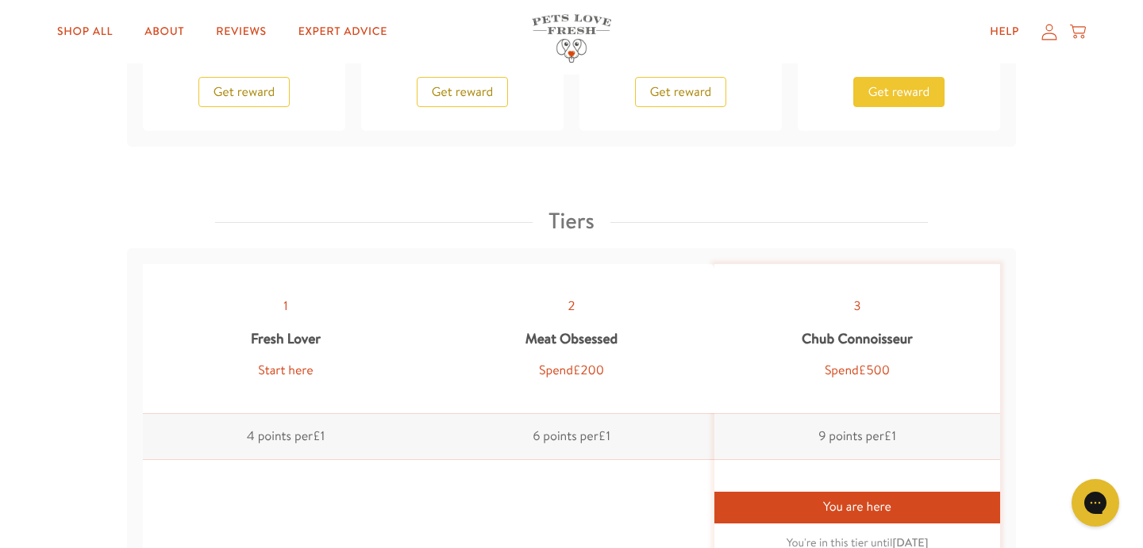
click at [896, 92] on span "Get reward" at bounding box center [899, 91] width 62 height 17
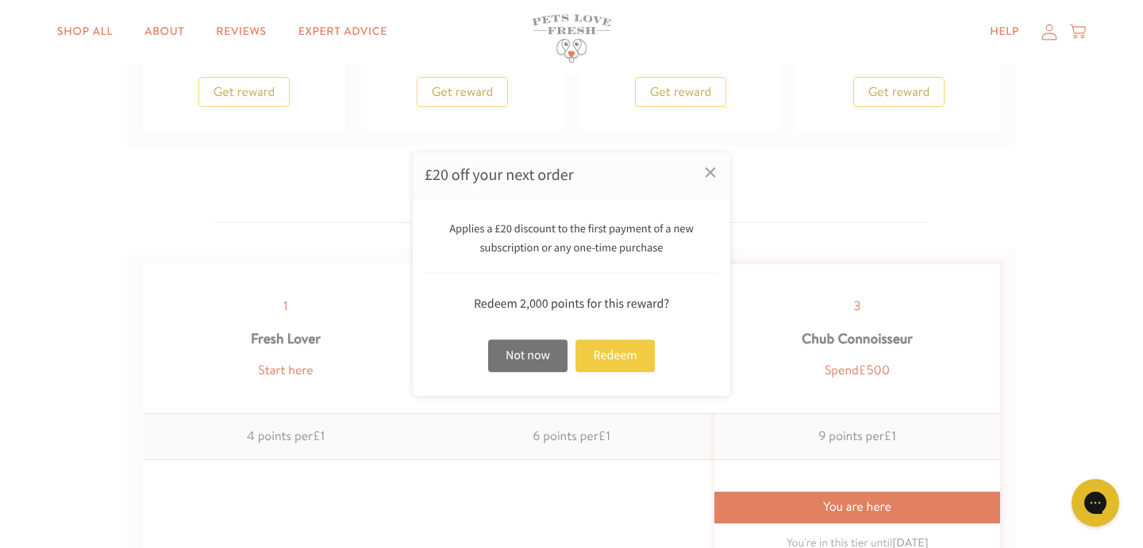
click at [620, 350] on div "Redeem" at bounding box center [614, 356] width 79 height 33
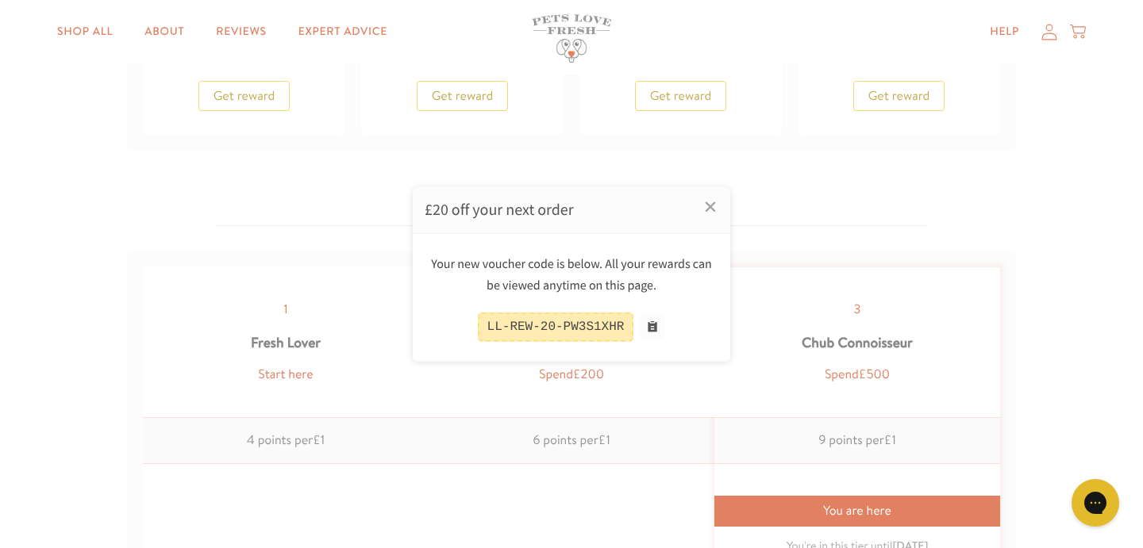
scroll to position [1563, 0]
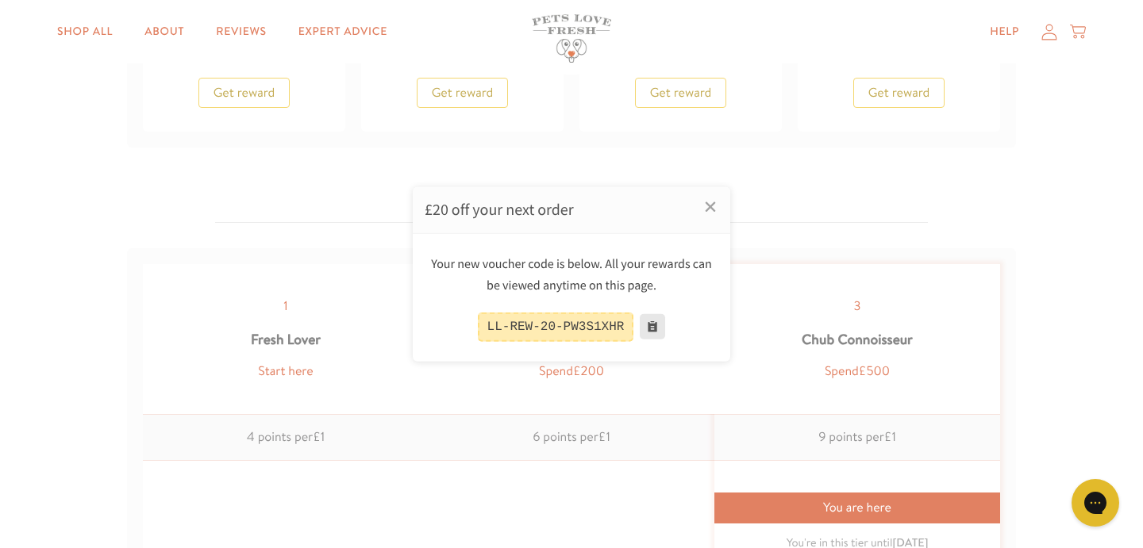
click at [657, 328] on button at bounding box center [652, 326] width 25 height 25
click at [713, 212] on link "×" at bounding box center [710, 206] width 40 height 40
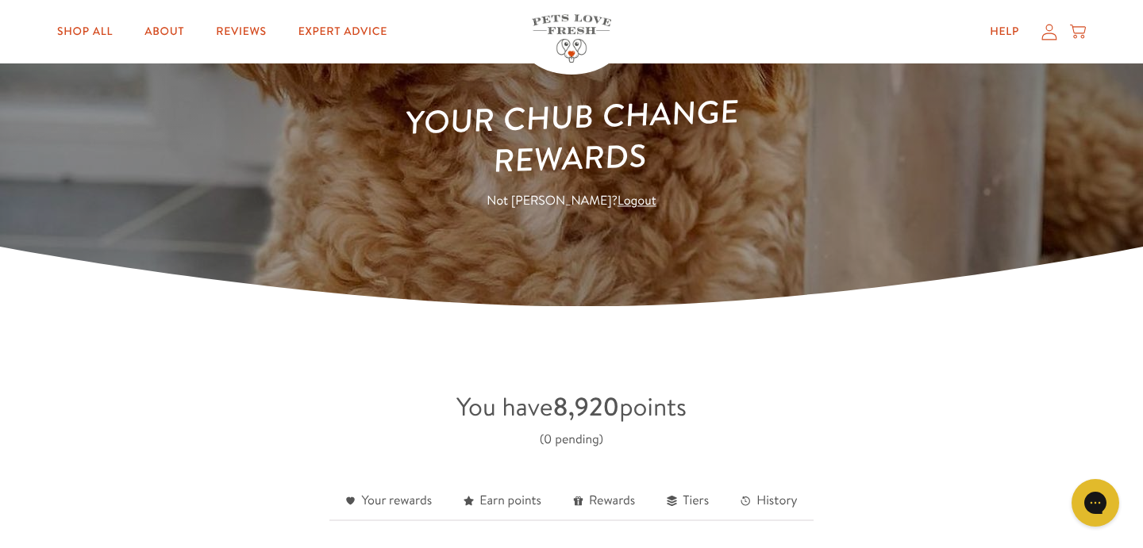
scroll to position [0, 0]
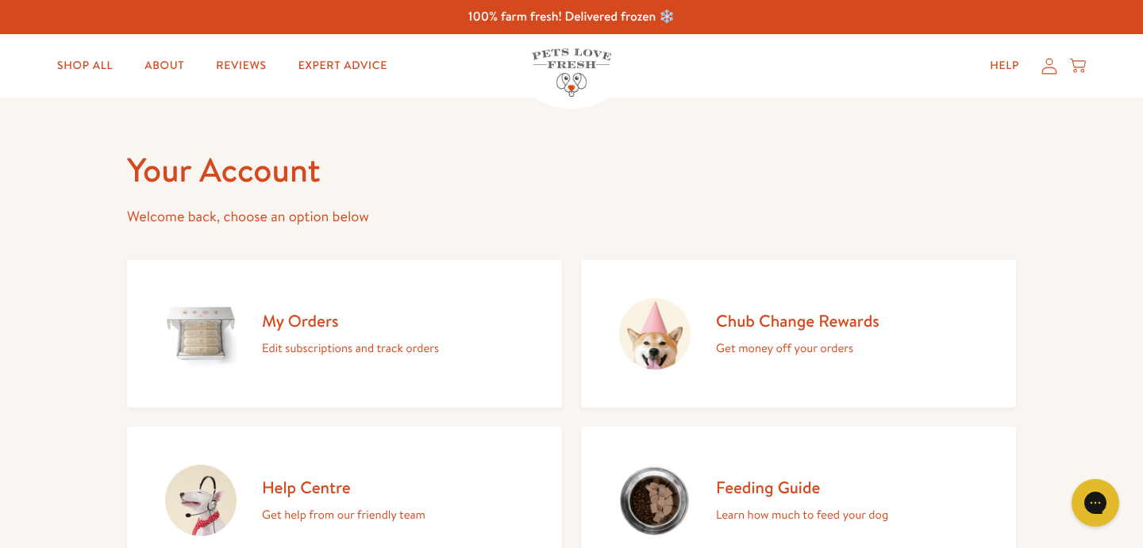
click at [302, 318] on h2 "My Orders" at bounding box center [350, 320] width 177 height 21
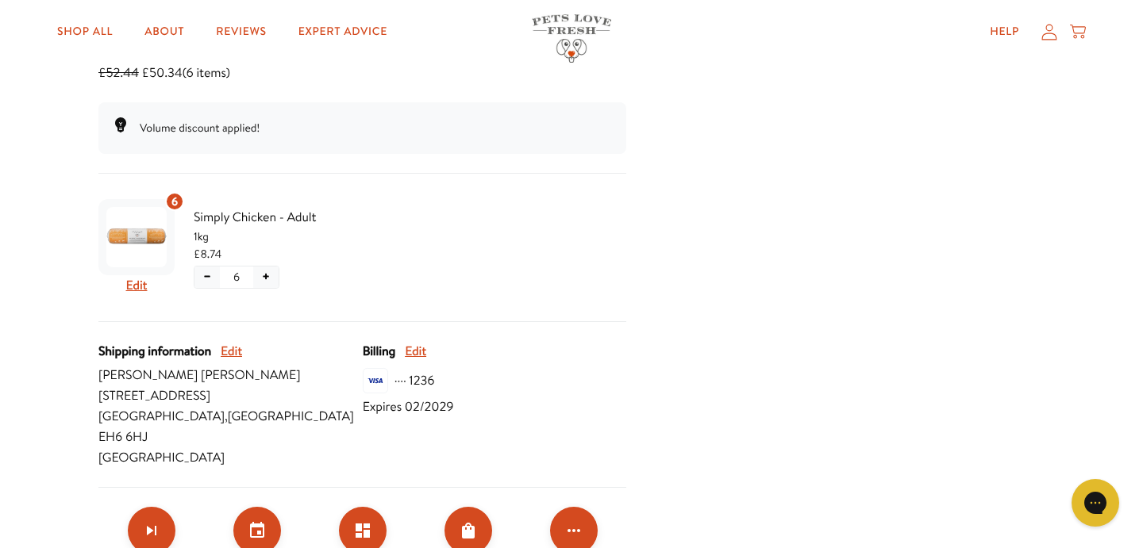
scroll to position [565, 0]
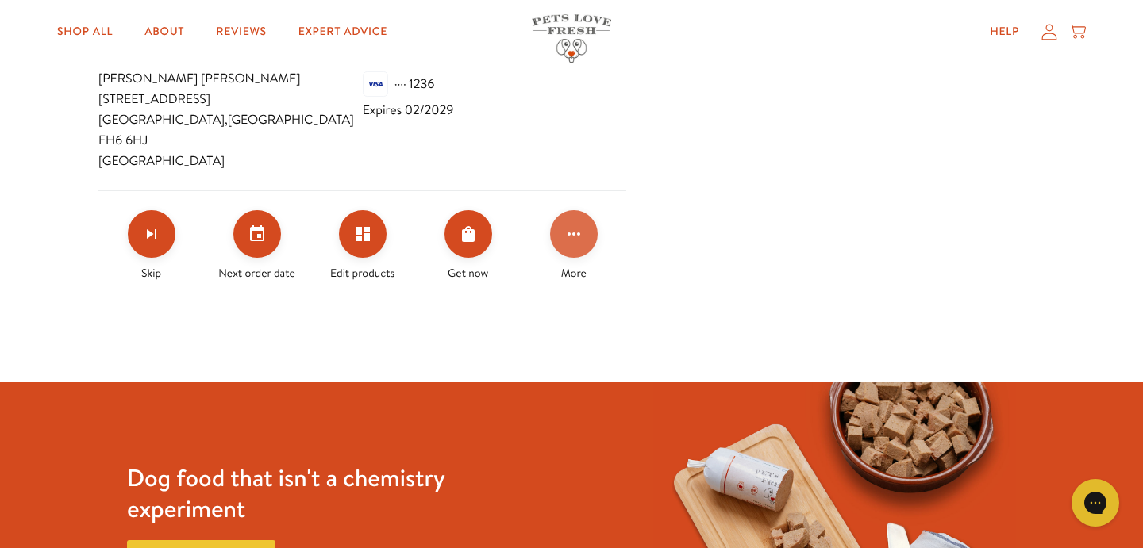
click at [578, 225] on icon "Click for more options" at bounding box center [573, 234] width 19 height 19
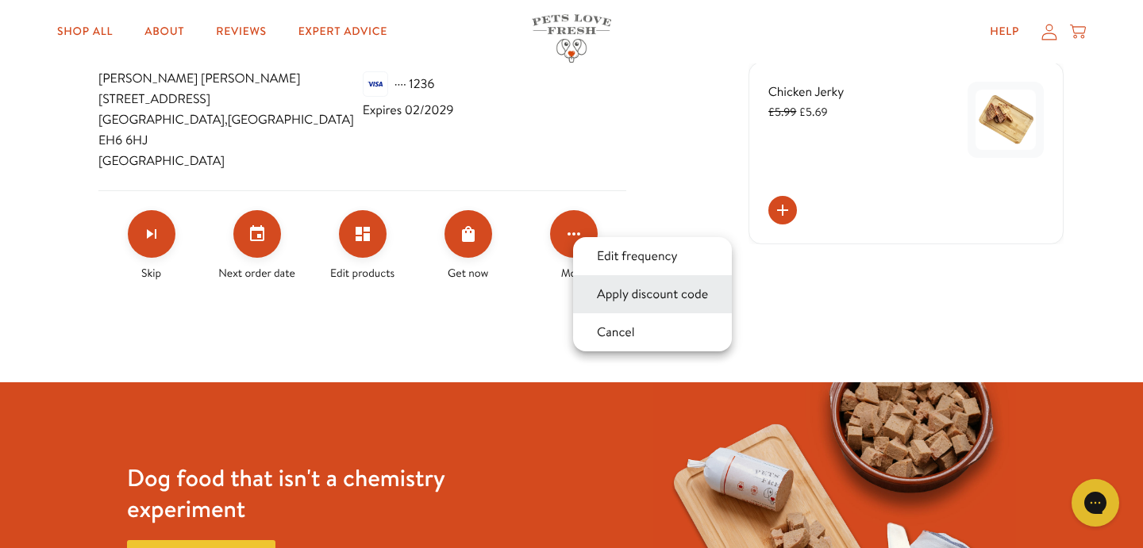
click at [646, 291] on button "Apply discount code" at bounding box center [652, 294] width 121 height 19
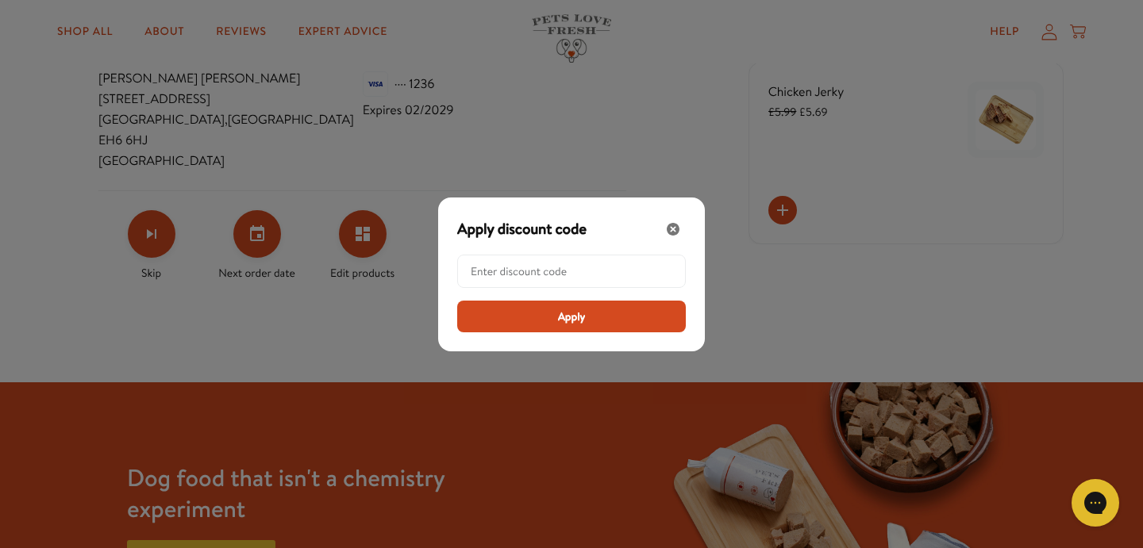
click at [609, 273] on input "Modal" at bounding box center [576, 271] width 211 height 32
paste input "LL-REW-20-PW3S1XHR"
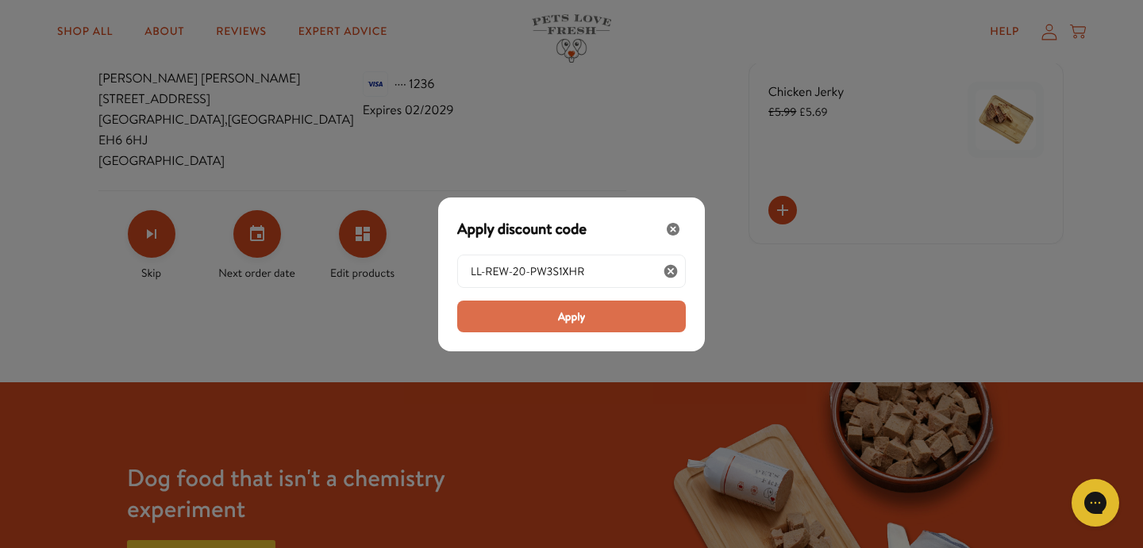
type input "LL-REW-20-PW3S1XHR"
click at [594, 311] on button "Apply" at bounding box center [571, 317] width 229 height 32
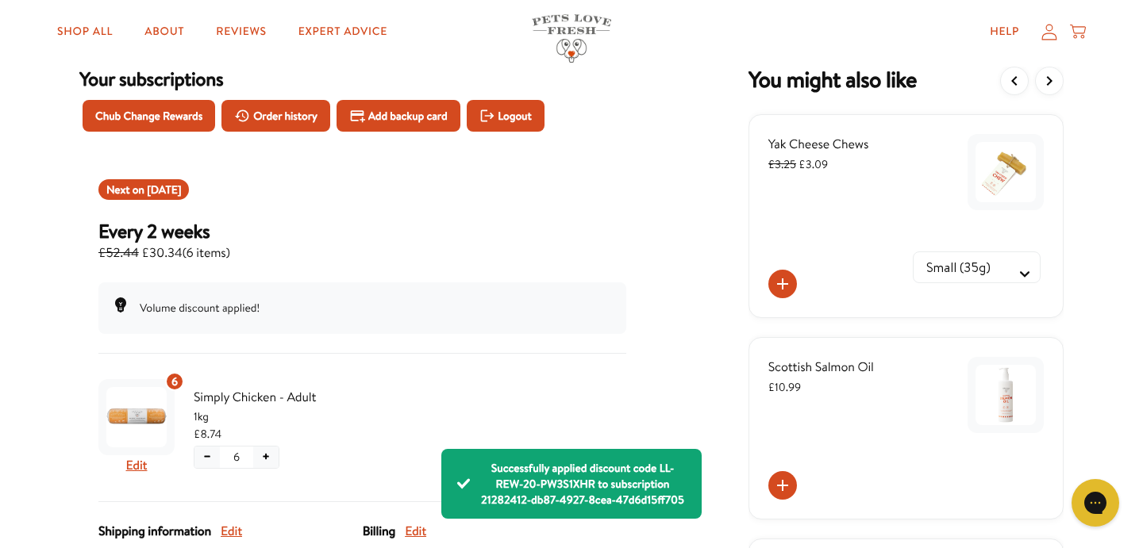
scroll to position [0, 0]
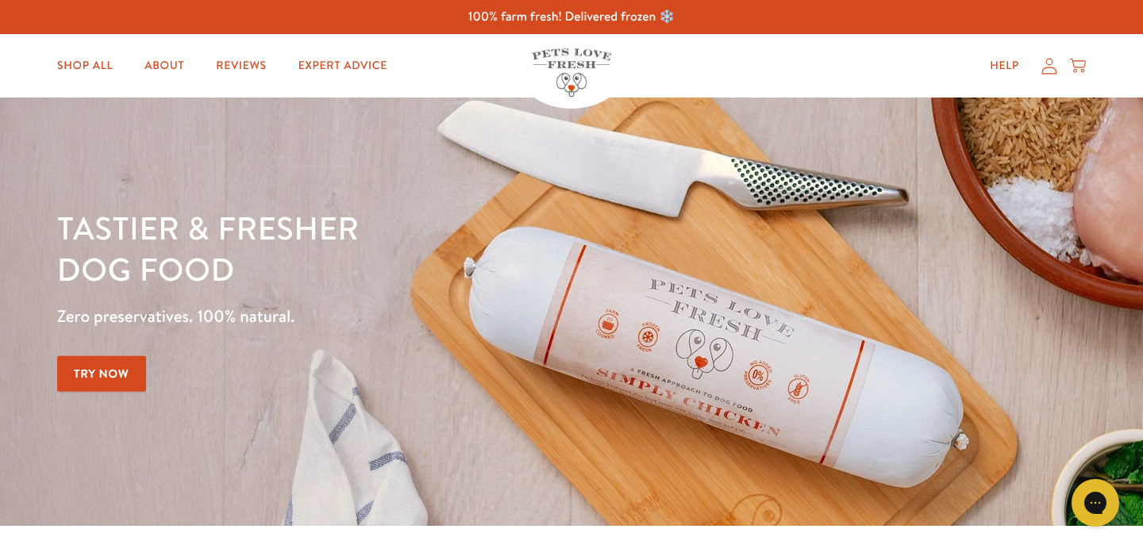
click at [1048, 75] on div "Help My account Cart" at bounding box center [1033, 66] width 118 height 32
click at [1043, 60] on icon at bounding box center [1049, 66] width 16 height 17
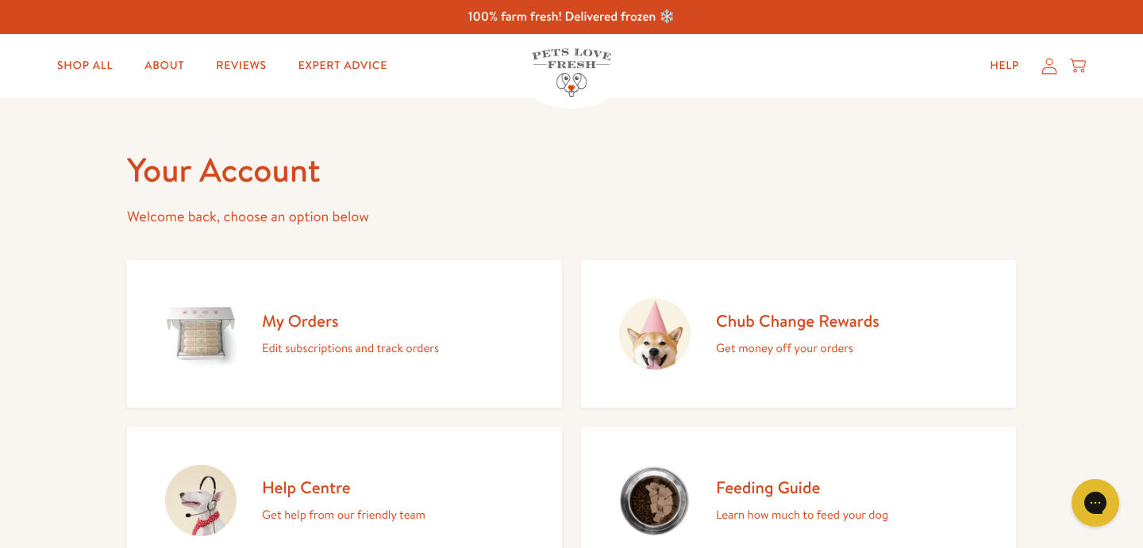
click at [319, 321] on h2 "My Orders" at bounding box center [350, 320] width 177 height 21
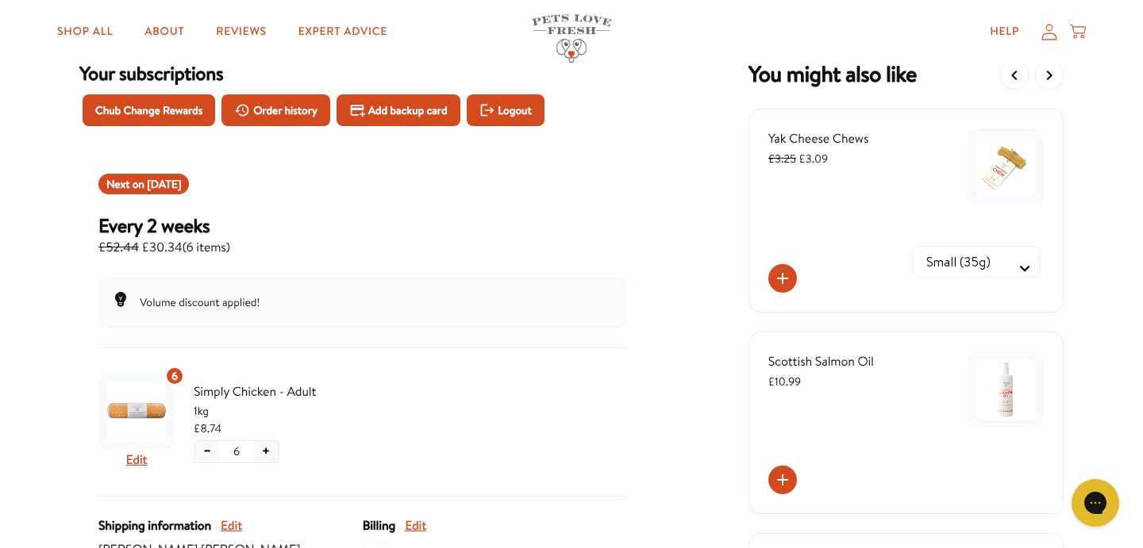
scroll to position [96, 0]
